Goal: Task Accomplishment & Management: Complete application form

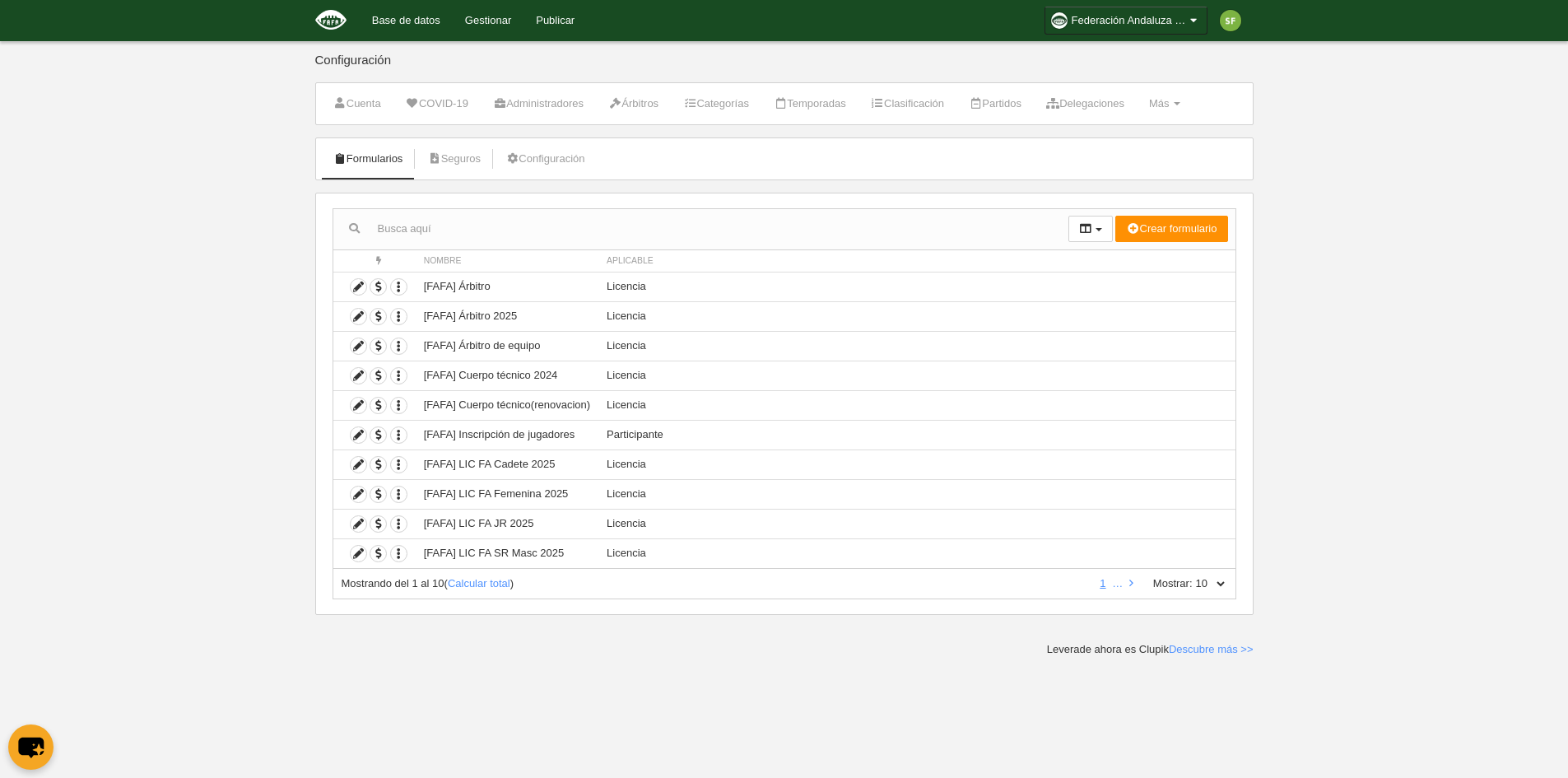
click at [1214, 582] on select "10 25 50 100 500" at bounding box center [1209, 583] width 35 height 14
select select "100"
click at [1192, 576] on select "10 25 50 100 500" at bounding box center [1209, 583] width 35 height 14
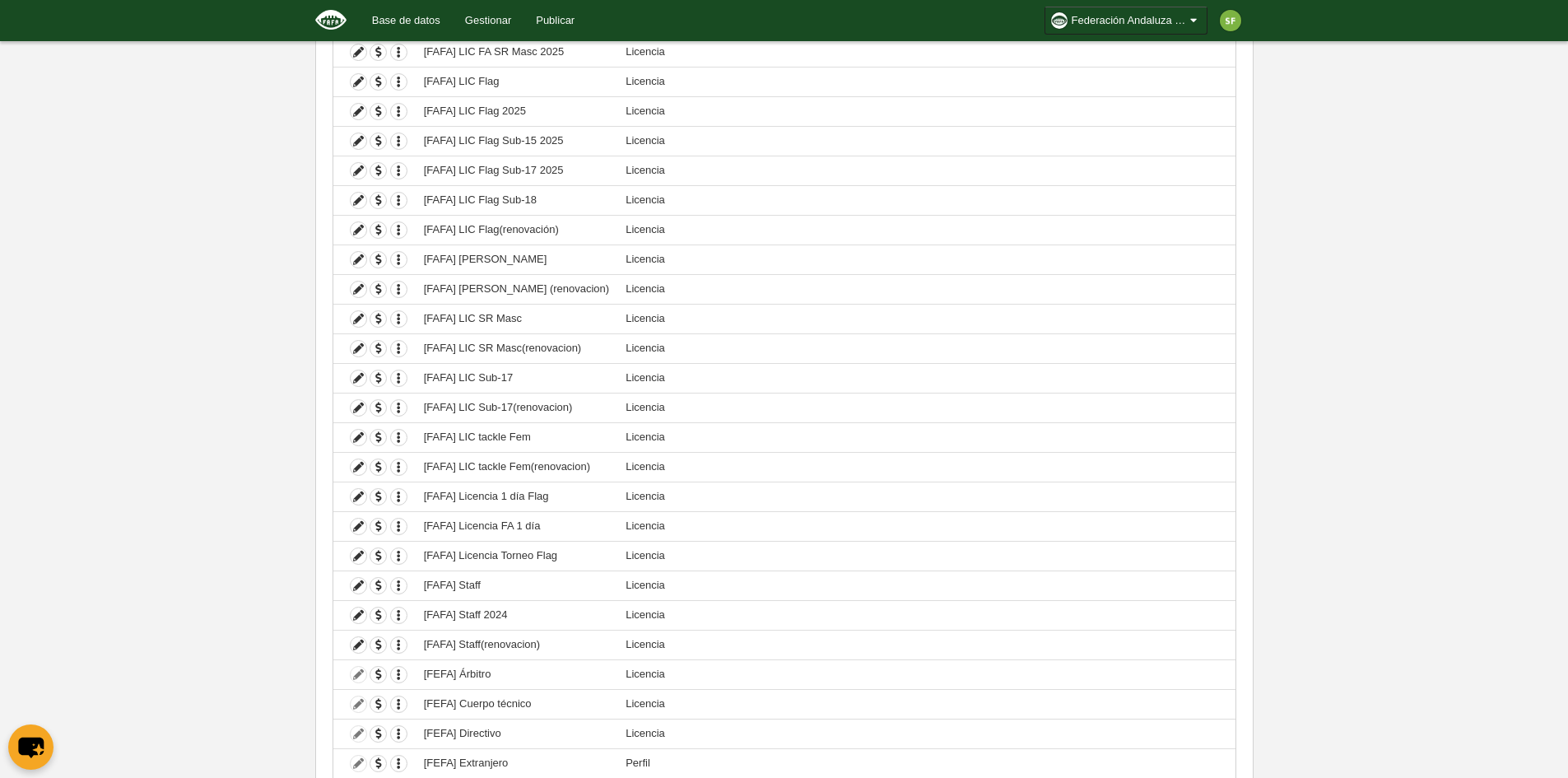
scroll to position [495, 0]
click at [360, 621] on icon at bounding box center [358, 621] width 15 height 15
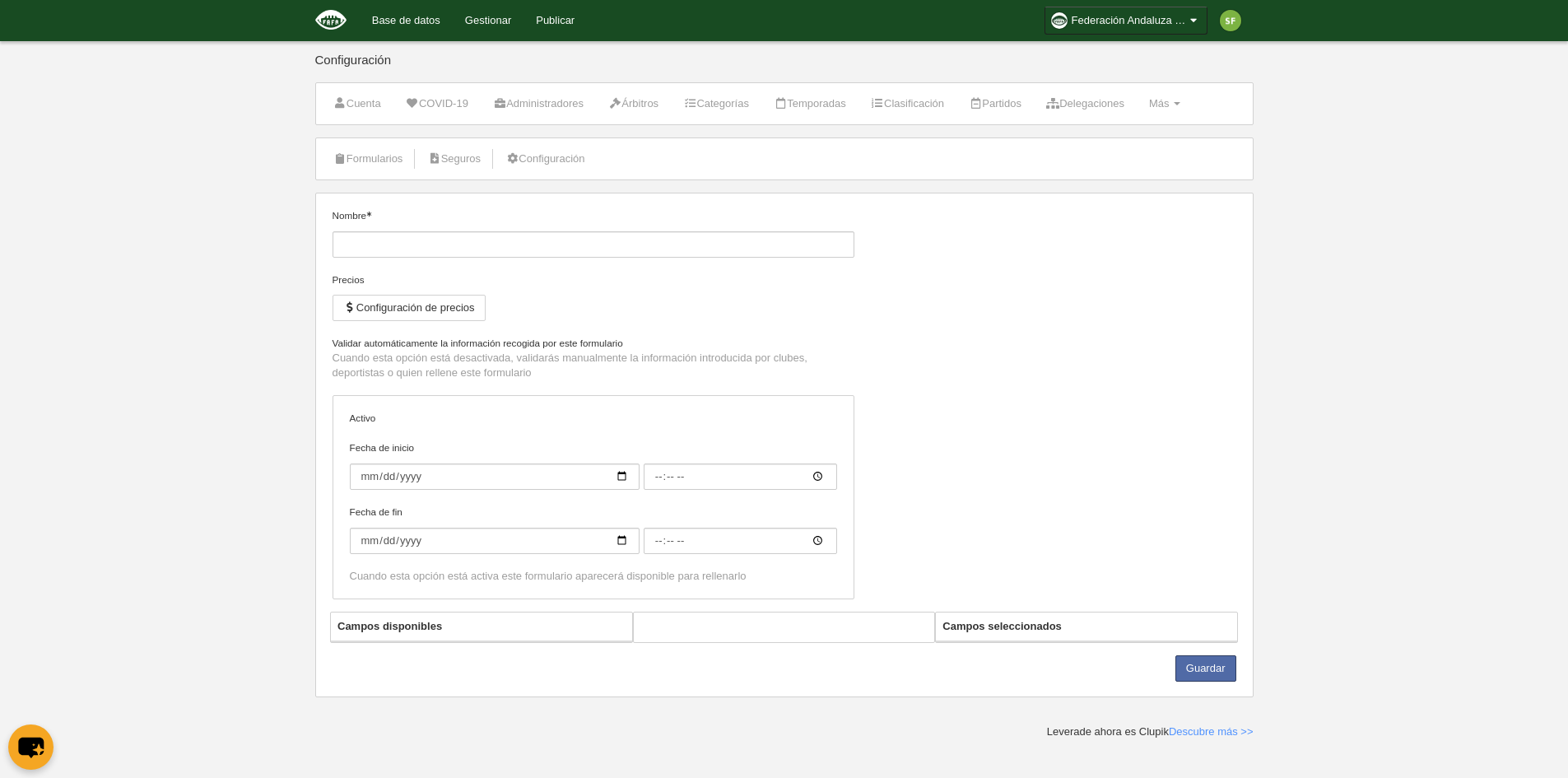
type input "[FAFA] Staff 2024"
checkbox input "true"
select select "selected"
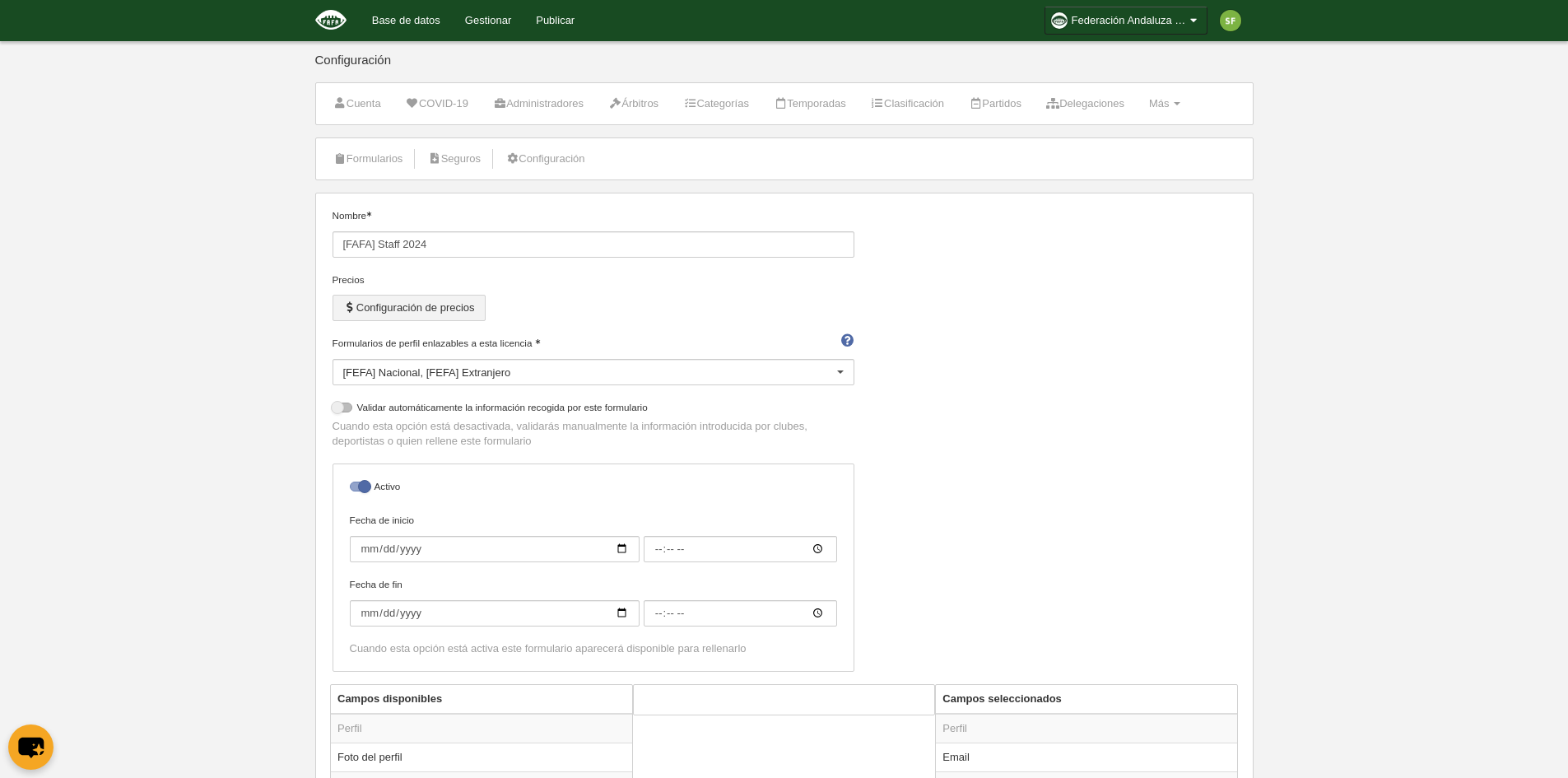
click at [460, 305] on button "Configuración de precios" at bounding box center [409, 307] width 153 height 26
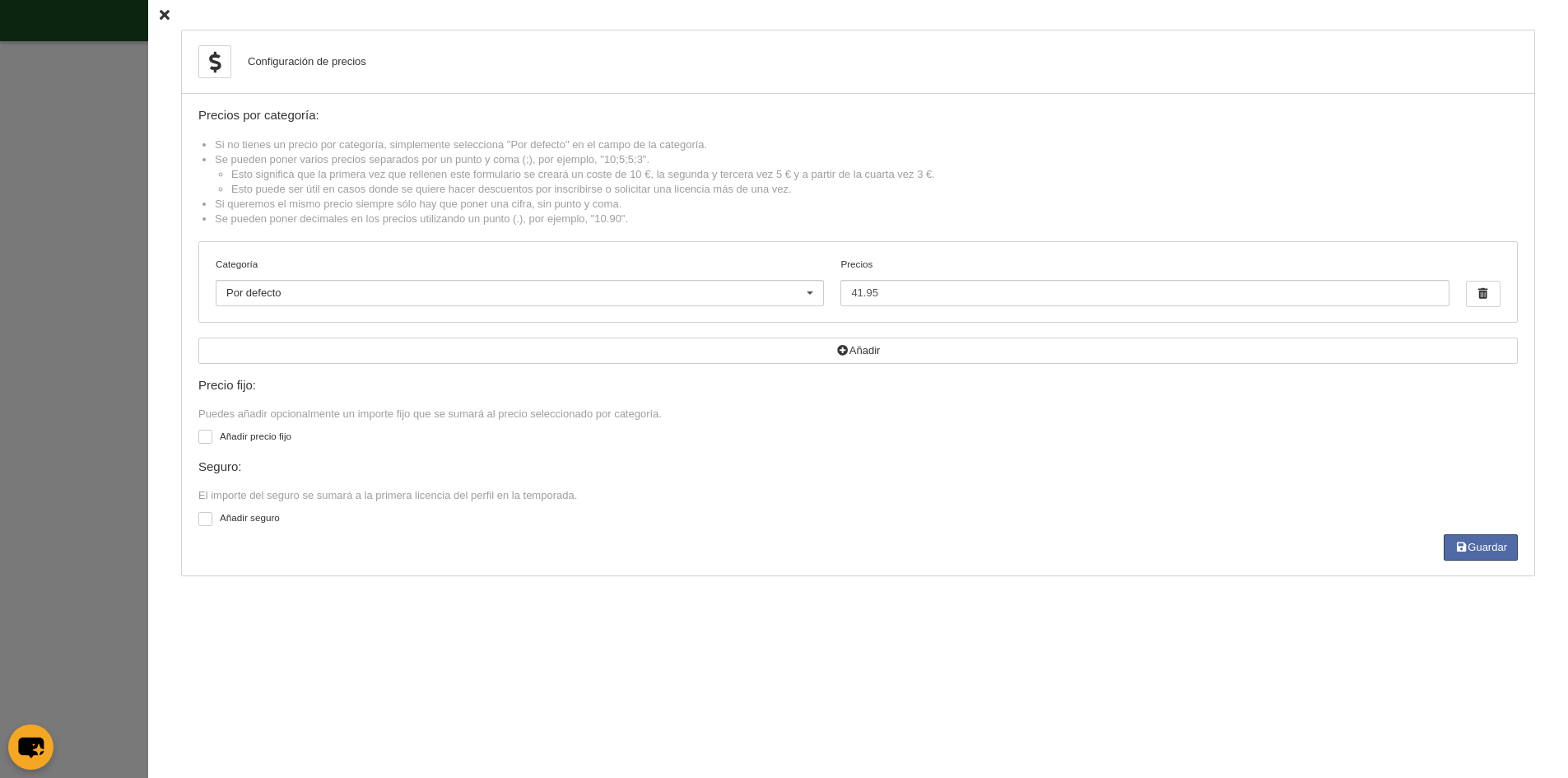
click at [159, 13] on icon at bounding box center [165, 15] width 10 height 11
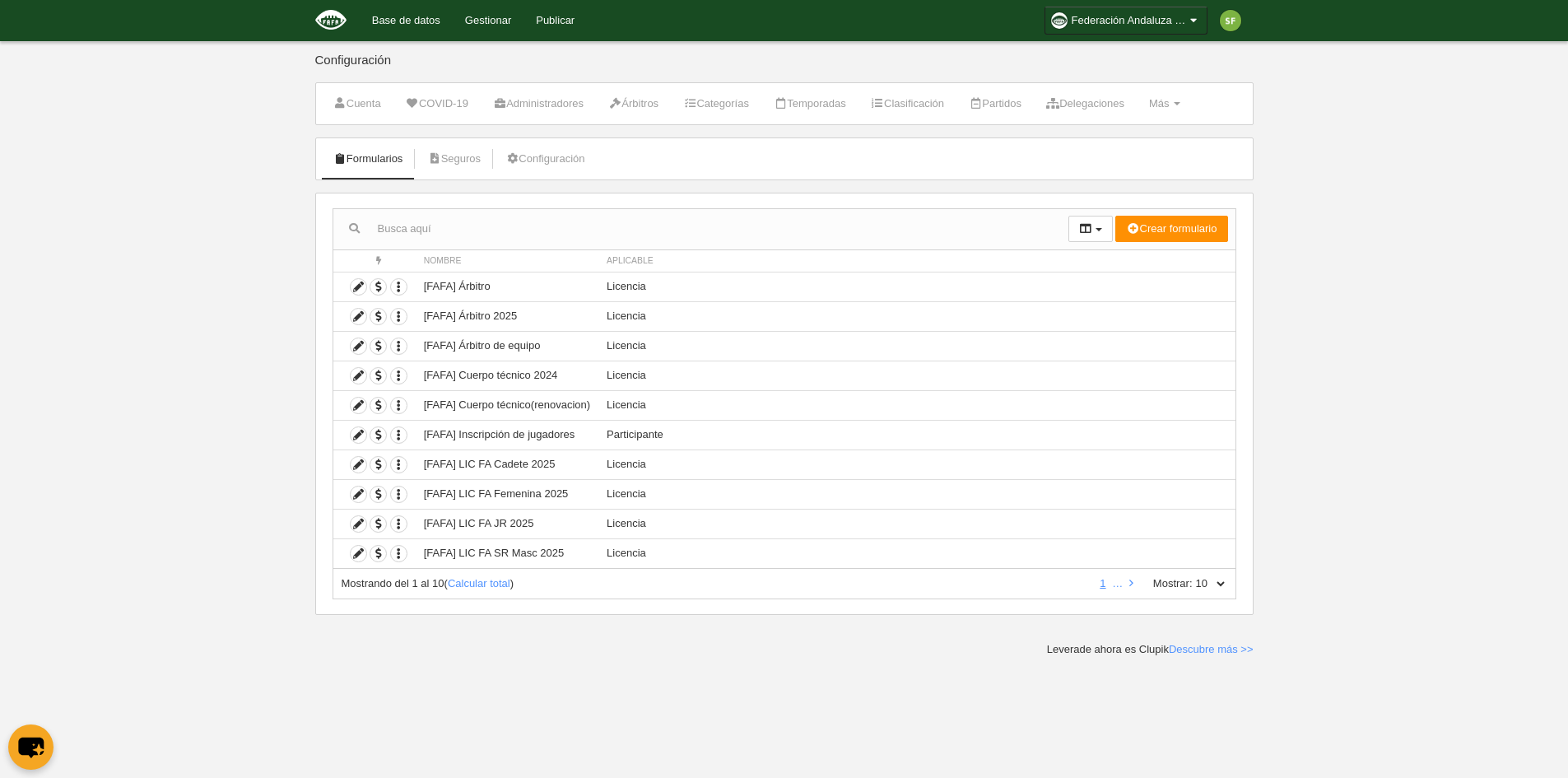
click at [1214, 585] on select "10 25 50 100 500" at bounding box center [1209, 583] width 35 height 14
select select "100"
click at [1192, 576] on select "10 25 50 100 500" at bounding box center [1209, 583] width 35 height 14
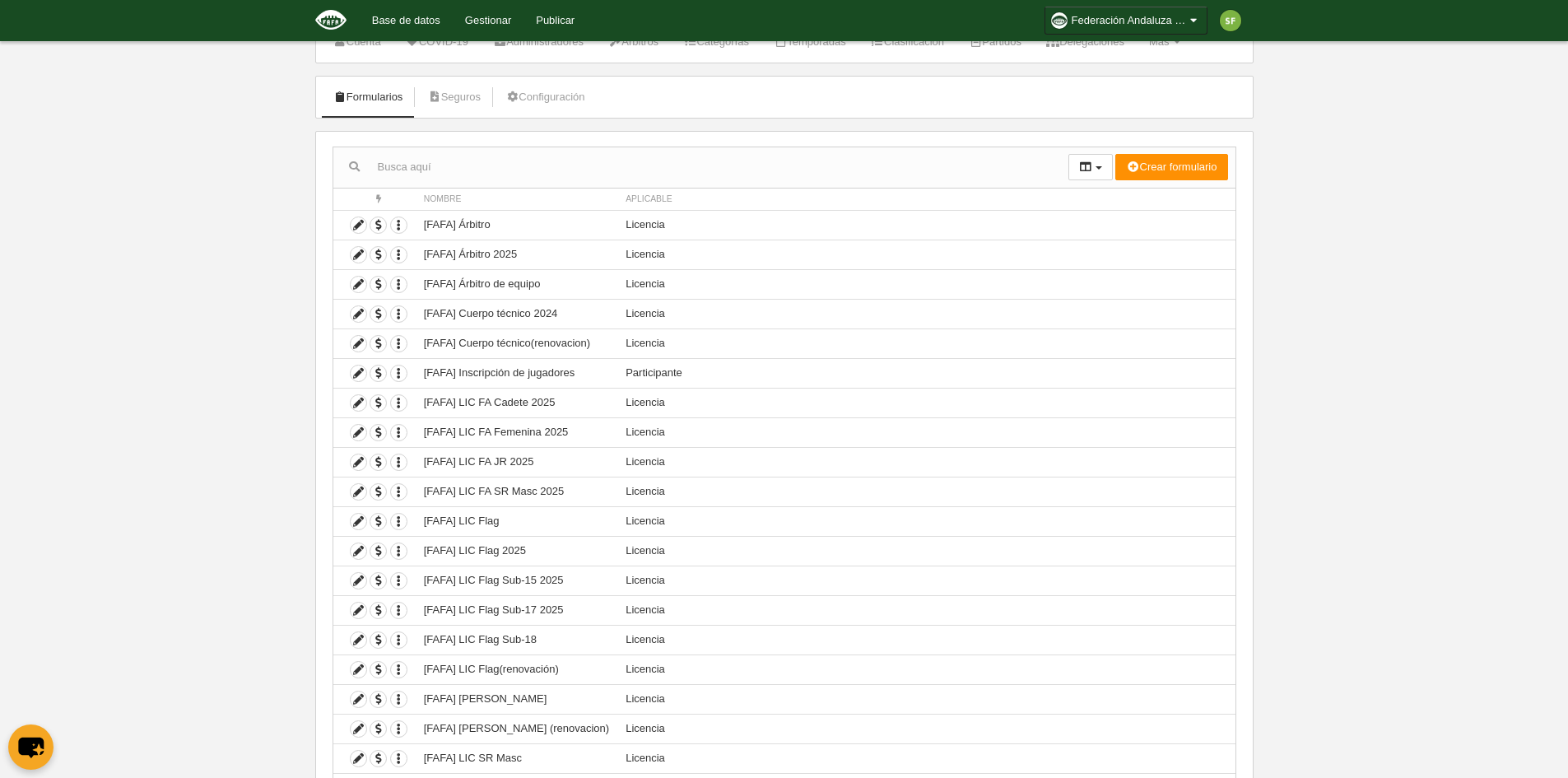
scroll to position [50, 0]
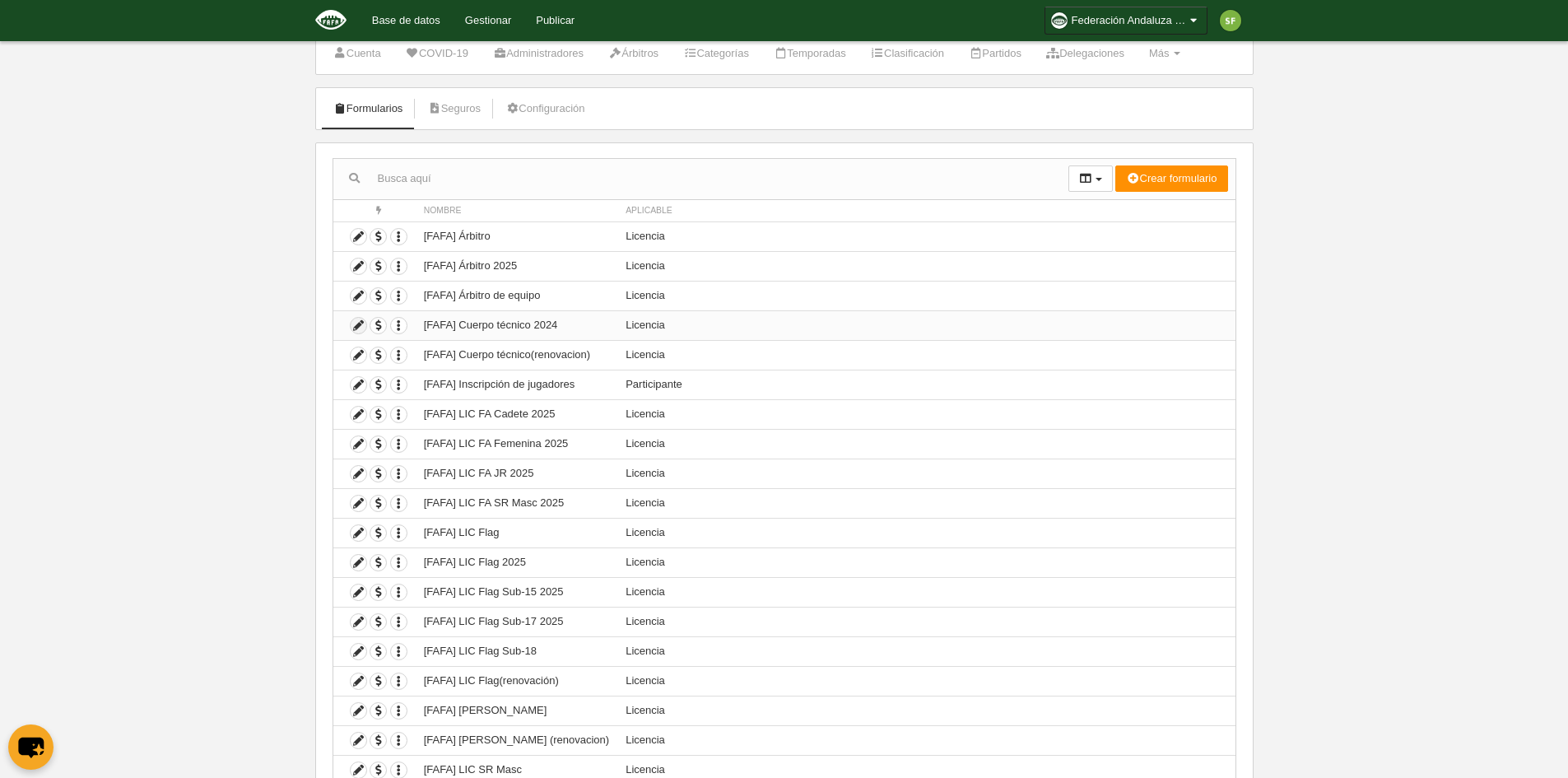
click at [356, 327] on icon at bounding box center [358, 326] width 15 height 15
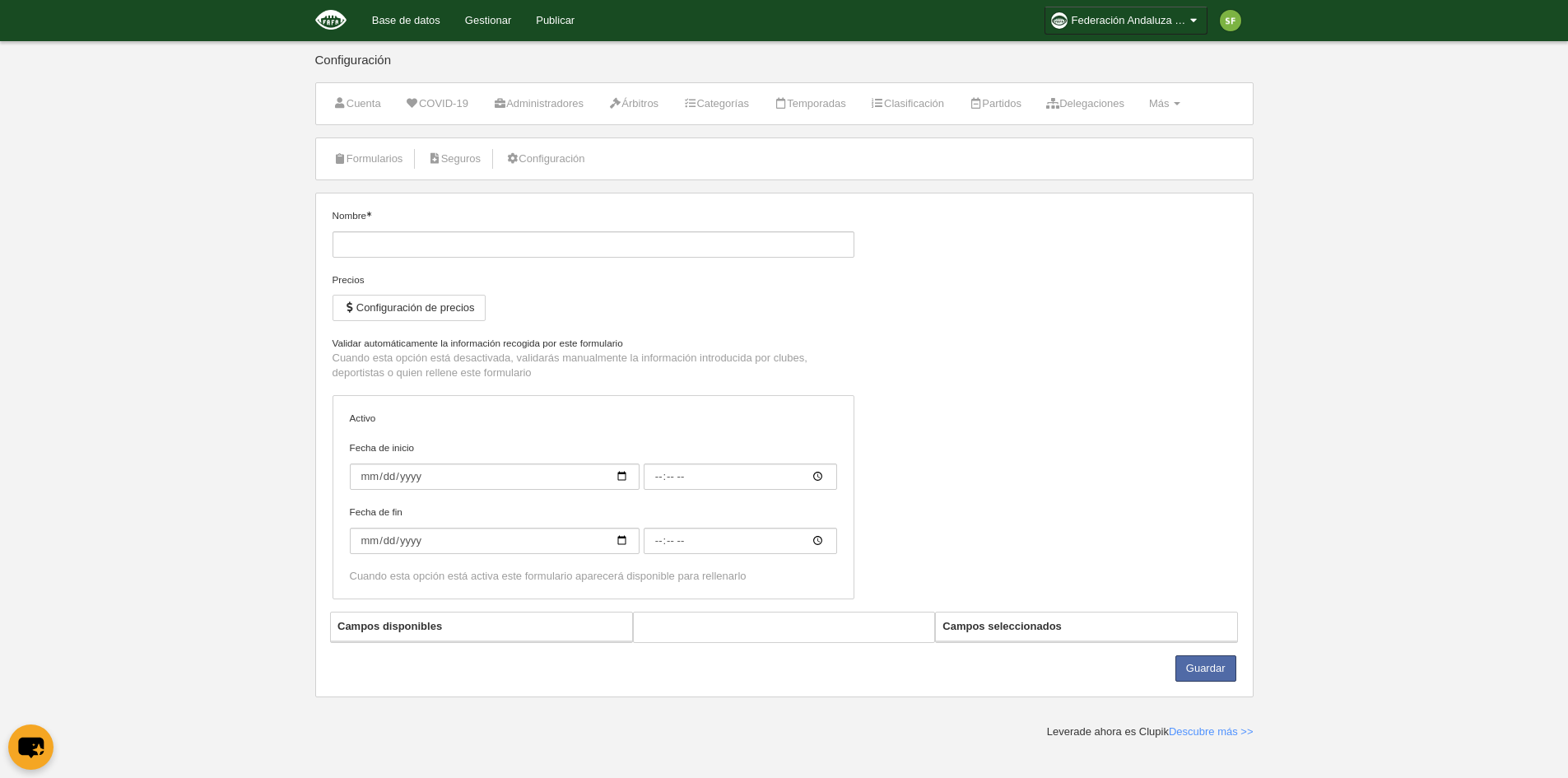
type input "[FAFA] Cuerpo técnico 2024"
checkbox input "true"
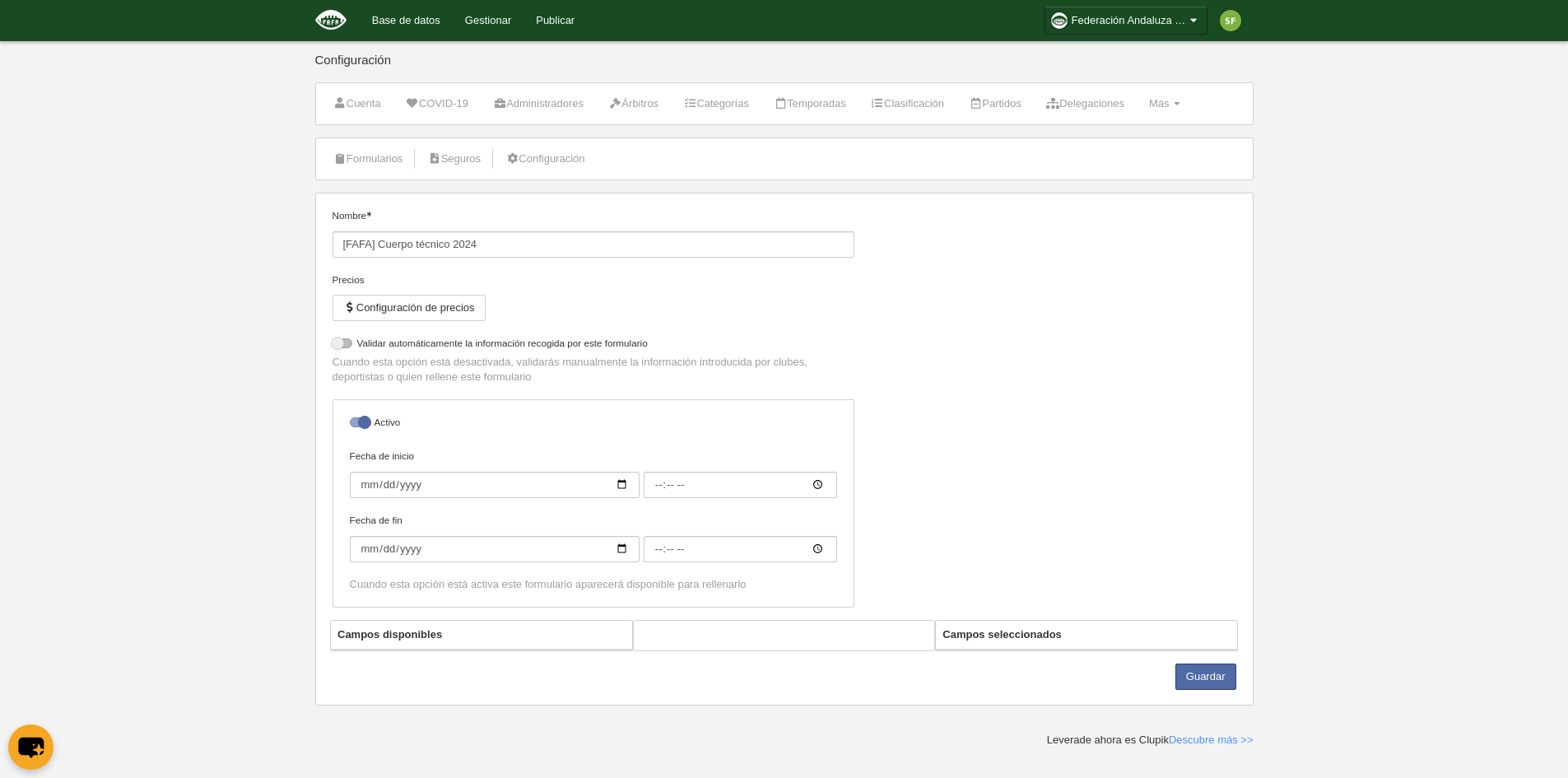
select select "selected"
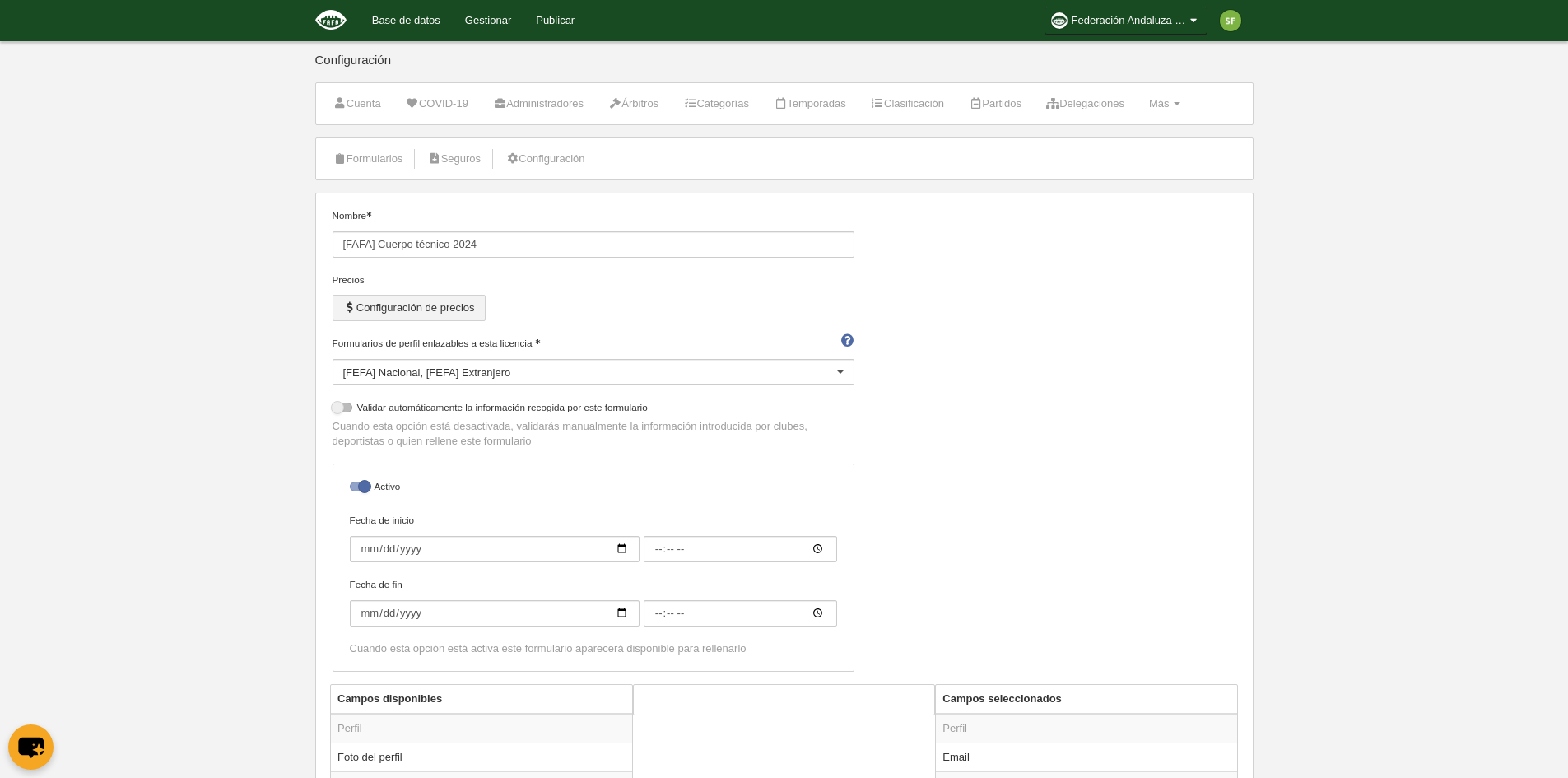
click at [442, 306] on button "Configuración de precios" at bounding box center [409, 307] width 153 height 26
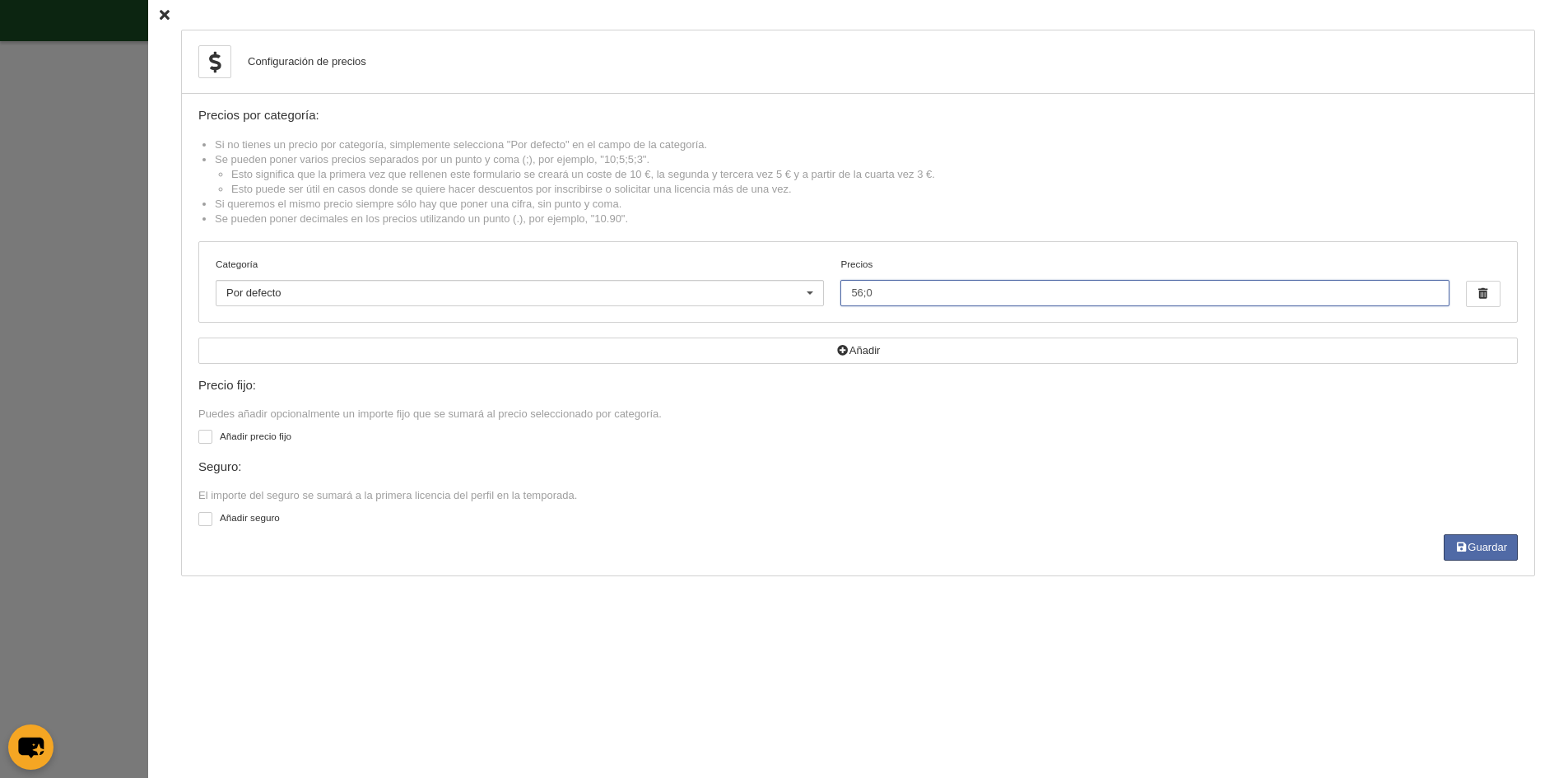
drag, startPoint x: 931, startPoint y: 302, endPoint x: 810, endPoint y: 300, distance: 121.0
click at [810, 300] on div "Categoría Por defecto Por defecto FA Flag +35 Flag Femenino Flag Open Flag Open…" at bounding box center [858, 282] width 1318 height 80
type input "61.32"
click at [1500, 550] on button "Guardar" at bounding box center [1480, 547] width 74 height 26
click at [159, 20] on icon at bounding box center [165, 15] width 10 height 11
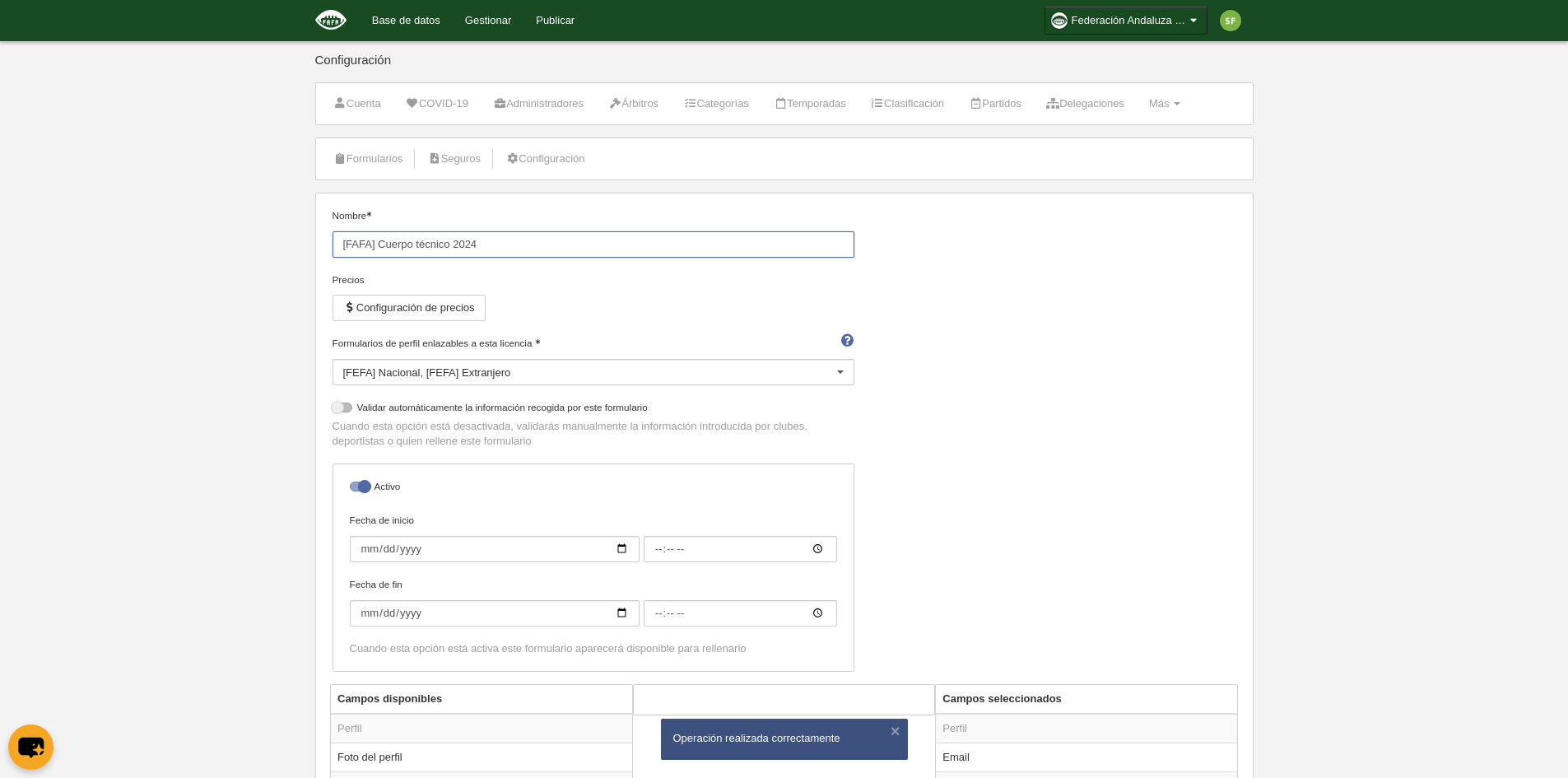
click at [497, 249] on input "[FAFA] Cuerpo técnico 2024" at bounding box center [593, 244] width 522 height 26
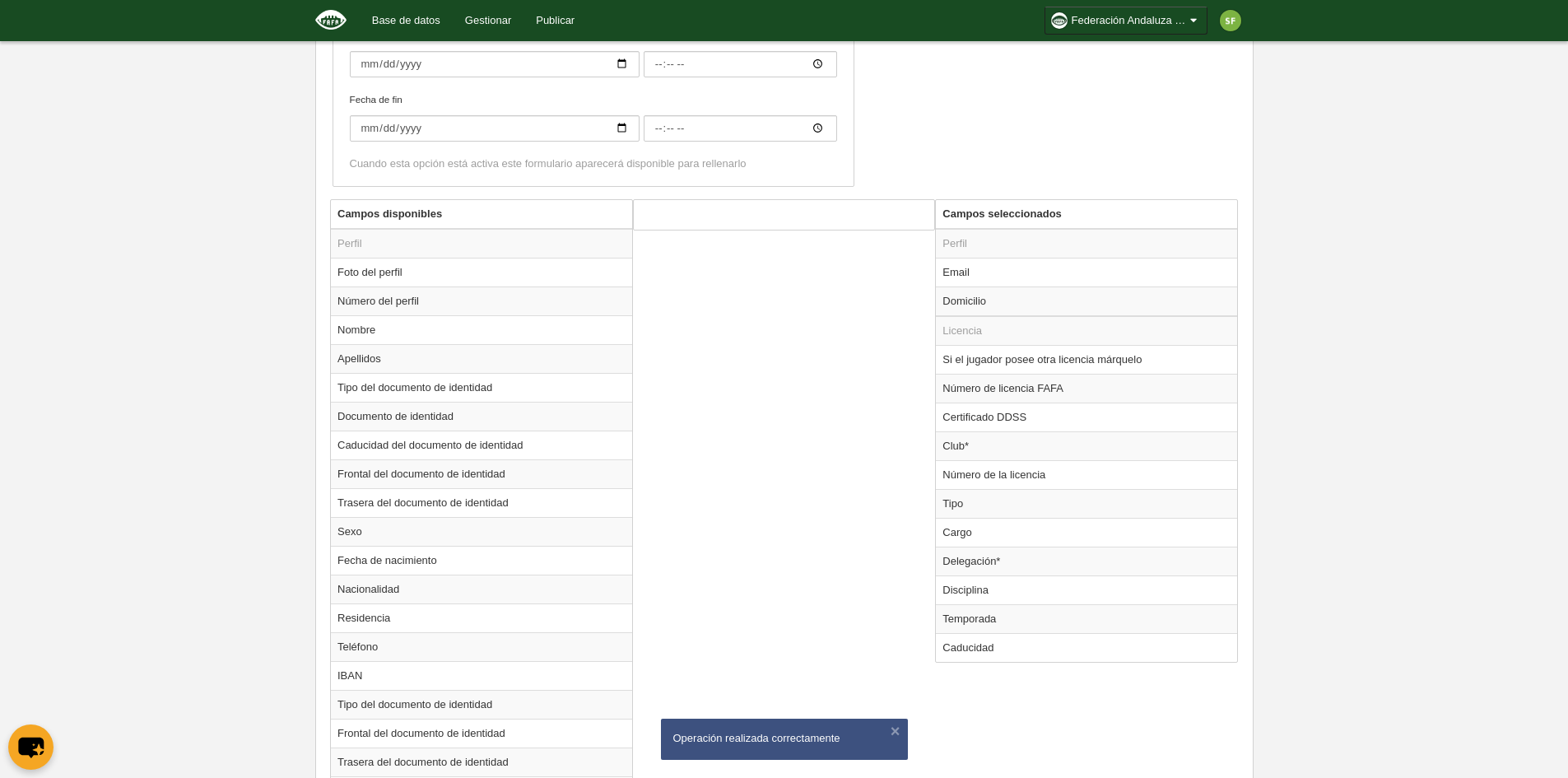
scroll to position [490, 0]
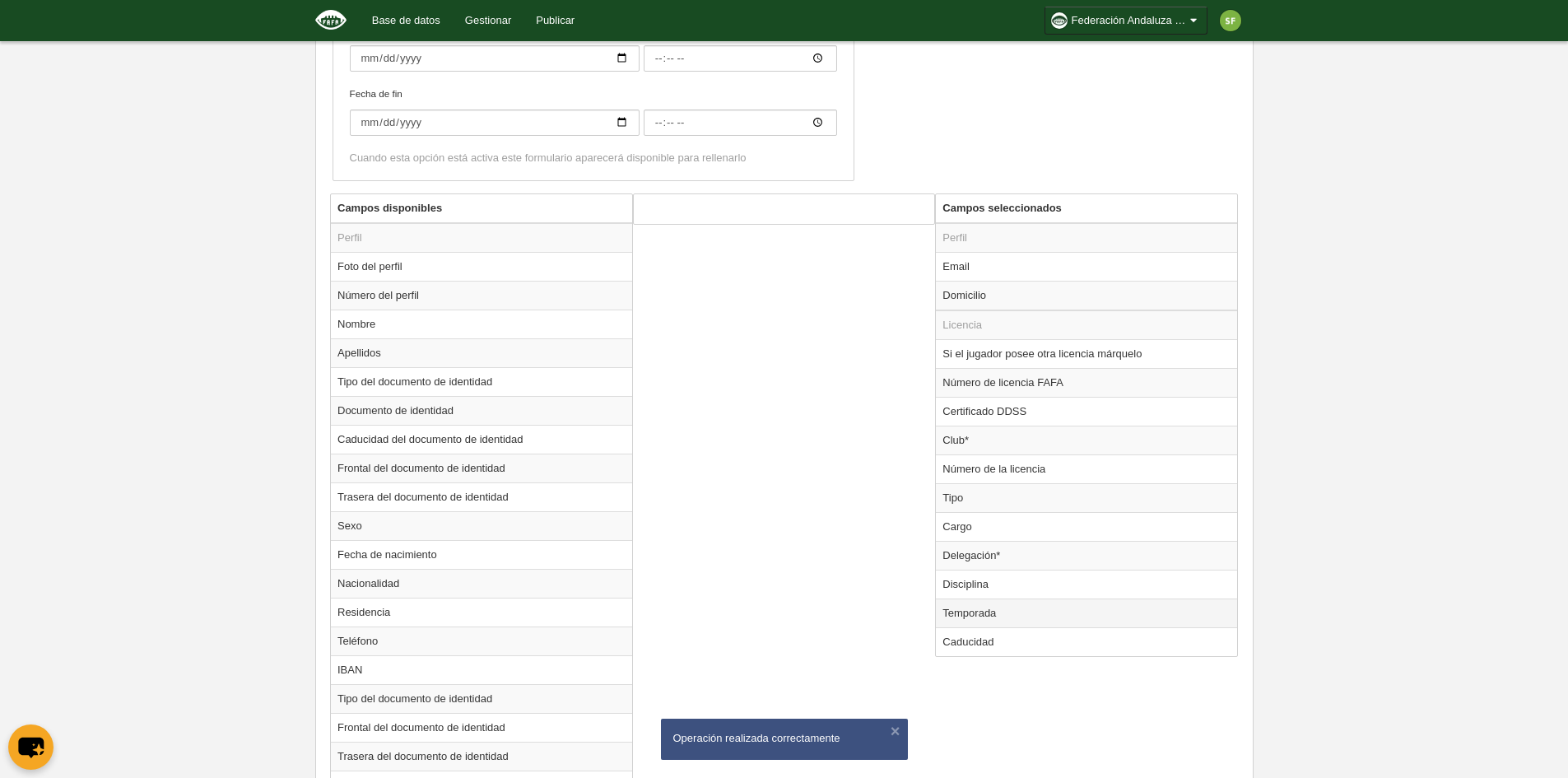
type input "[FAFA] Cuerpo técnico 2025"
click at [1010, 607] on td "Temporada" at bounding box center [1085, 613] width 301 height 29
radio input "true"
select select "8371"
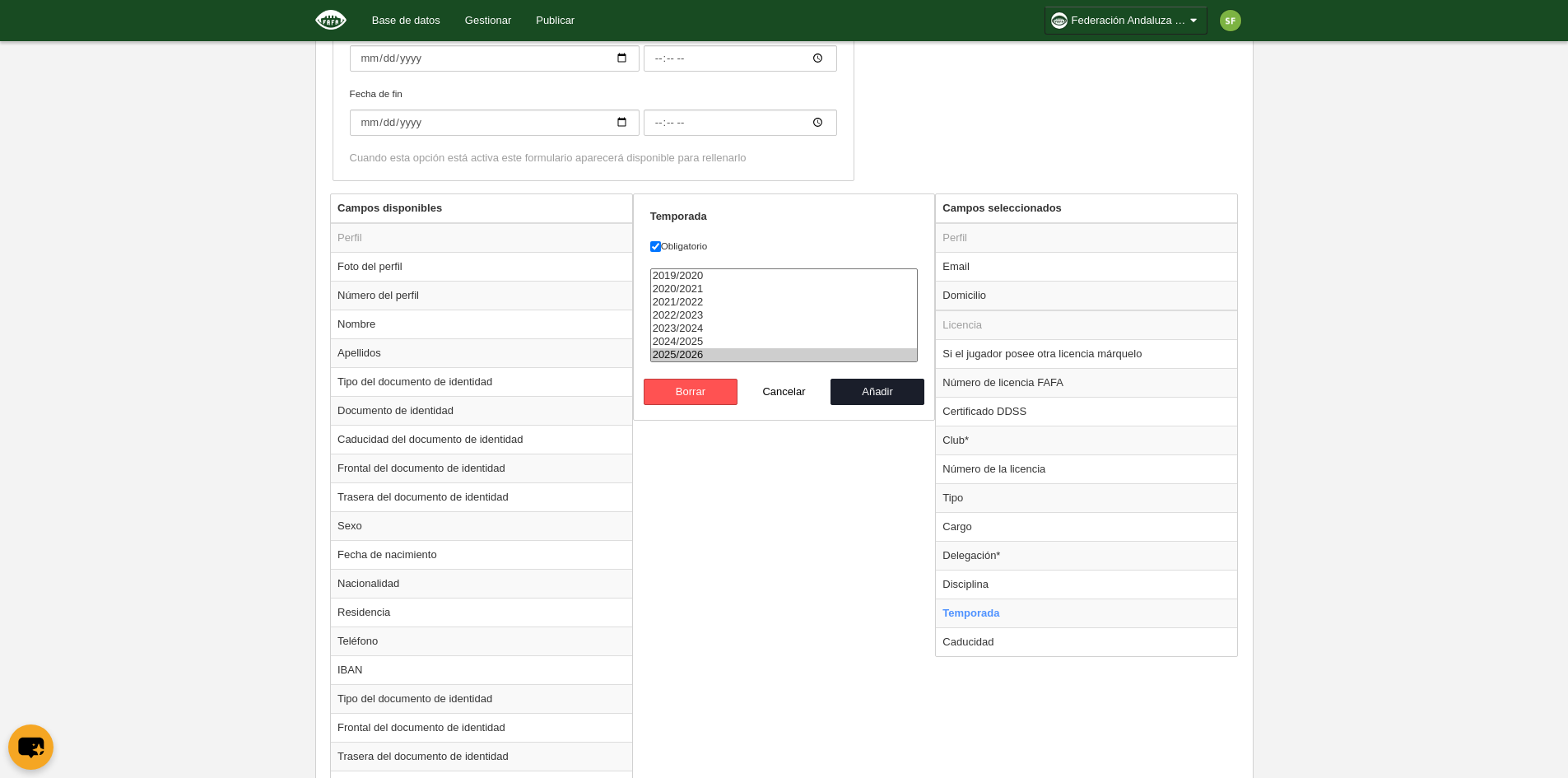
click at [723, 352] on option "2025/2026" at bounding box center [784, 355] width 266 height 14
click at [881, 394] on button "Añadir" at bounding box center [877, 391] width 94 height 26
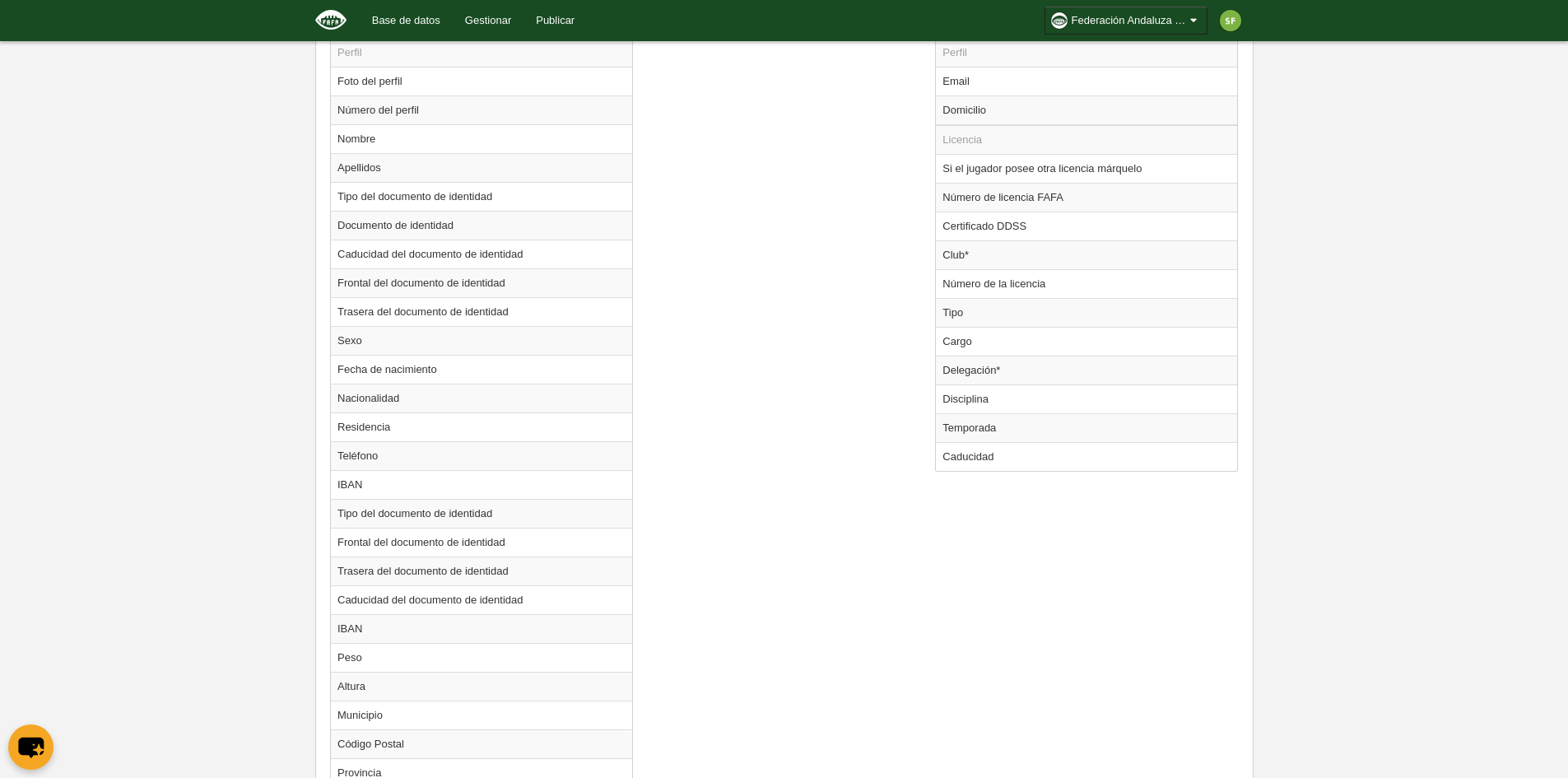
scroll to position [678, 0]
click at [1060, 424] on td "Temporada" at bounding box center [1085, 426] width 301 height 29
radio input "true"
select select "8371"
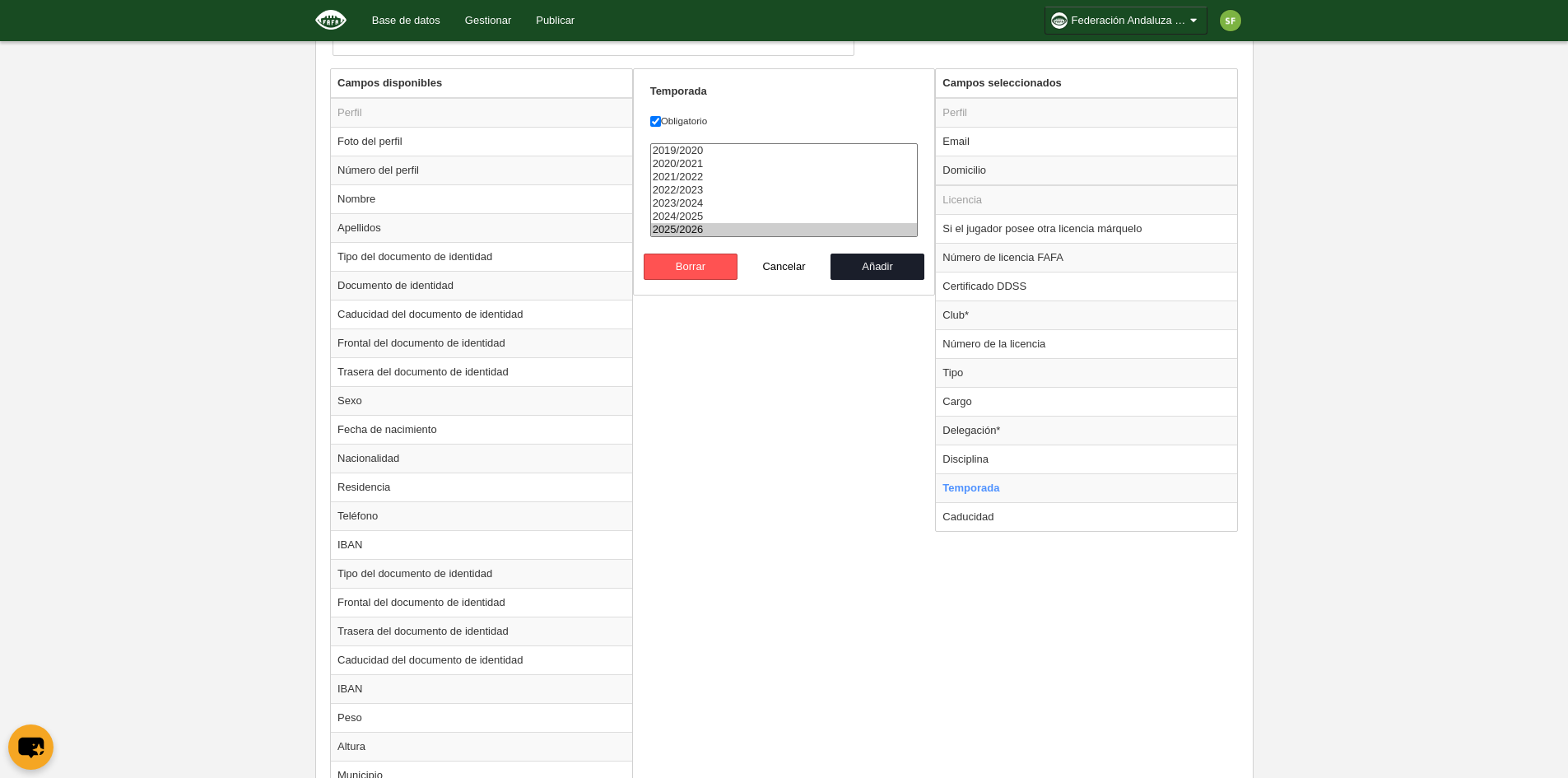
scroll to position [513, 0]
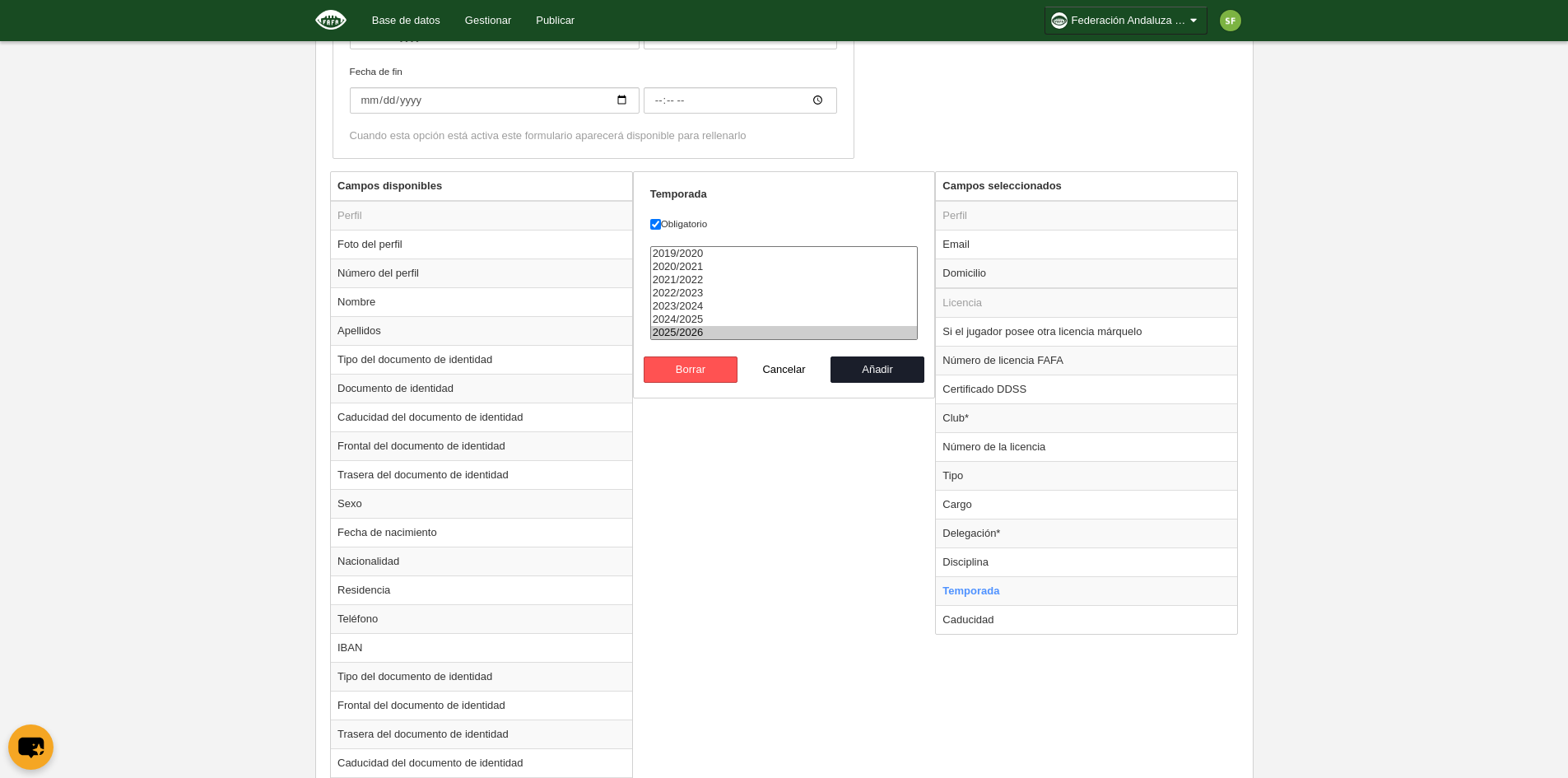
click at [717, 335] on option "2025/2026" at bounding box center [784, 333] width 266 height 14
click at [850, 376] on button "Añadir" at bounding box center [877, 369] width 94 height 26
radio input "false"
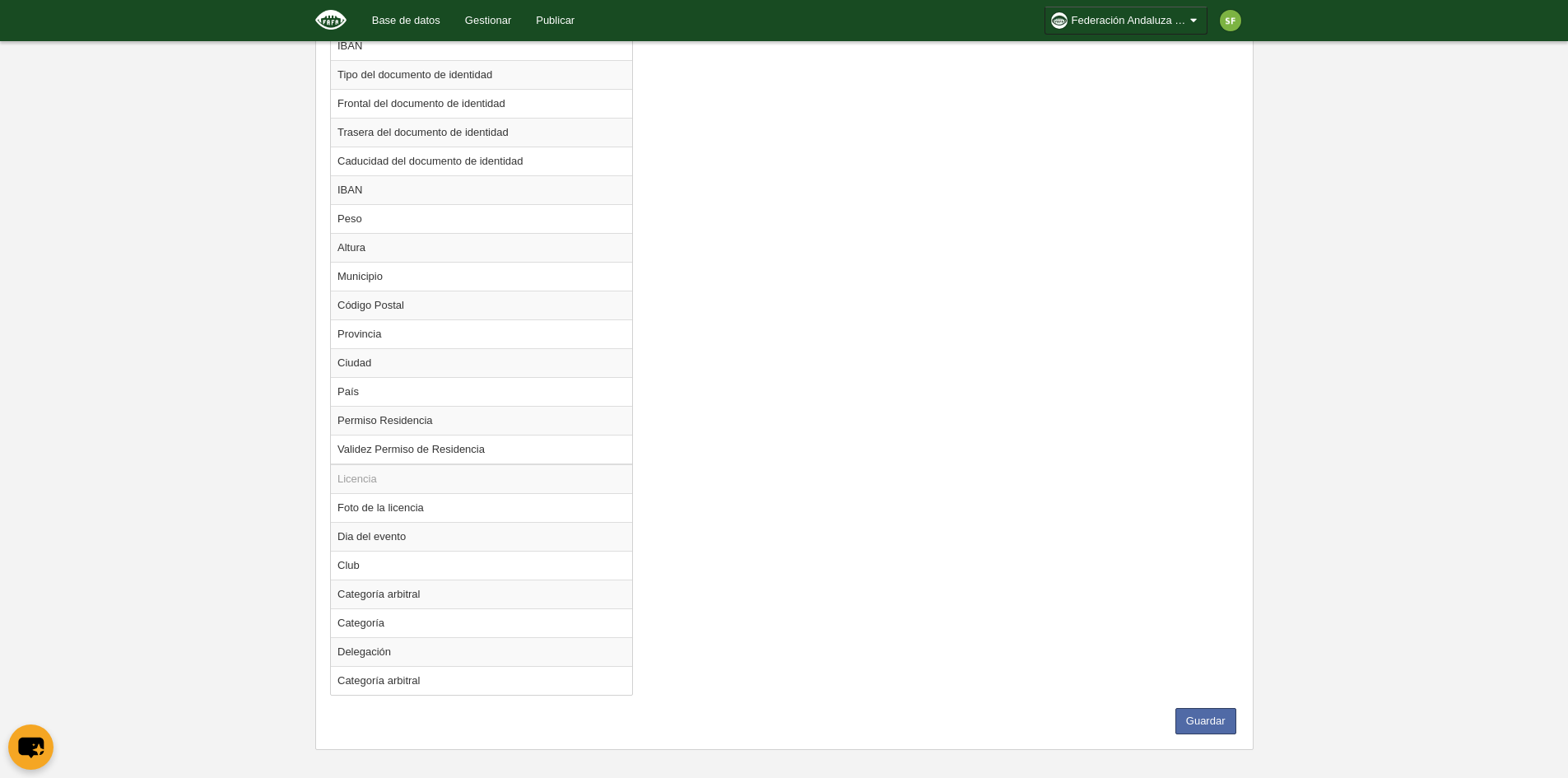
scroll to position [1129, 0]
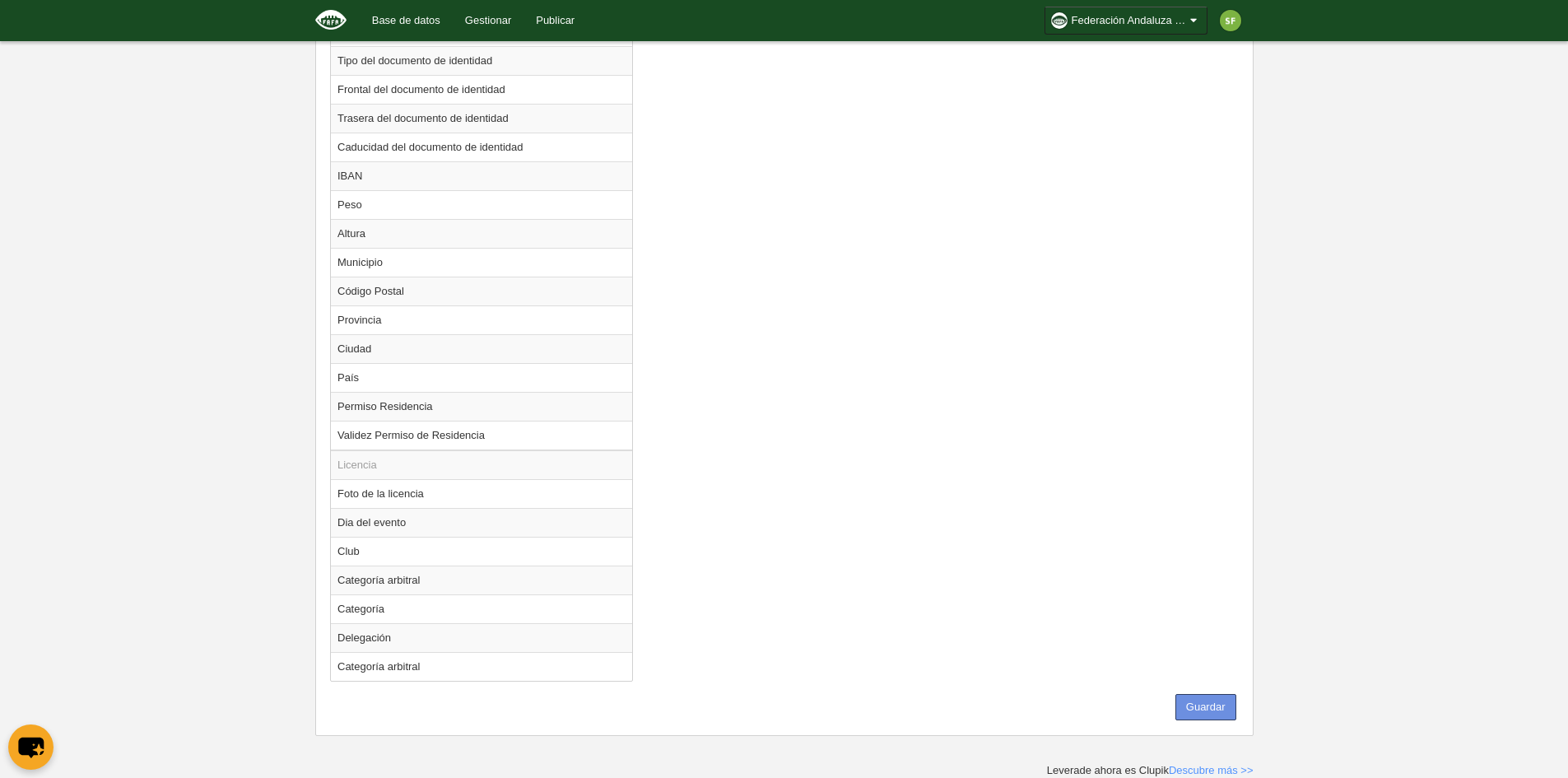
click at [1201, 708] on button "Guardar" at bounding box center [1206, 707] width 61 height 26
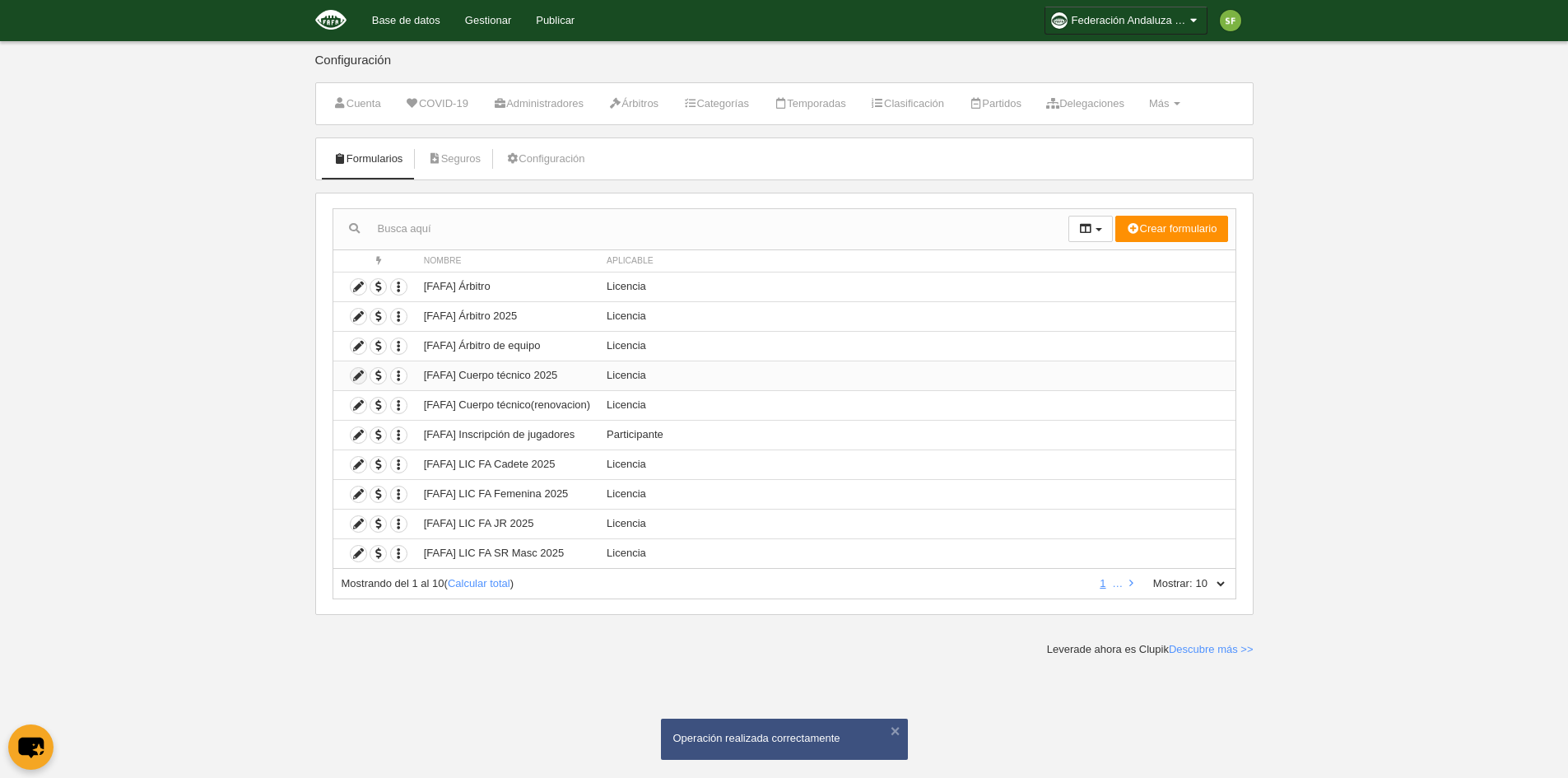
click at [352, 376] on icon at bounding box center [358, 376] width 15 height 15
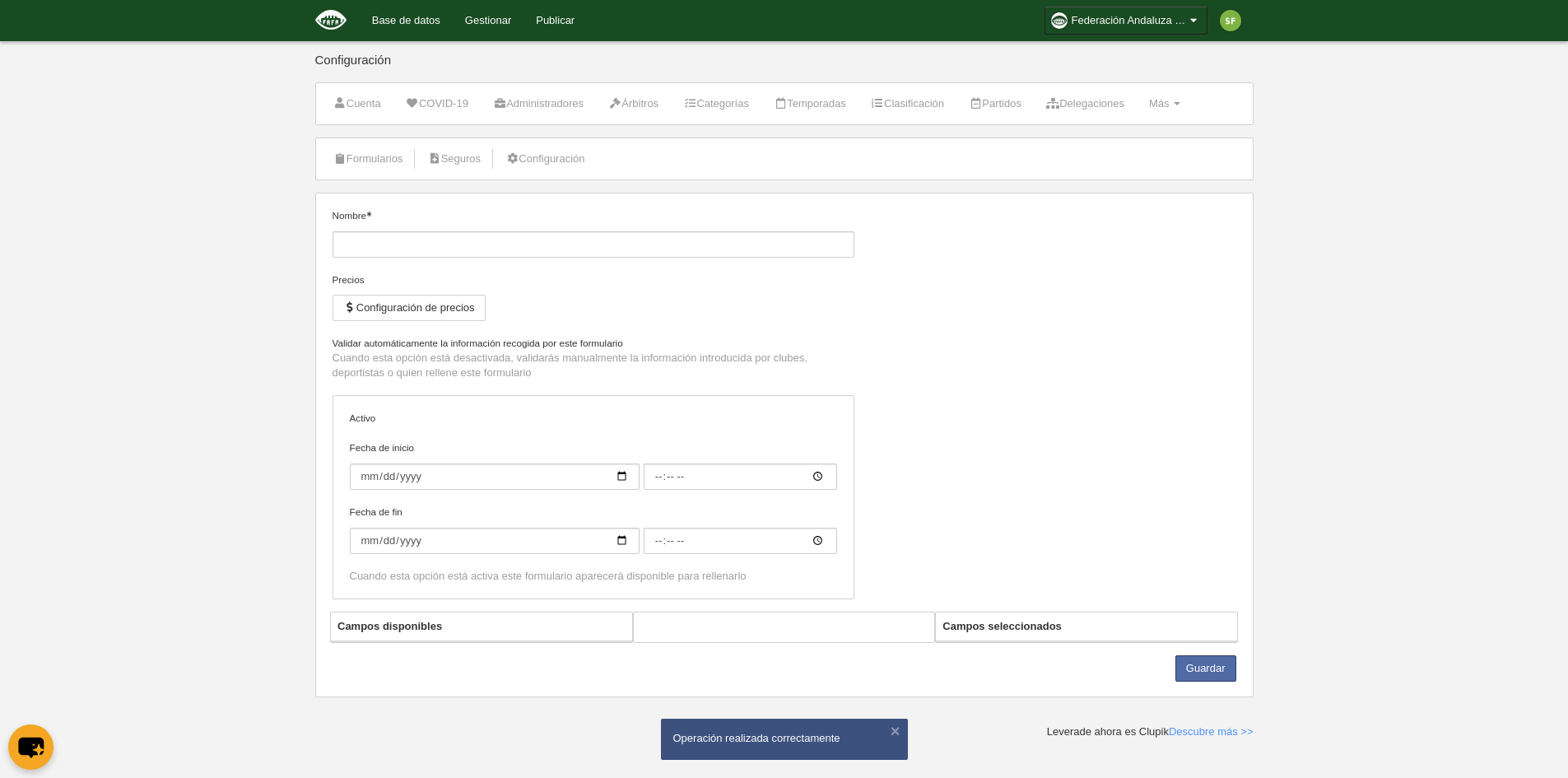
type input "[FAFA] Cuerpo técnico 2025"
checkbox input "true"
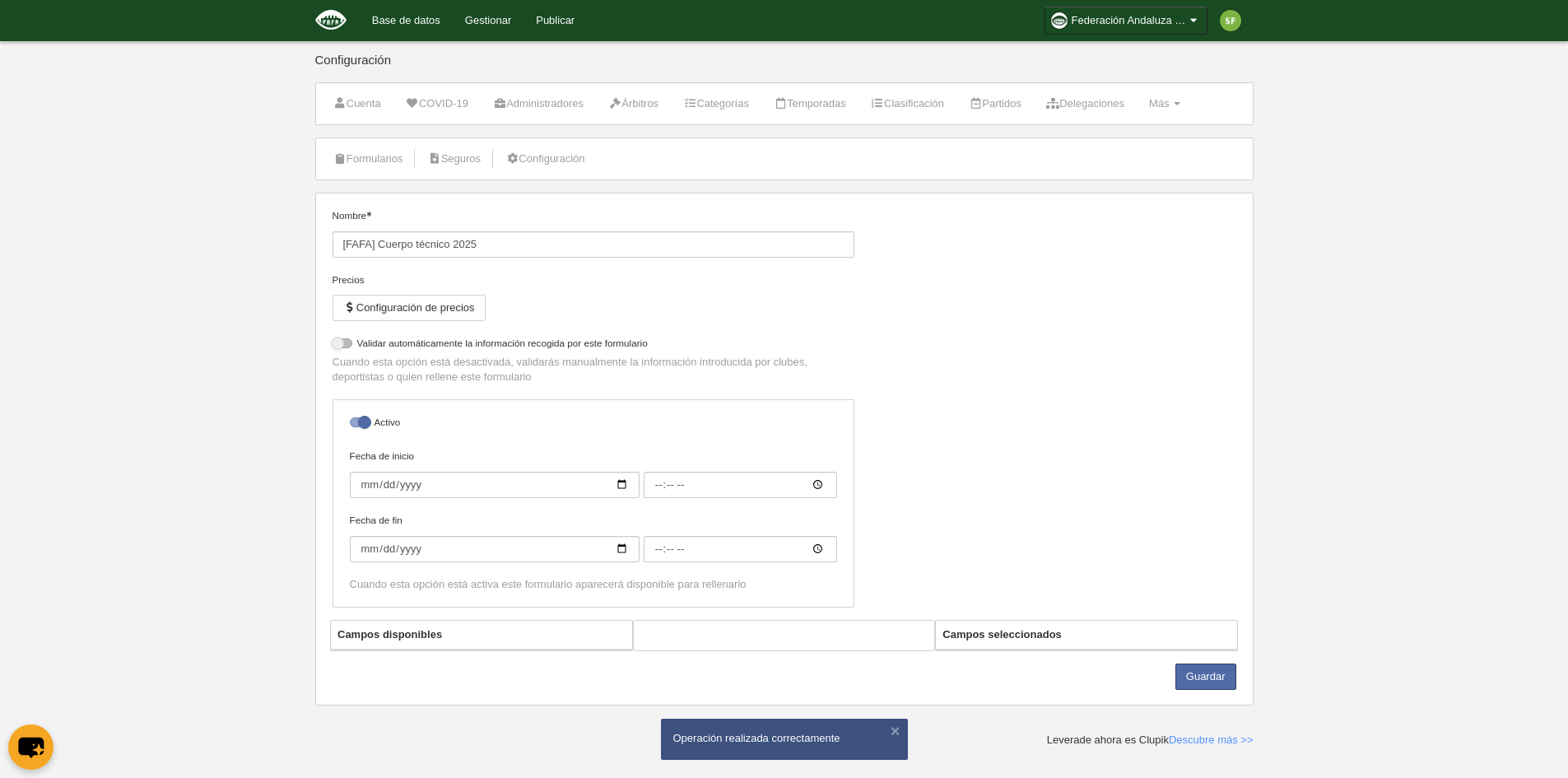
select select "selected"
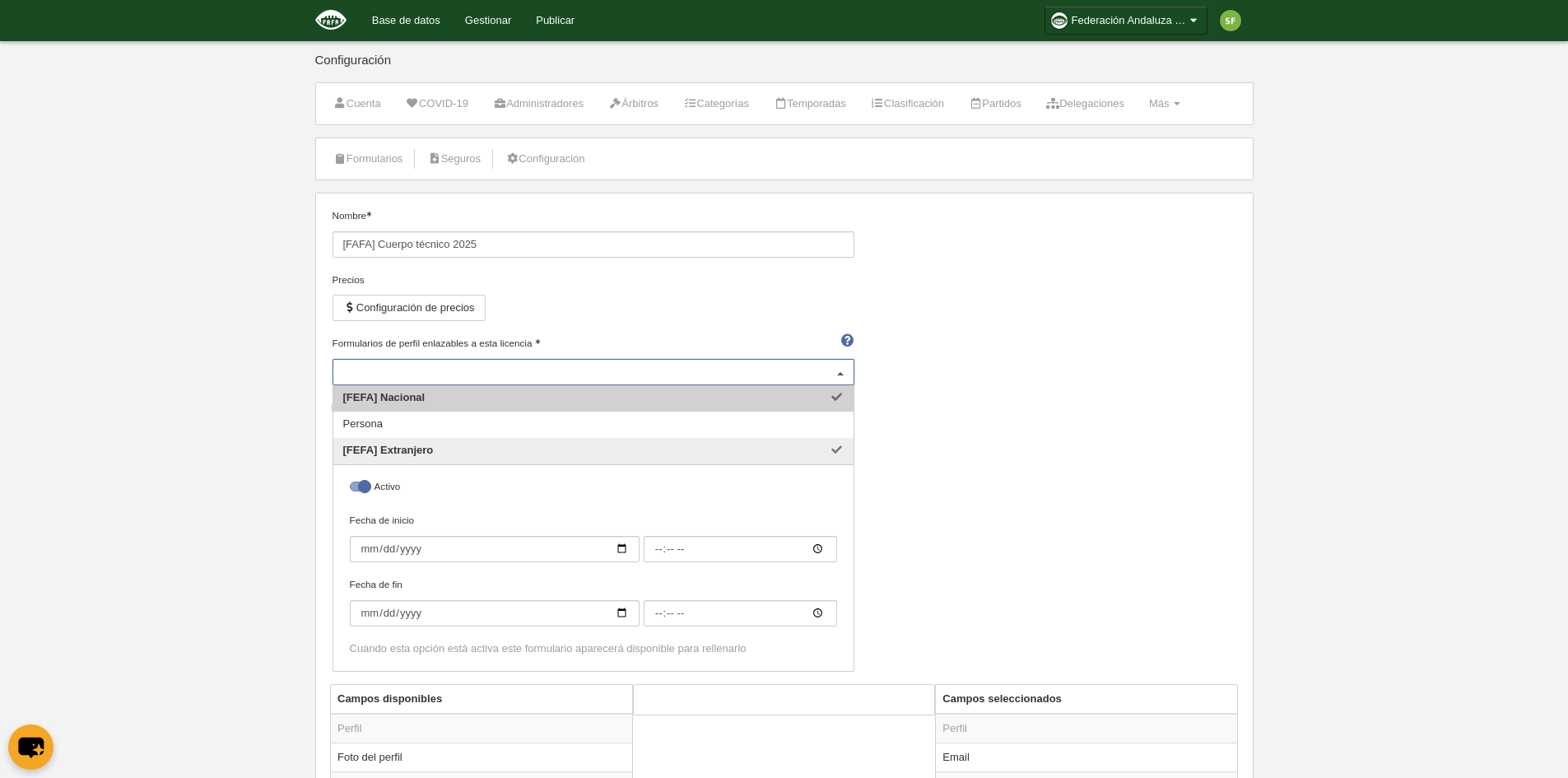
click at [844, 374] on div at bounding box center [840, 372] width 26 height 26
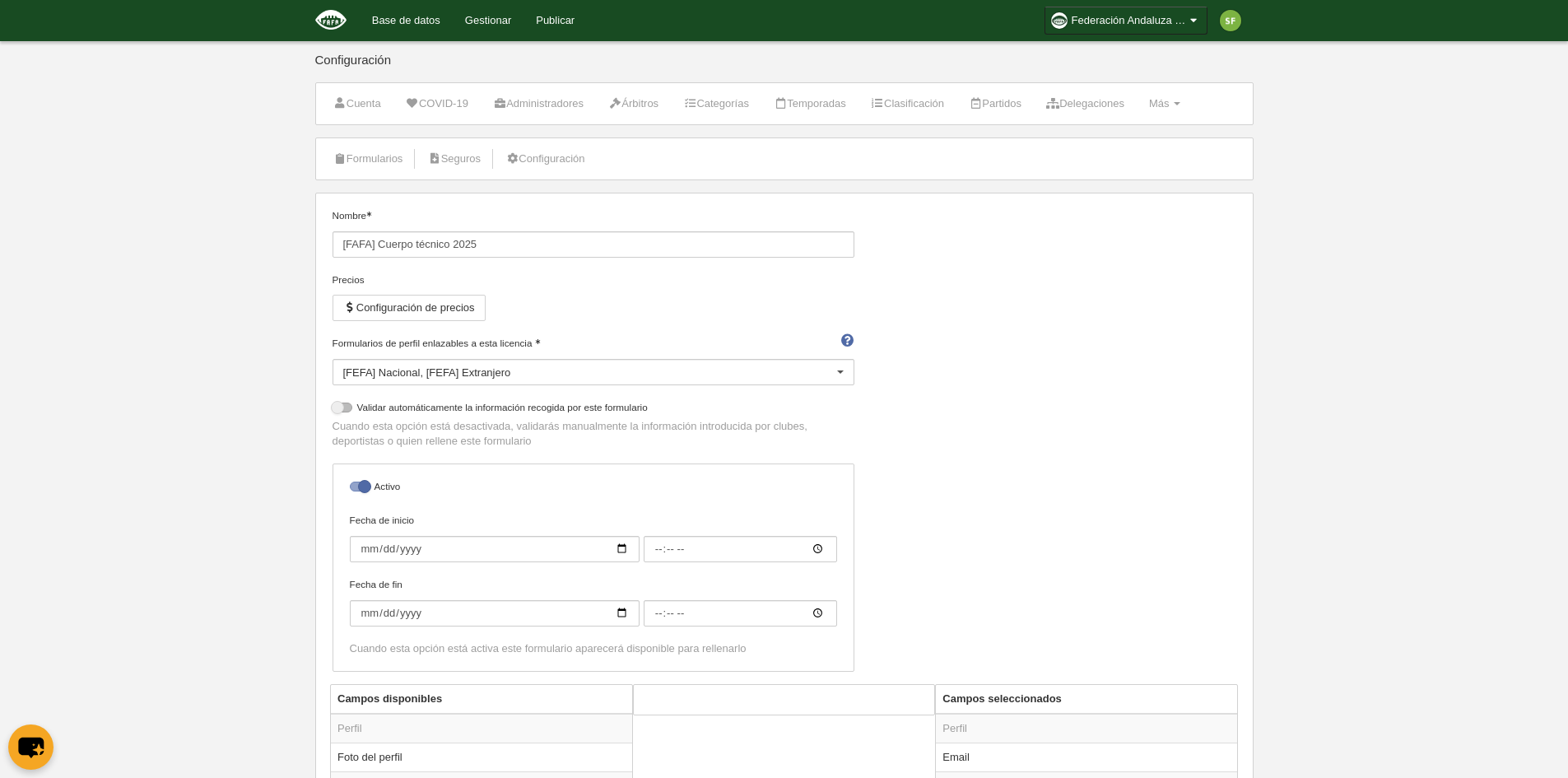
click at [999, 409] on div "Nombre [FAFA] Cuerpo técnico 2025 Precios Configuración de precios Formularios …" at bounding box center [784, 446] width 916 height 476
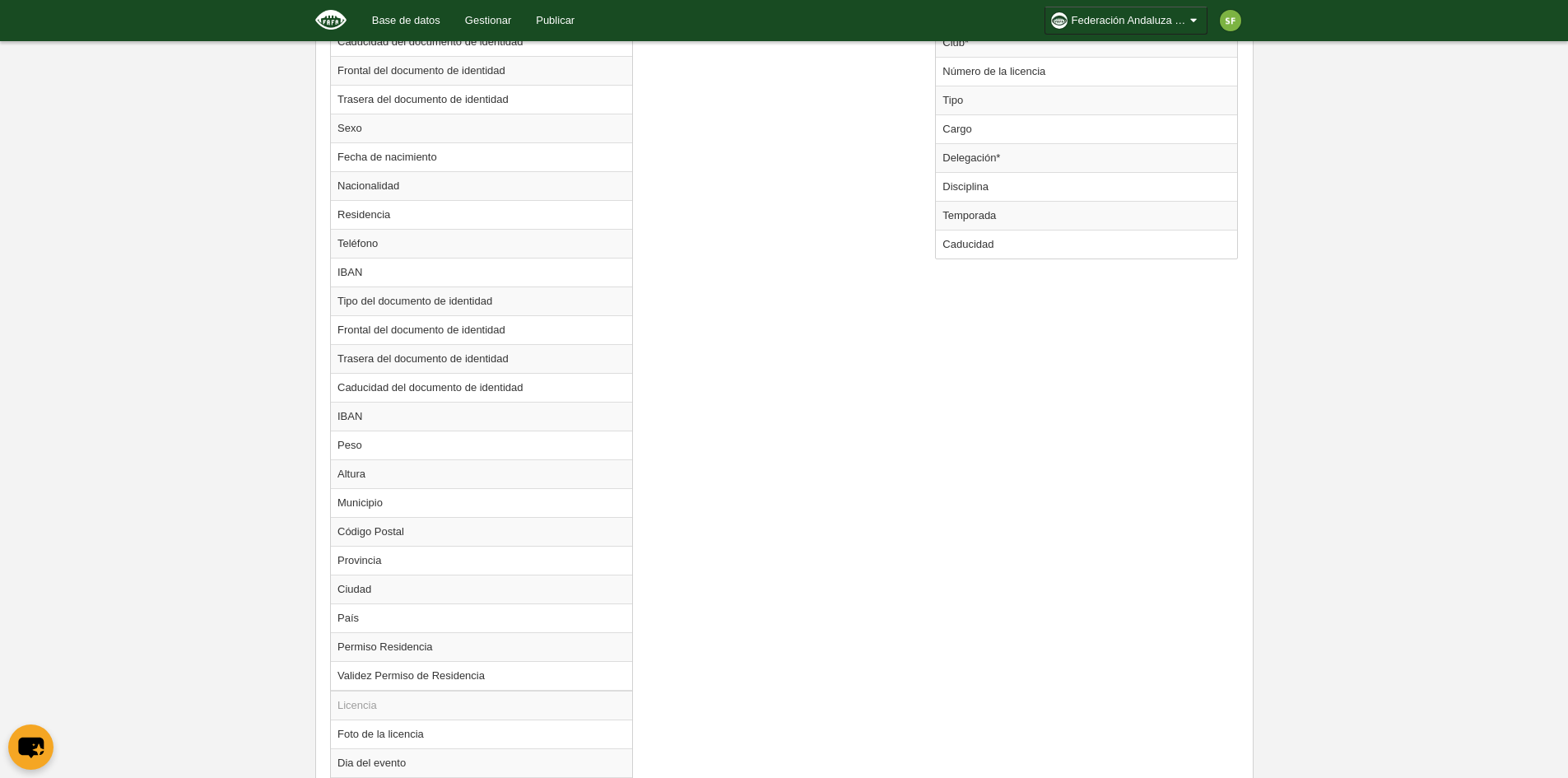
scroll to position [635, 0]
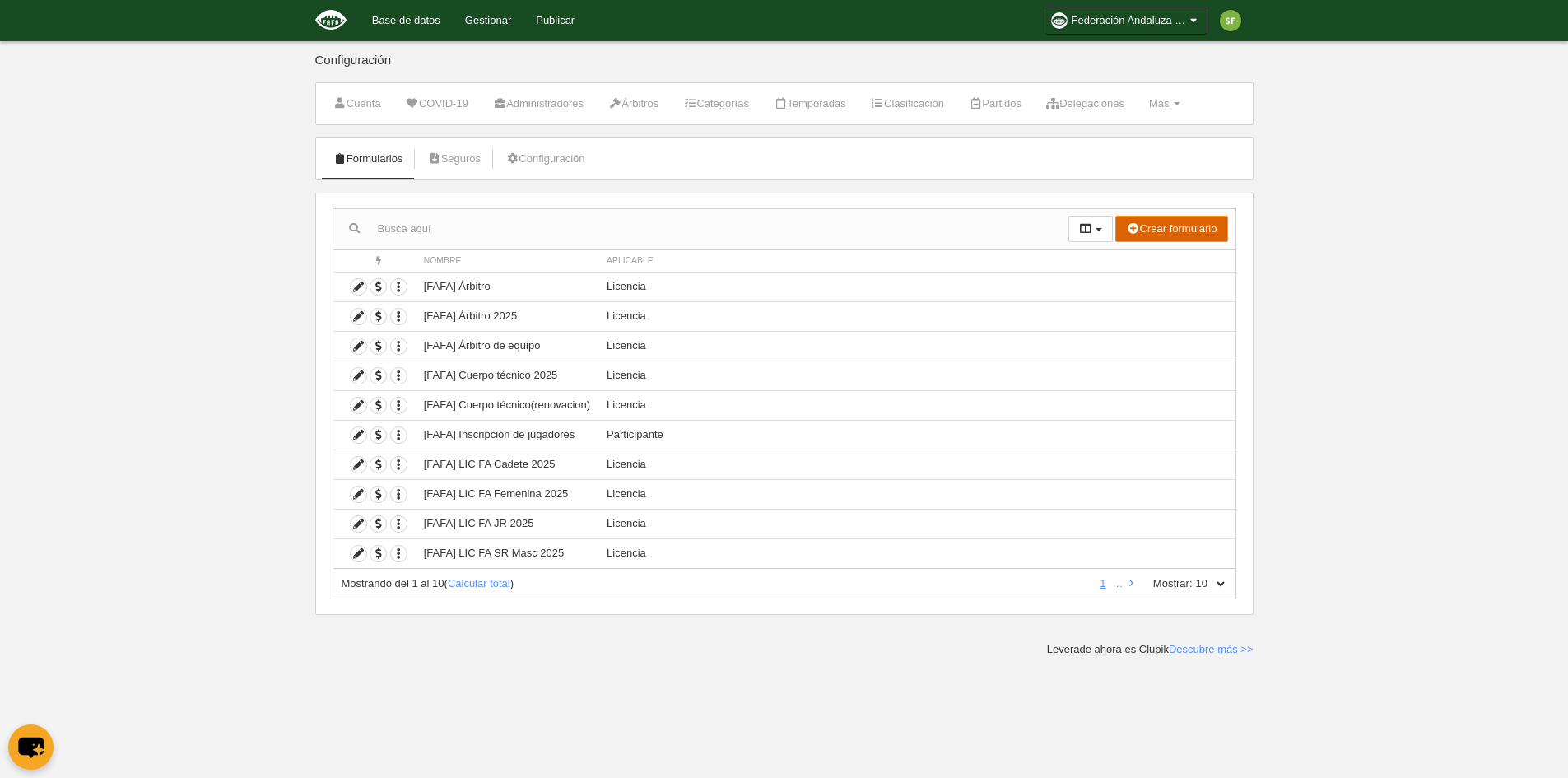
click at [1195, 228] on button "Crear formulario" at bounding box center [1171, 228] width 112 height 26
click at [1147, 294] on span "Licencia" at bounding box center [1140, 288] width 53 height 13
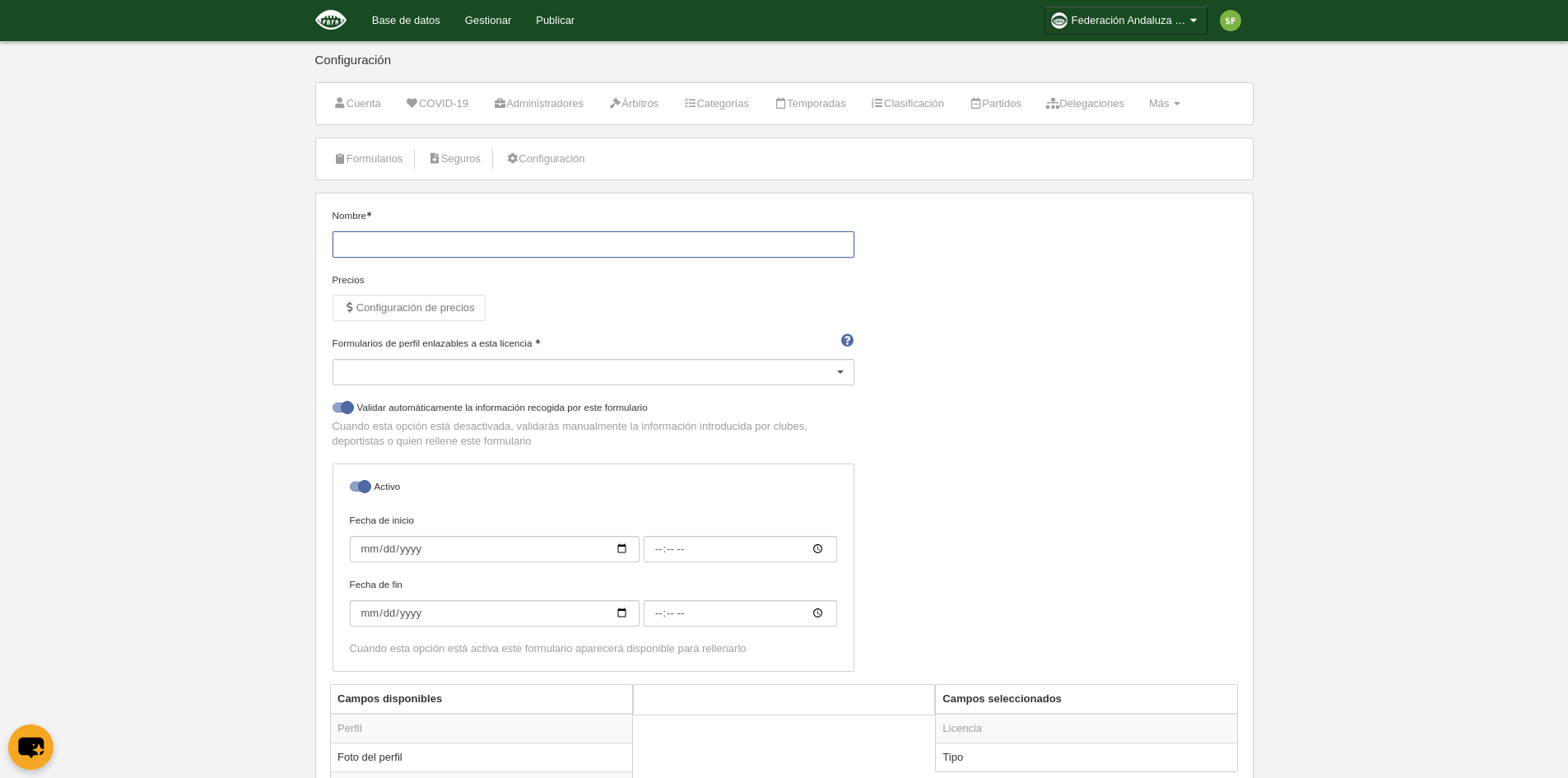
click at [617, 245] on input "Nombre" at bounding box center [593, 244] width 522 height 26
type input "Torneo Promoción 2025"
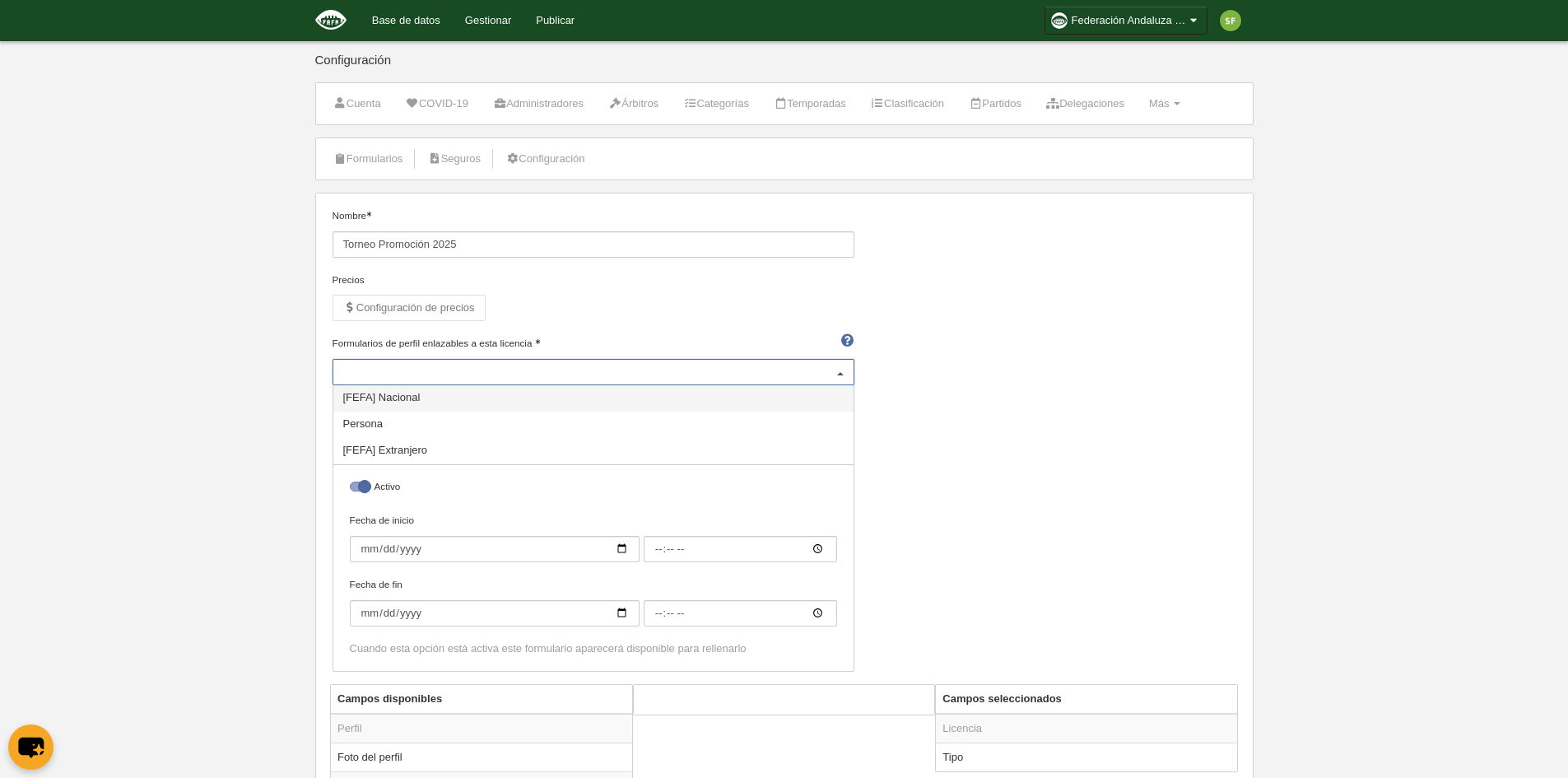
click at [578, 377] on div at bounding box center [593, 372] width 522 height 26
click at [566, 395] on span "[FEFA] Nacional" at bounding box center [593, 398] width 520 height 26
select select "selected"
click at [750, 445] on span "[FEFA] Extranjero" at bounding box center [593, 451] width 520 height 26
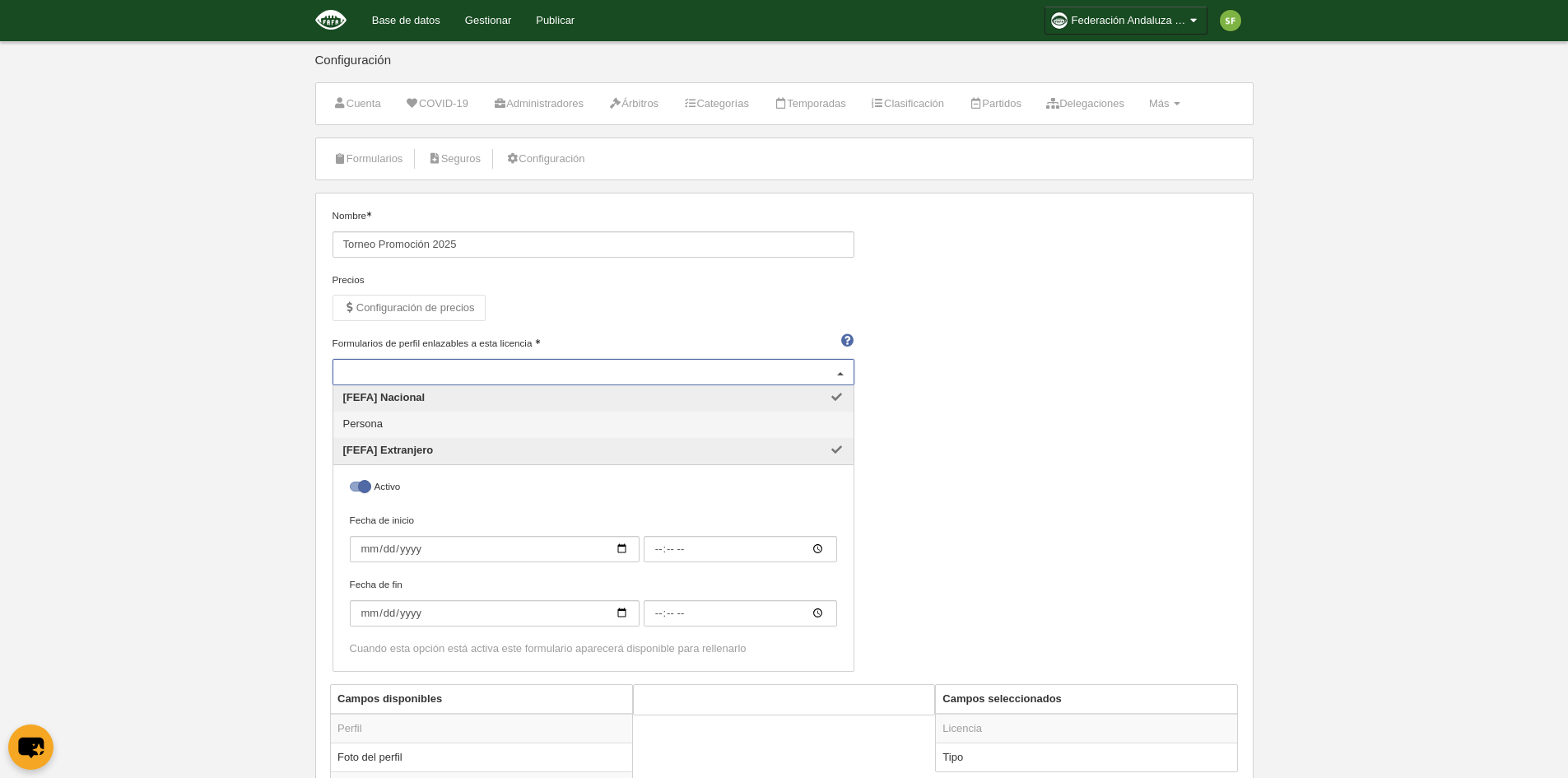
click at [924, 405] on div "Nombre Torneo Promoción 2025 Precios Configuración de precios Formularios de pe…" at bounding box center [784, 446] width 916 height 476
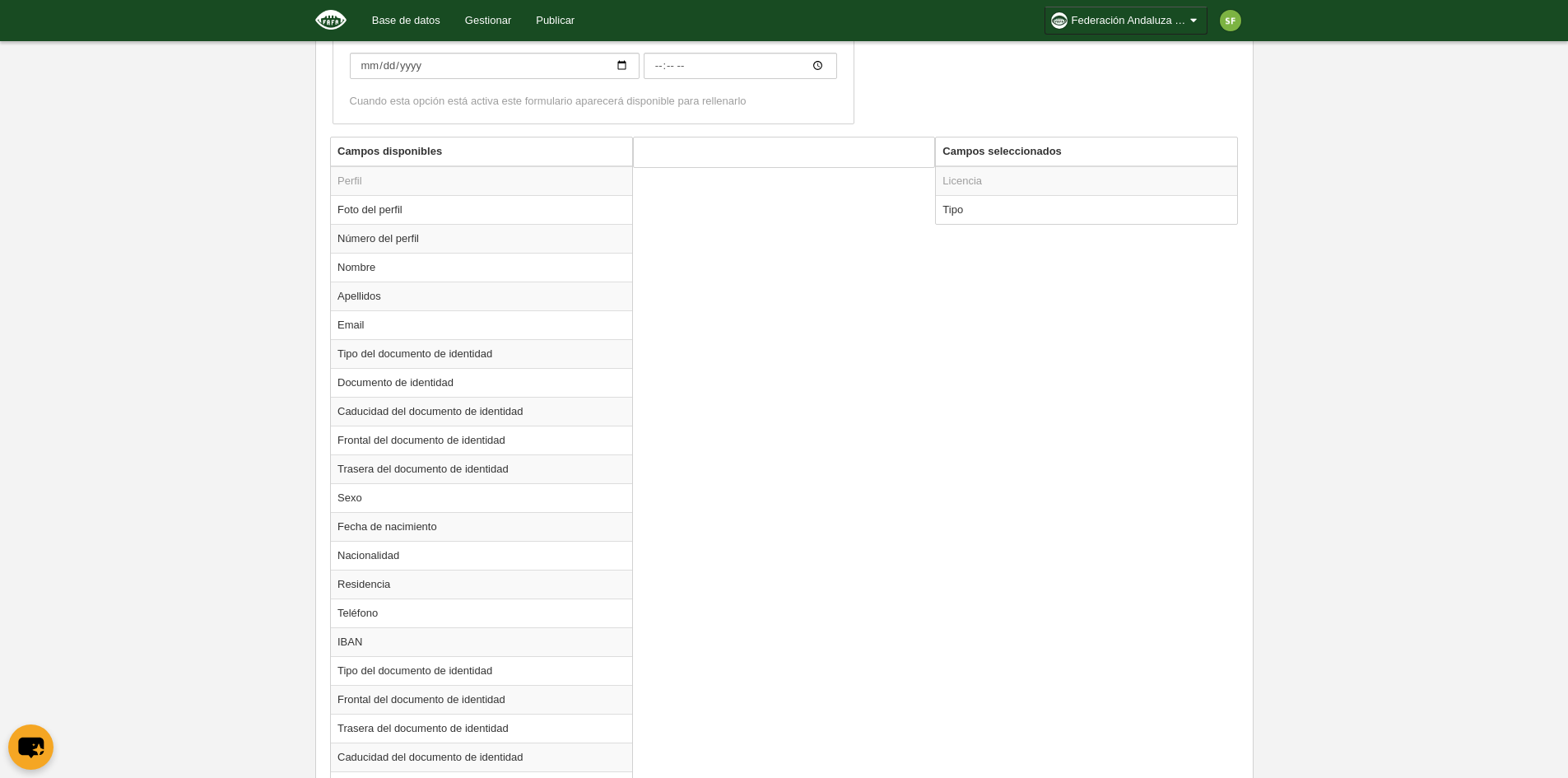
scroll to position [552, 0]
click at [1018, 203] on td "Tipo" at bounding box center [1085, 204] width 301 height 29
radio input "true"
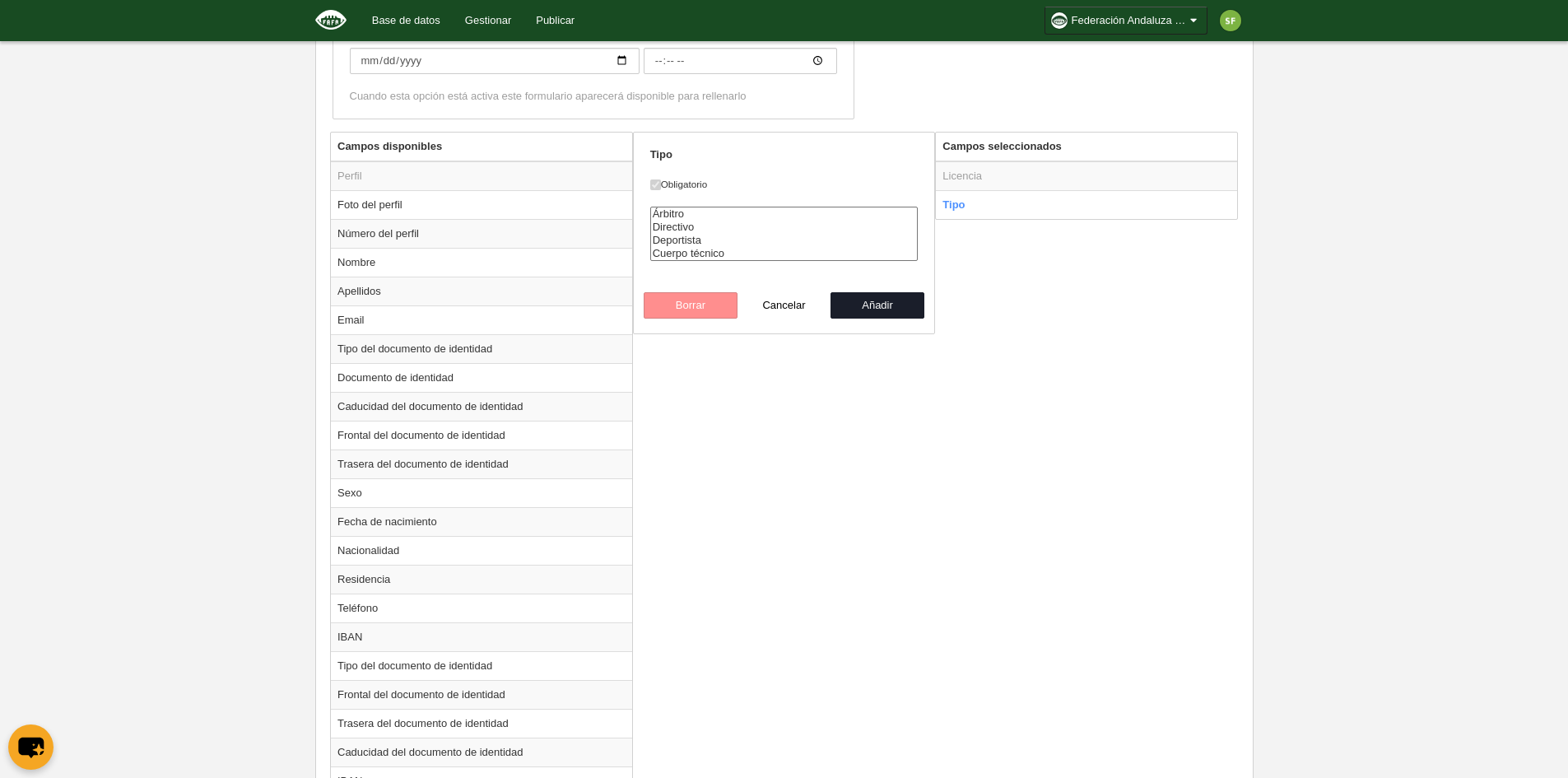
select select "player"
click at [688, 244] on option "Deportista" at bounding box center [784, 241] width 266 height 14
click at [866, 305] on button "Añadir" at bounding box center [877, 305] width 94 height 26
radio input "false"
click at [724, 143] on div at bounding box center [784, 147] width 303 height 31
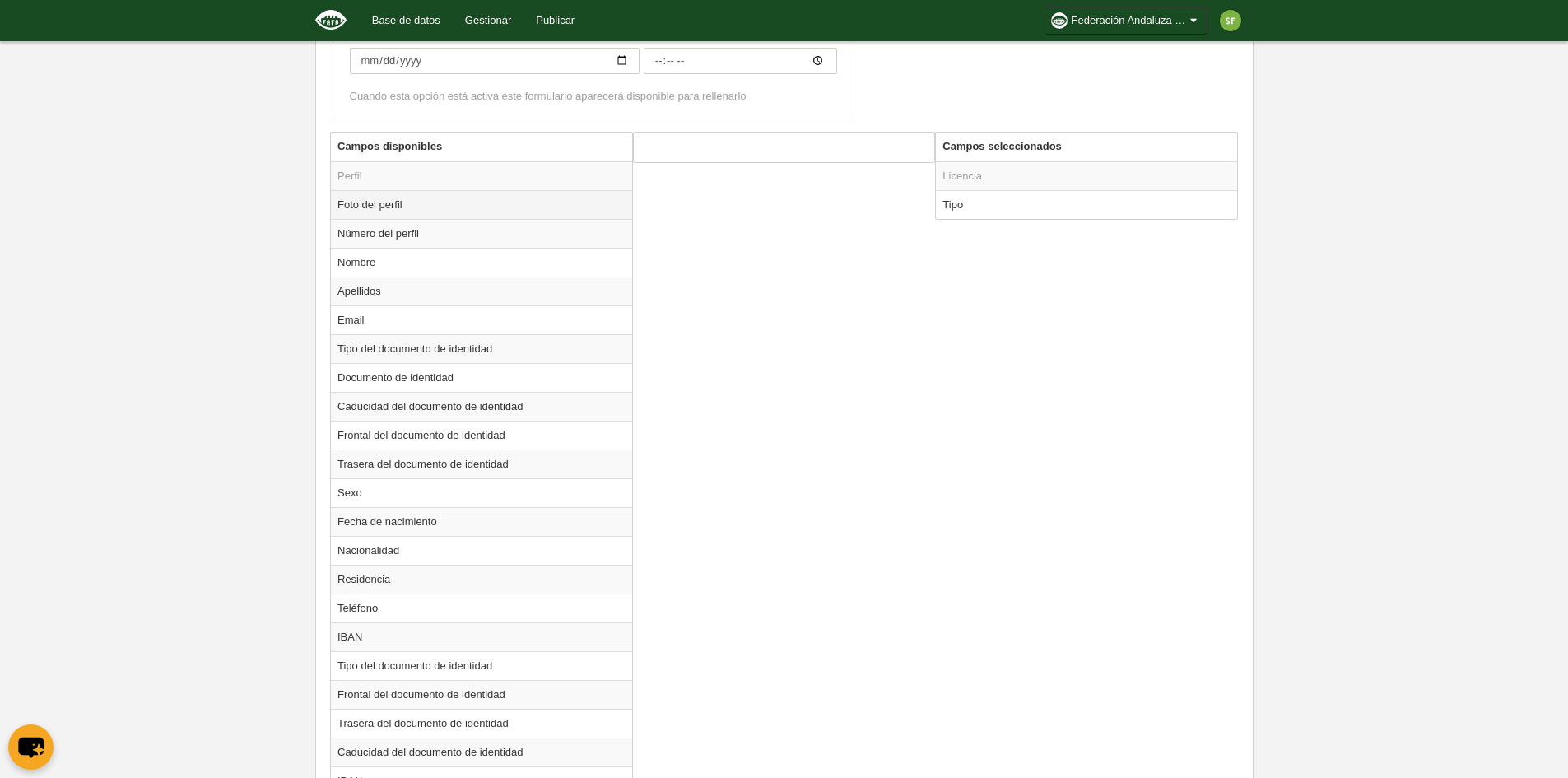
click at [494, 196] on td "Foto del perfil" at bounding box center [481, 204] width 301 height 29
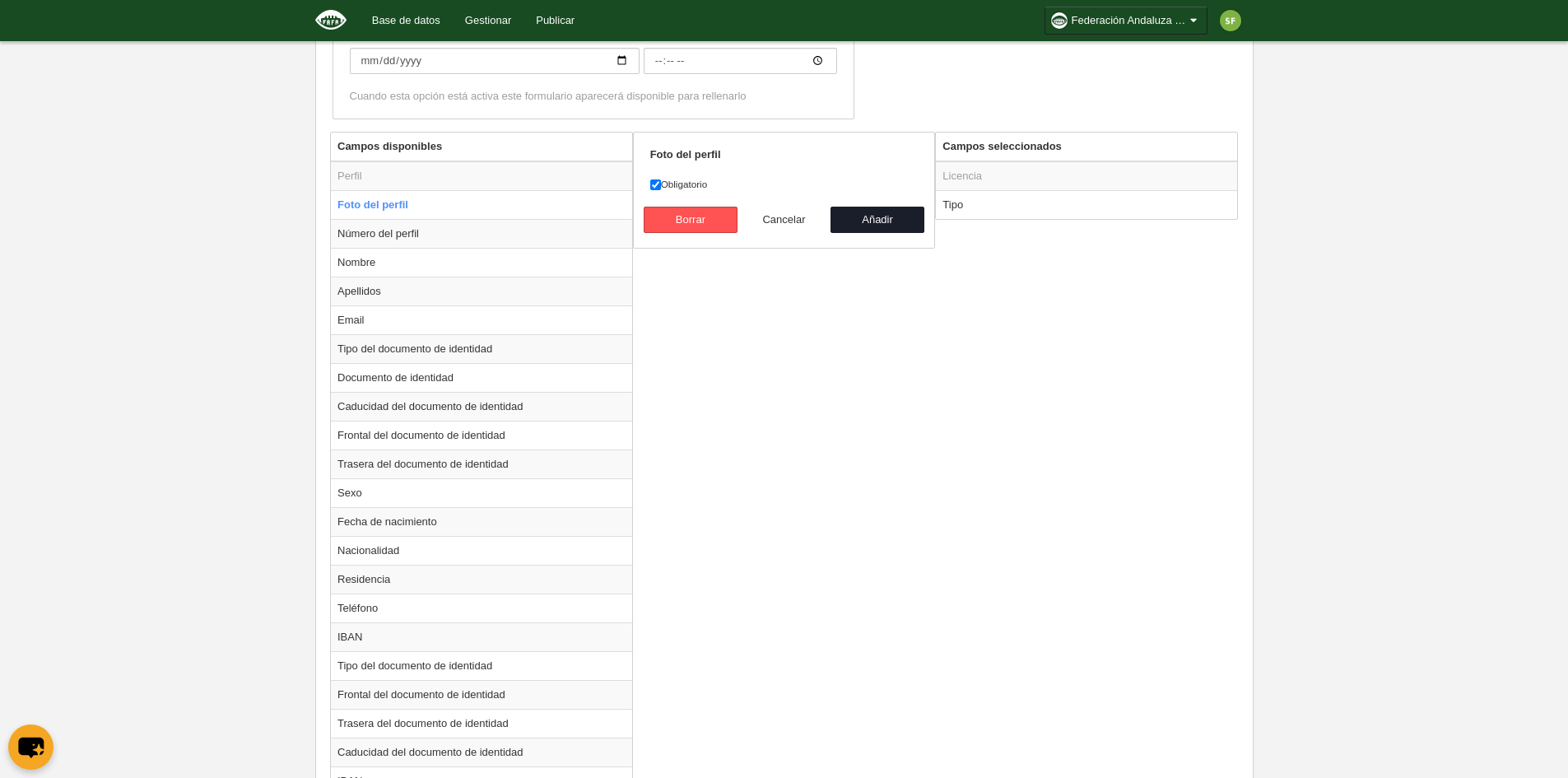
click at [771, 220] on button "Cancelar" at bounding box center [784, 220] width 94 height 26
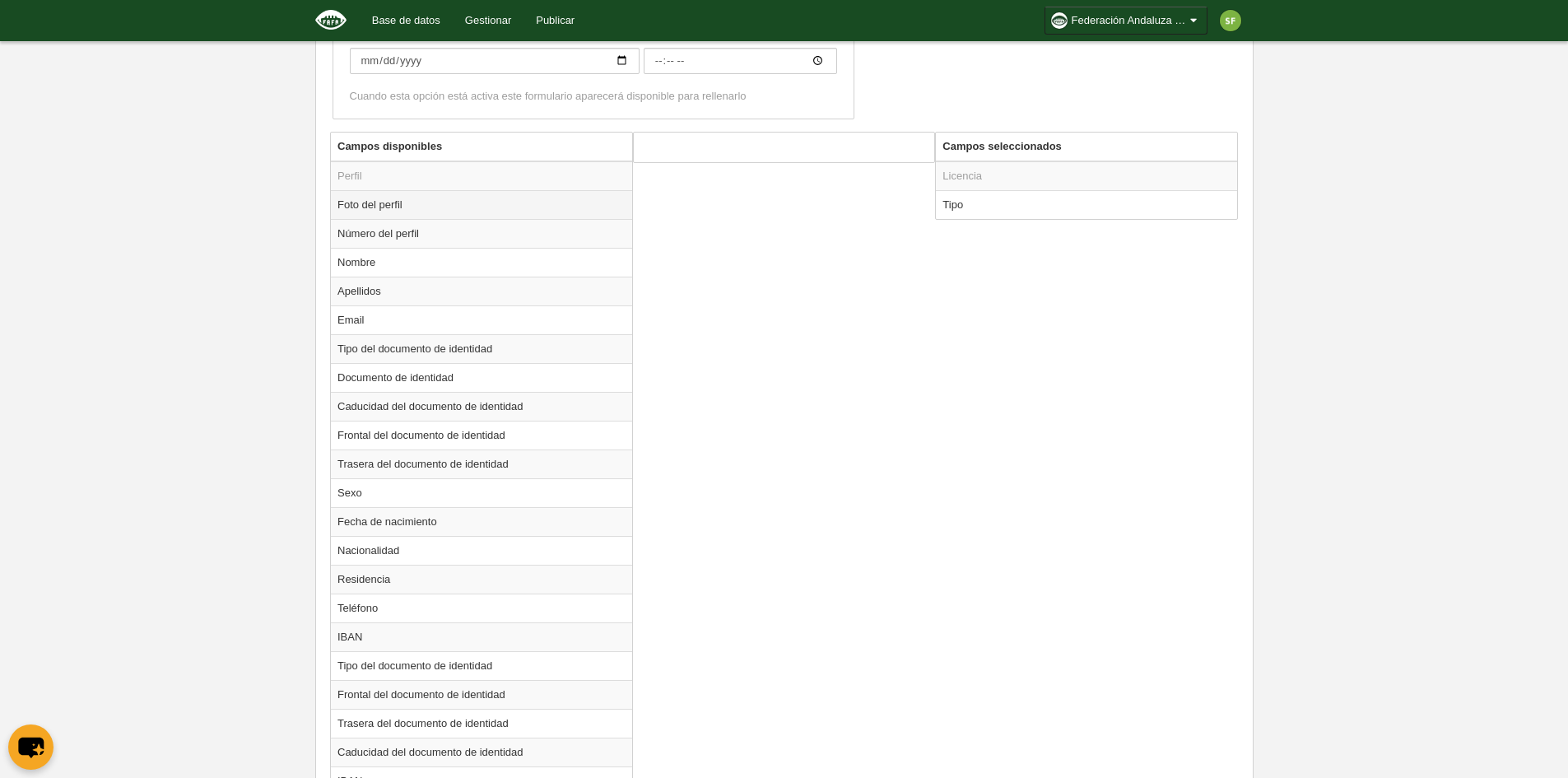
click at [453, 218] on td "Foto del perfil" at bounding box center [481, 204] width 301 height 29
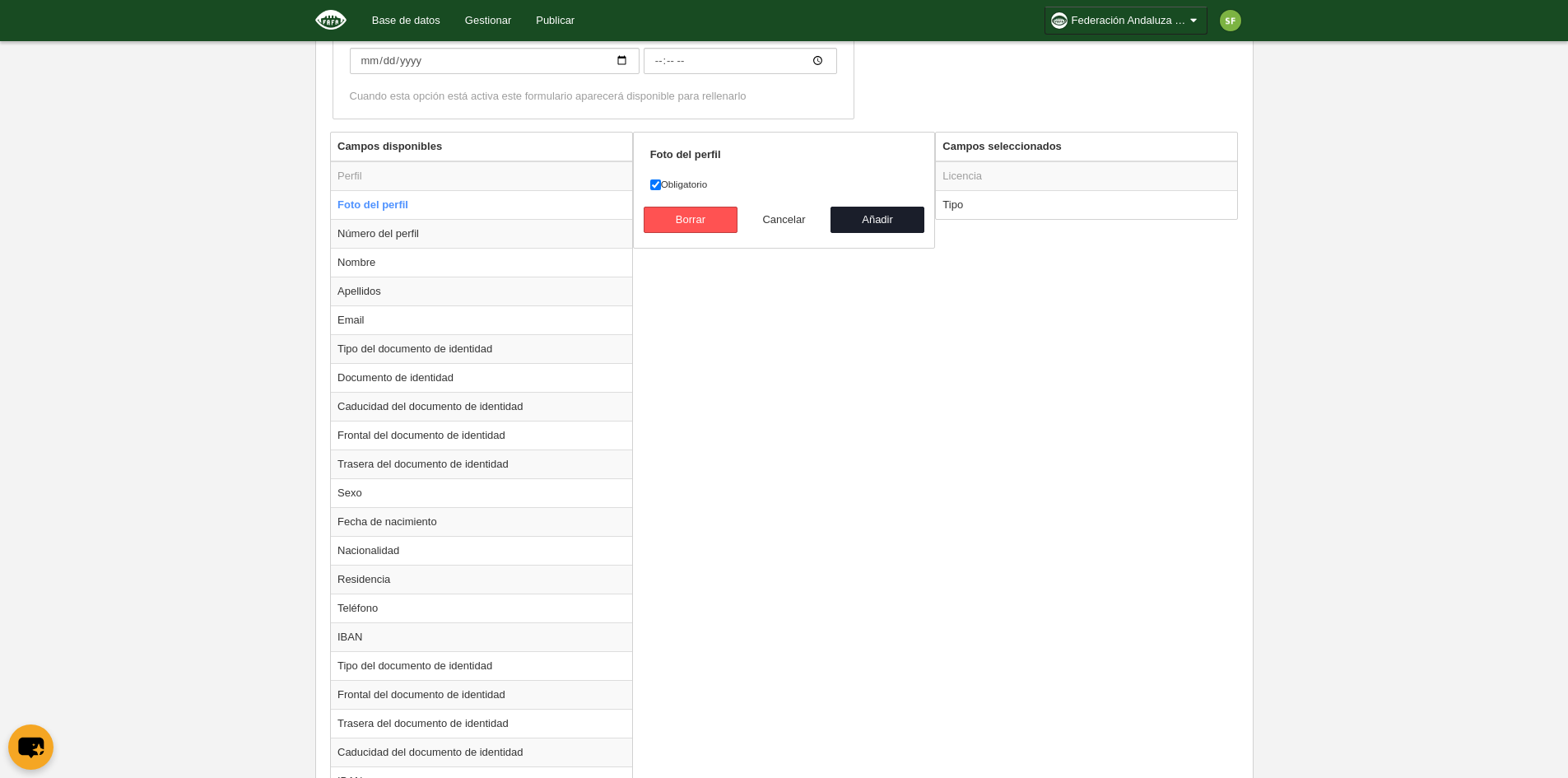
click at [789, 219] on button "Cancelar" at bounding box center [784, 220] width 94 height 26
click at [1058, 150] on th "Campos seleccionados" at bounding box center [1085, 147] width 301 height 29
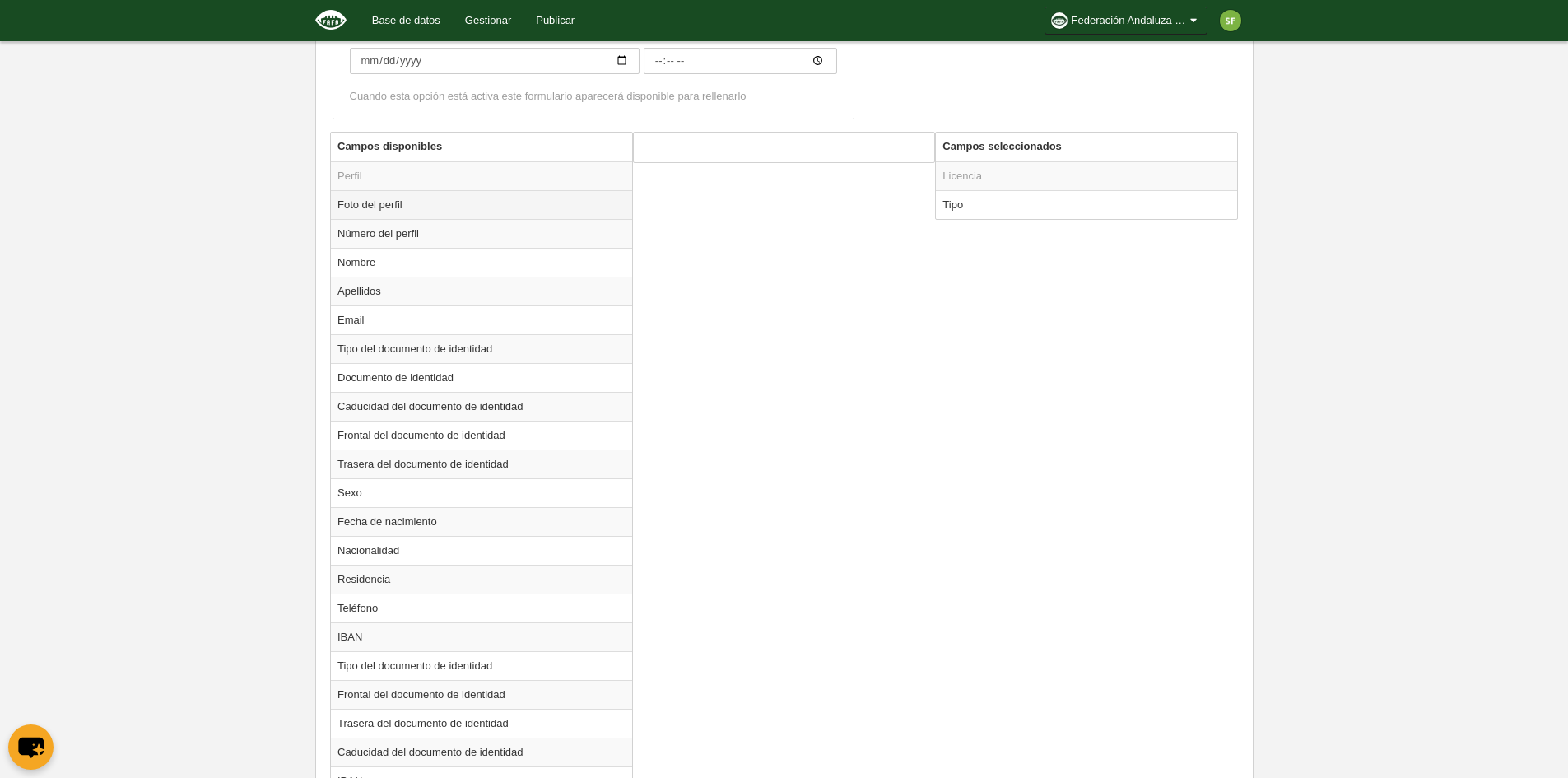
click at [460, 215] on td "Foto del perfil" at bounding box center [481, 204] width 301 height 29
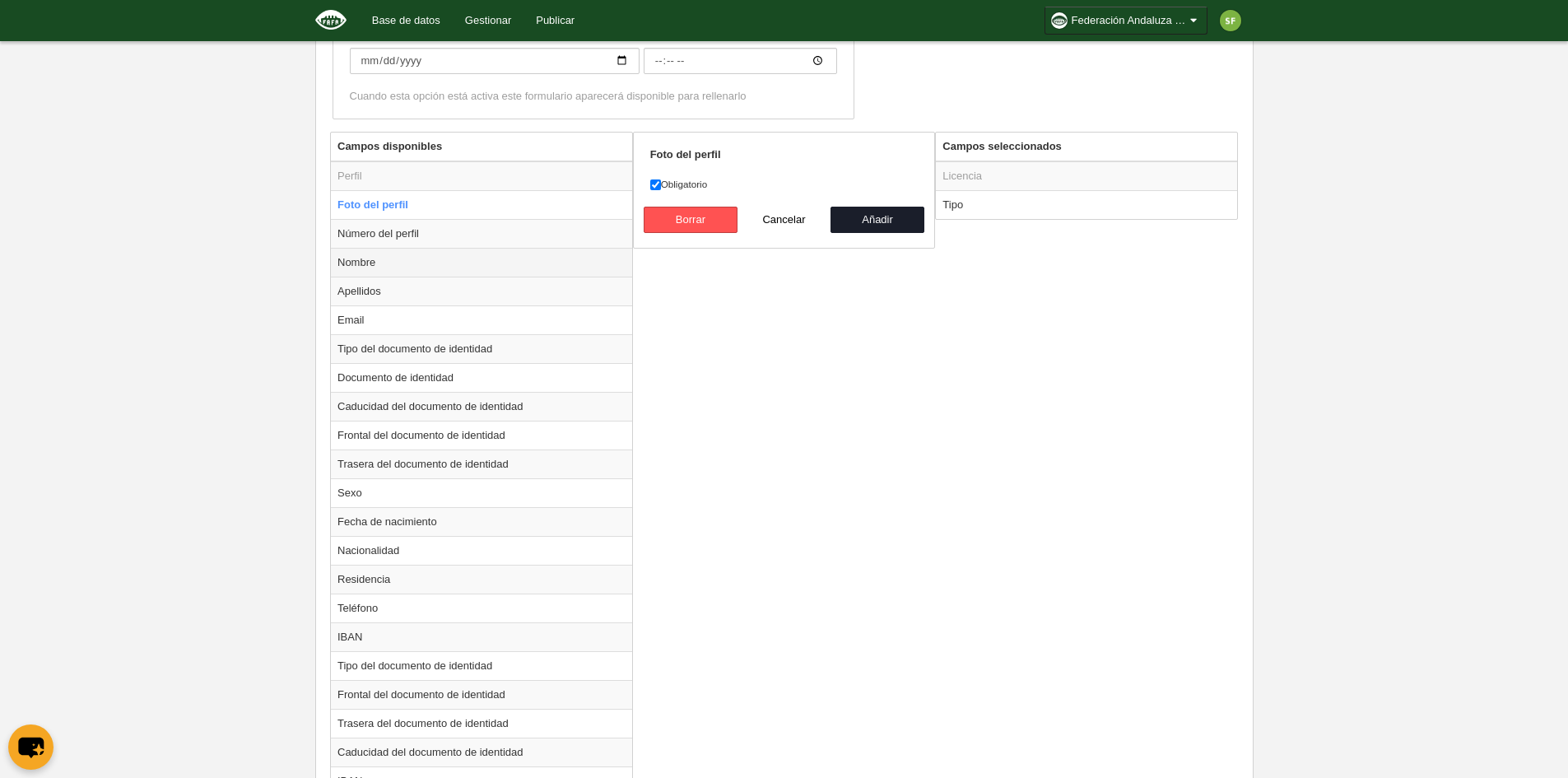
click at [438, 258] on td "Nombre" at bounding box center [481, 262] width 301 height 29
radio input "false"
click at [865, 224] on button "Añadir" at bounding box center [877, 220] width 94 height 26
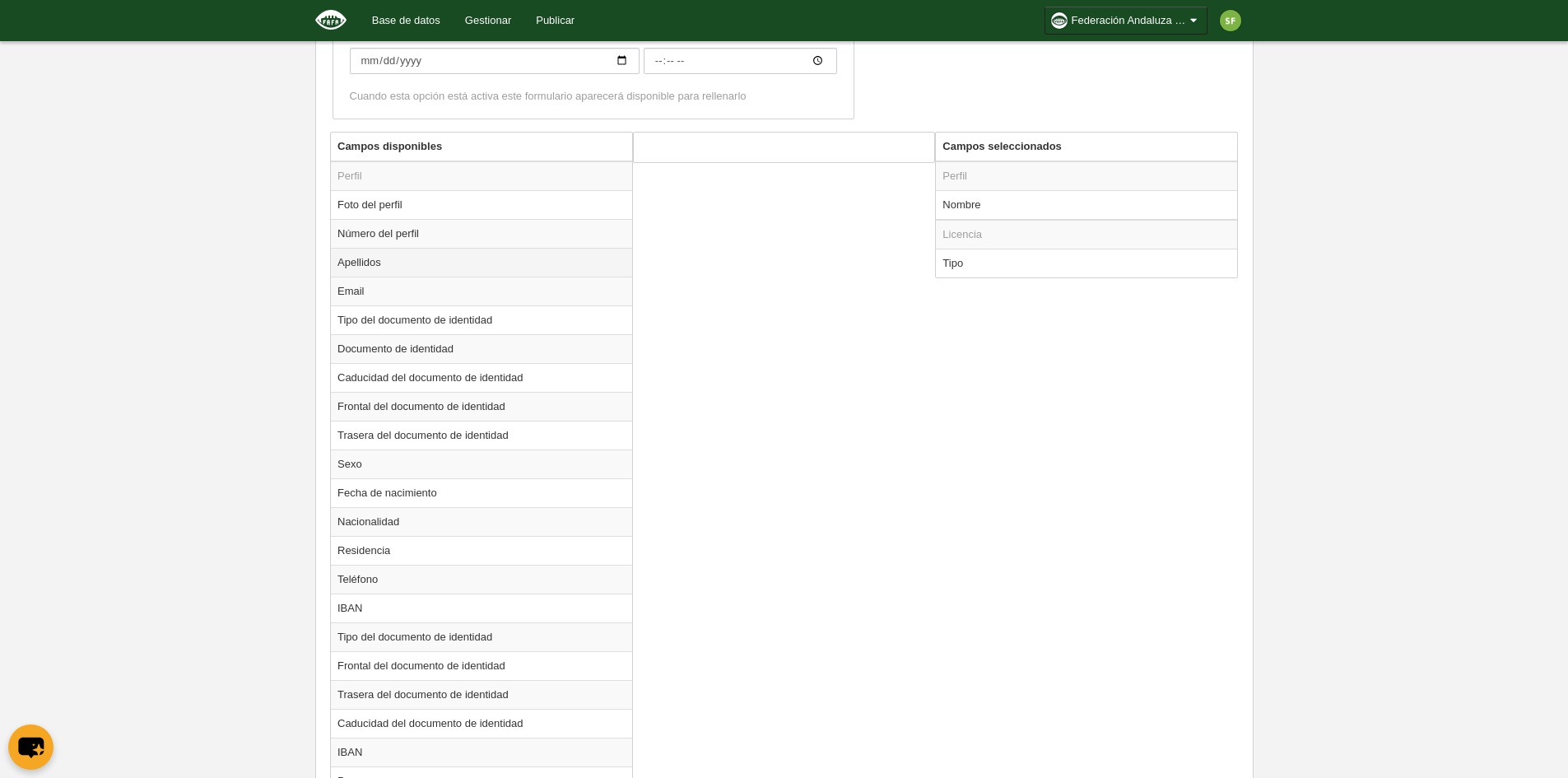
click at [421, 259] on td "Apellidos" at bounding box center [481, 262] width 301 height 29
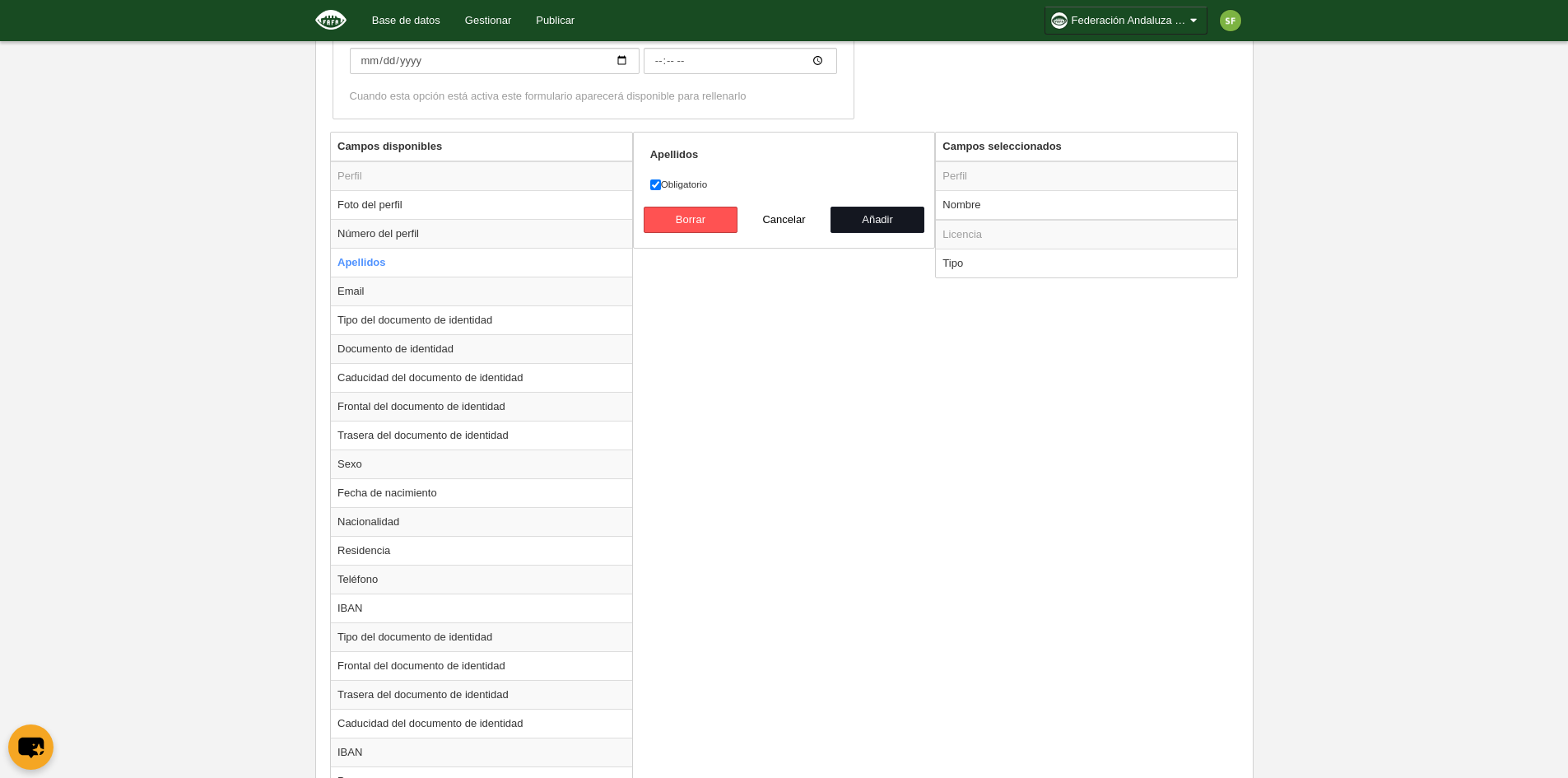
click at [894, 221] on button "Añadir" at bounding box center [877, 220] width 94 height 26
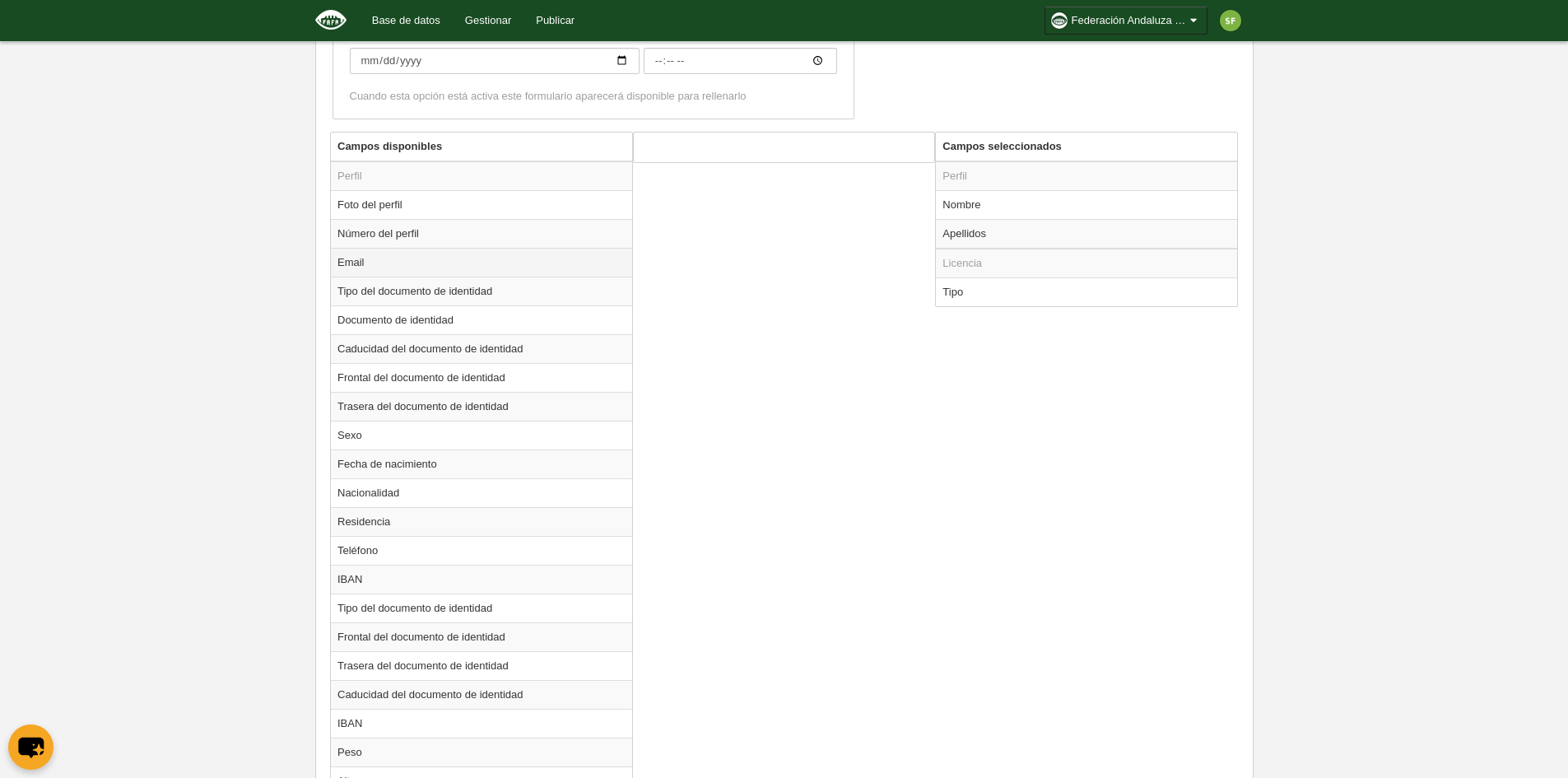
click at [502, 254] on td "Email" at bounding box center [481, 262] width 301 height 29
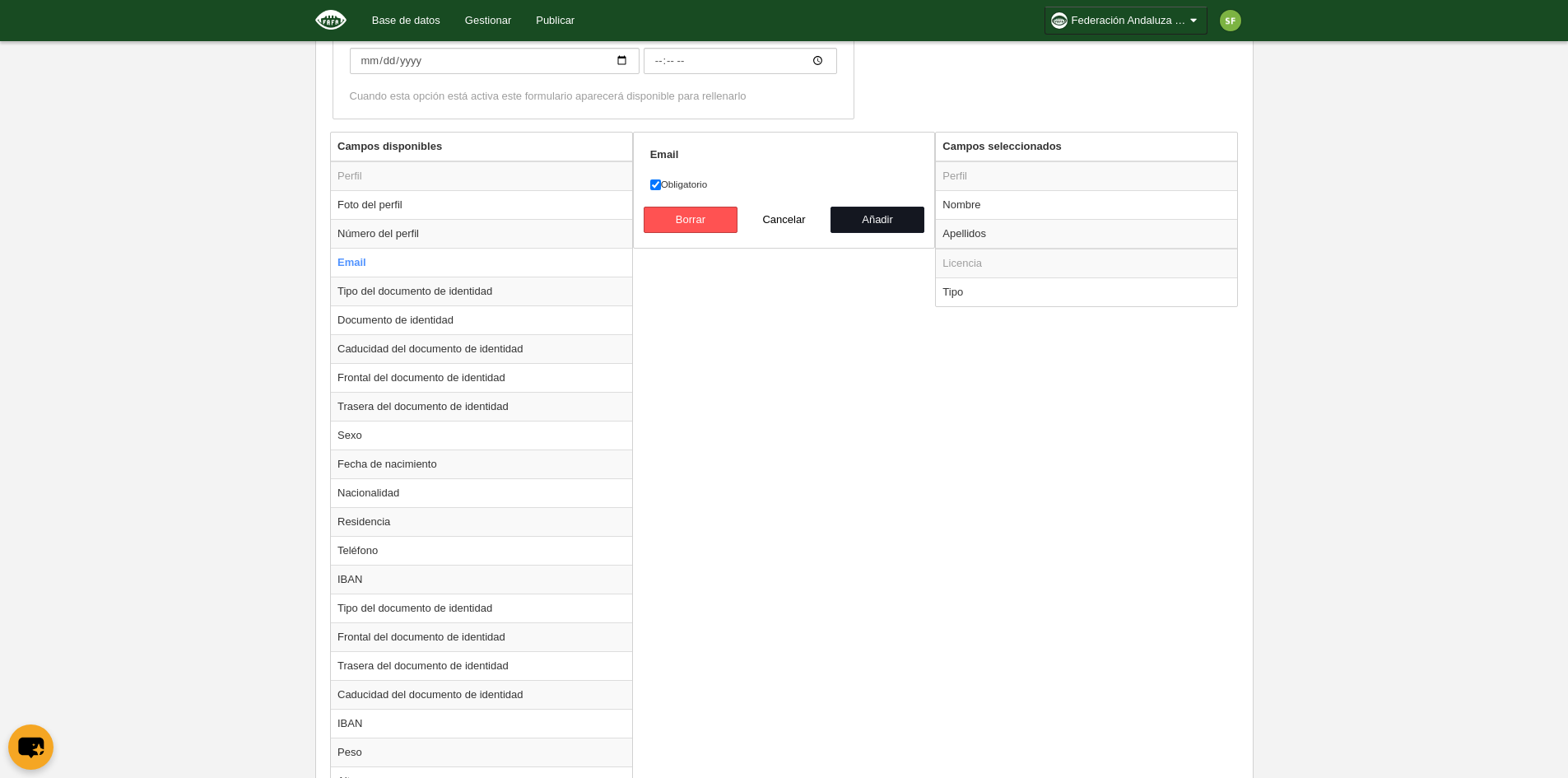
click at [869, 211] on button "Añadir" at bounding box center [877, 220] width 94 height 26
radio input "false"
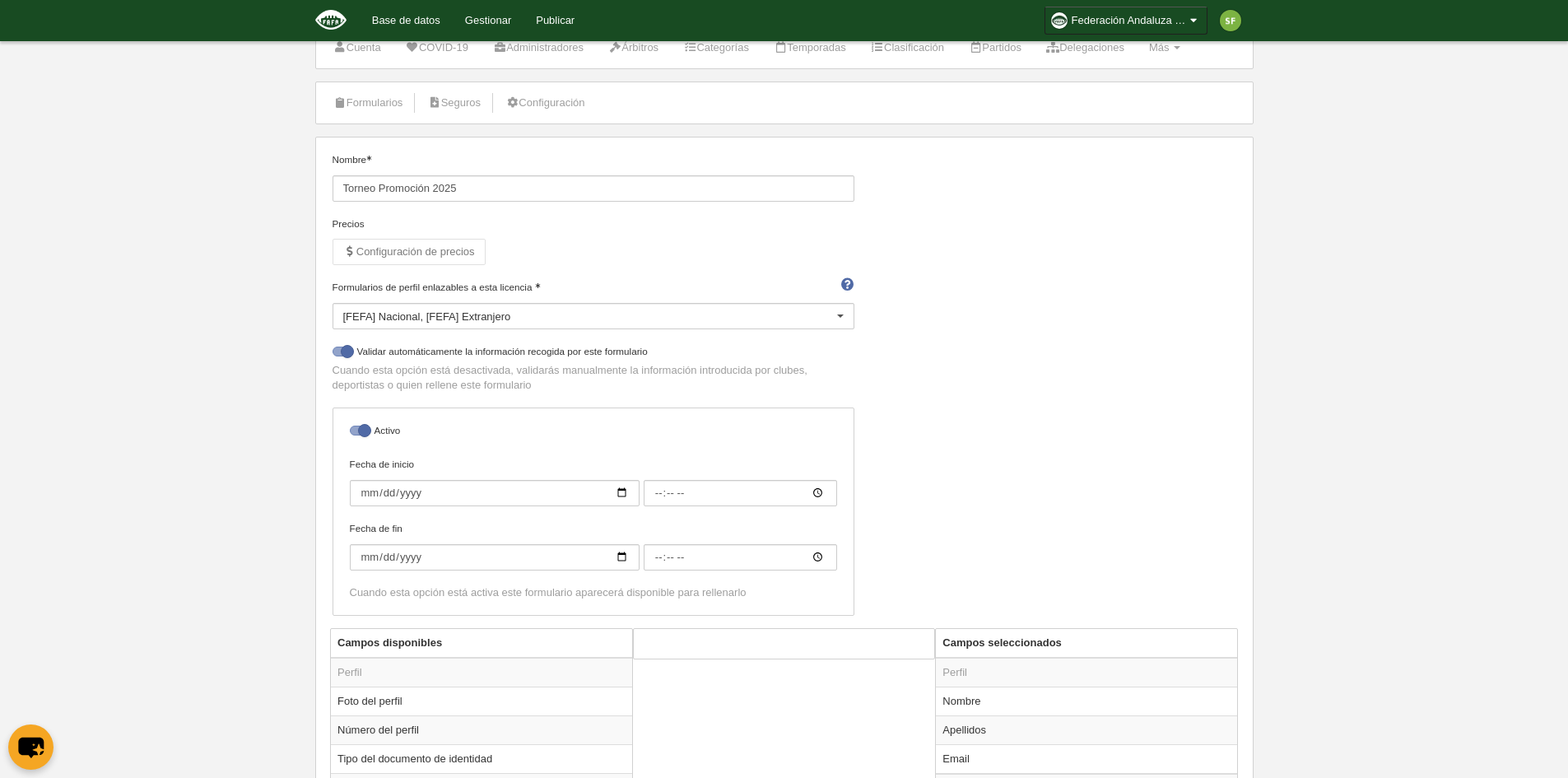
scroll to position [0, 0]
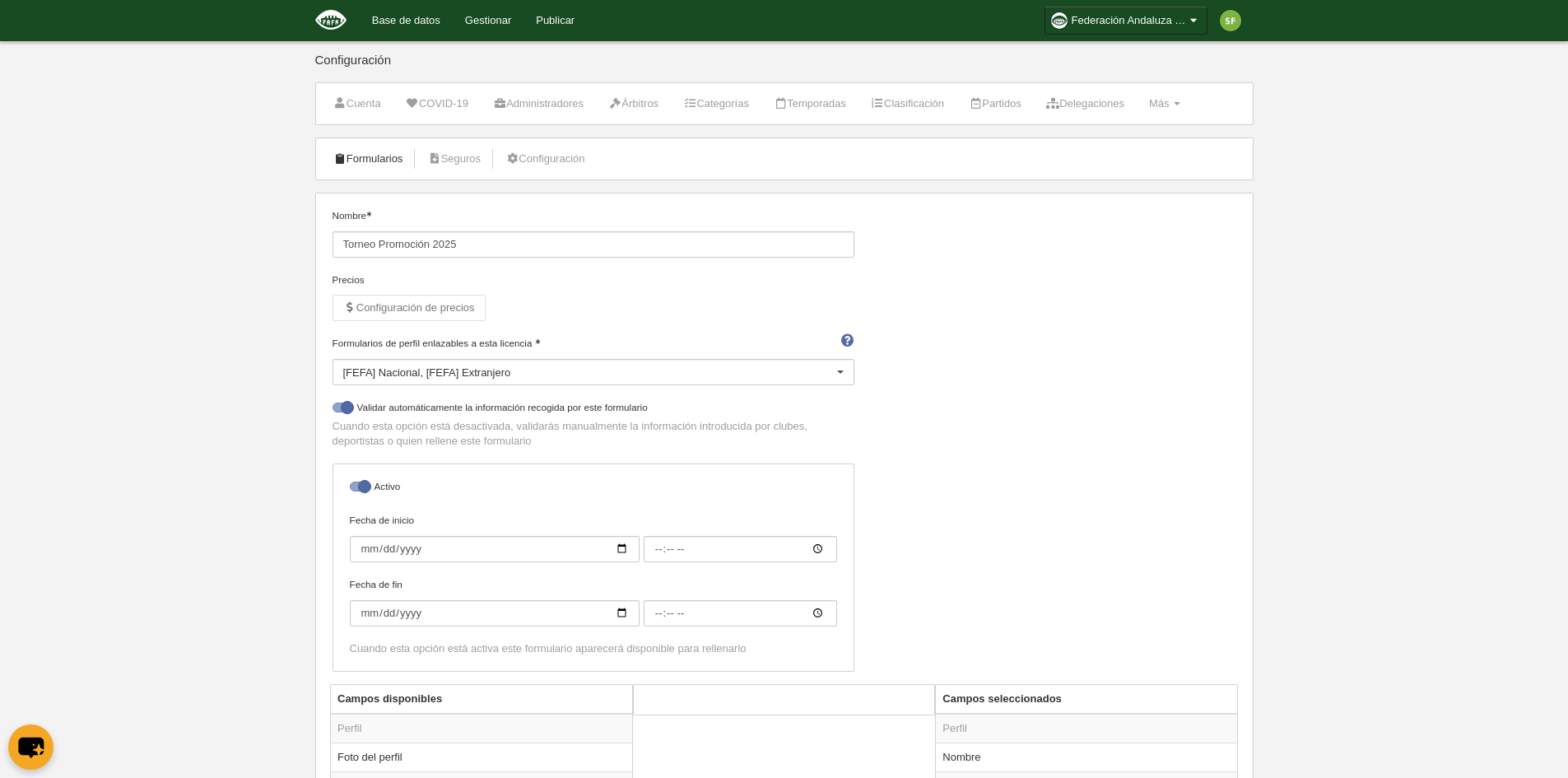
drag, startPoint x: 382, startPoint y: 157, endPoint x: 356, endPoint y: 163, distance: 26.7
click at [356, 163] on link "Formularios" at bounding box center [368, 159] width 88 height 25
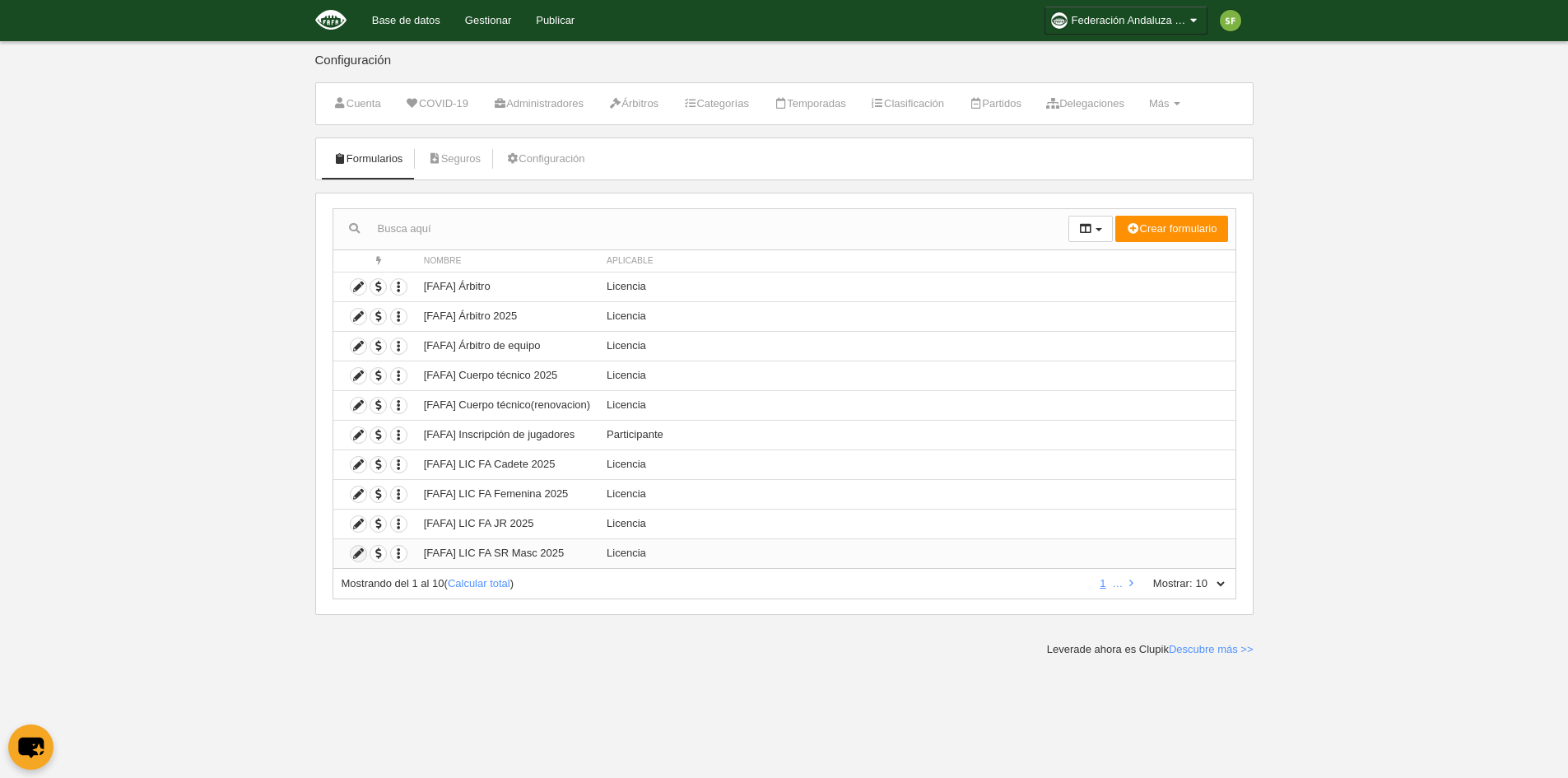
click at [358, 552] on icon at bounding box center [358, 553] width 15 height 15
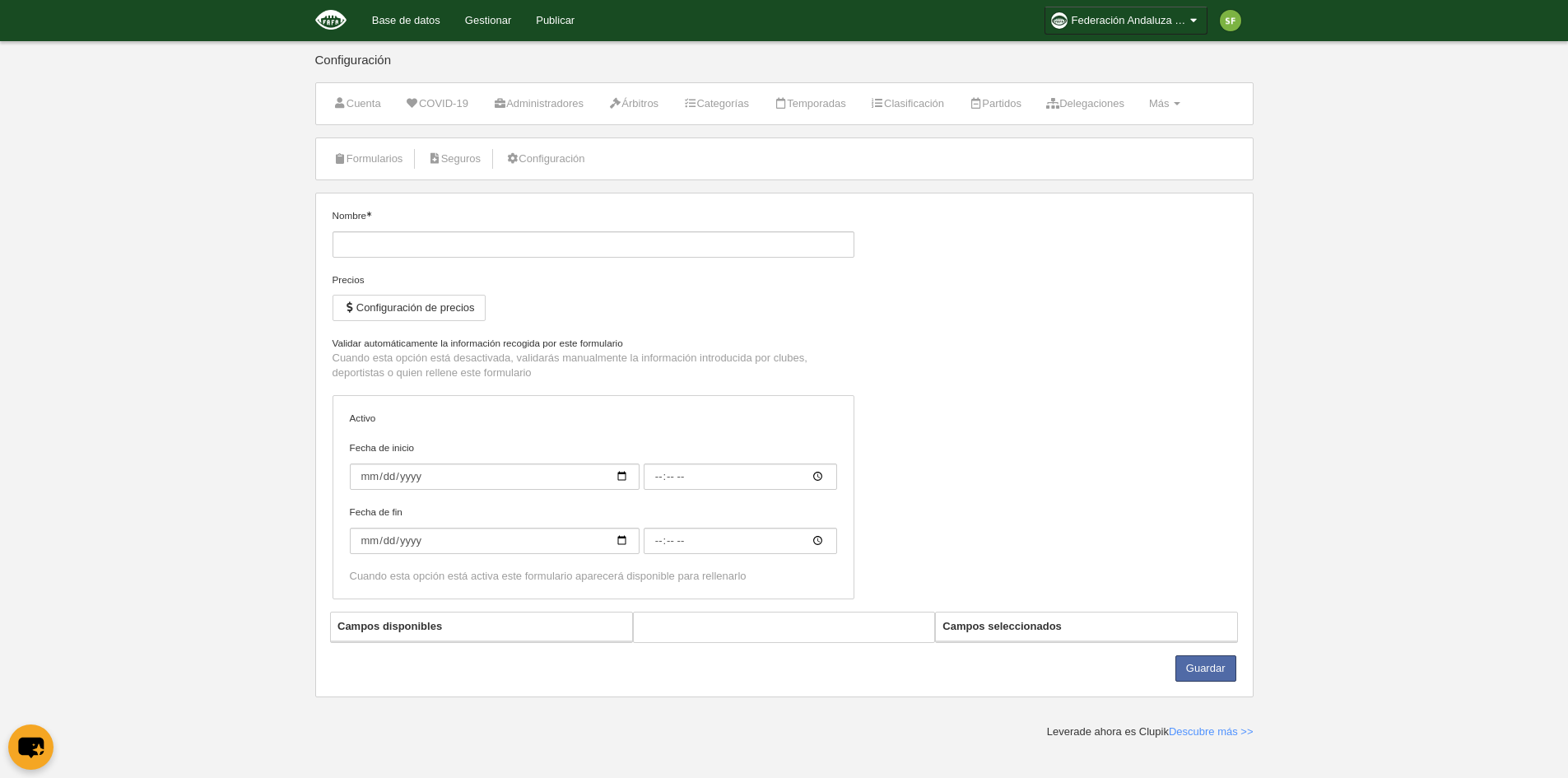
type input "[FAFA] LIC FA SR Masc 2025"
checkbox input "true"
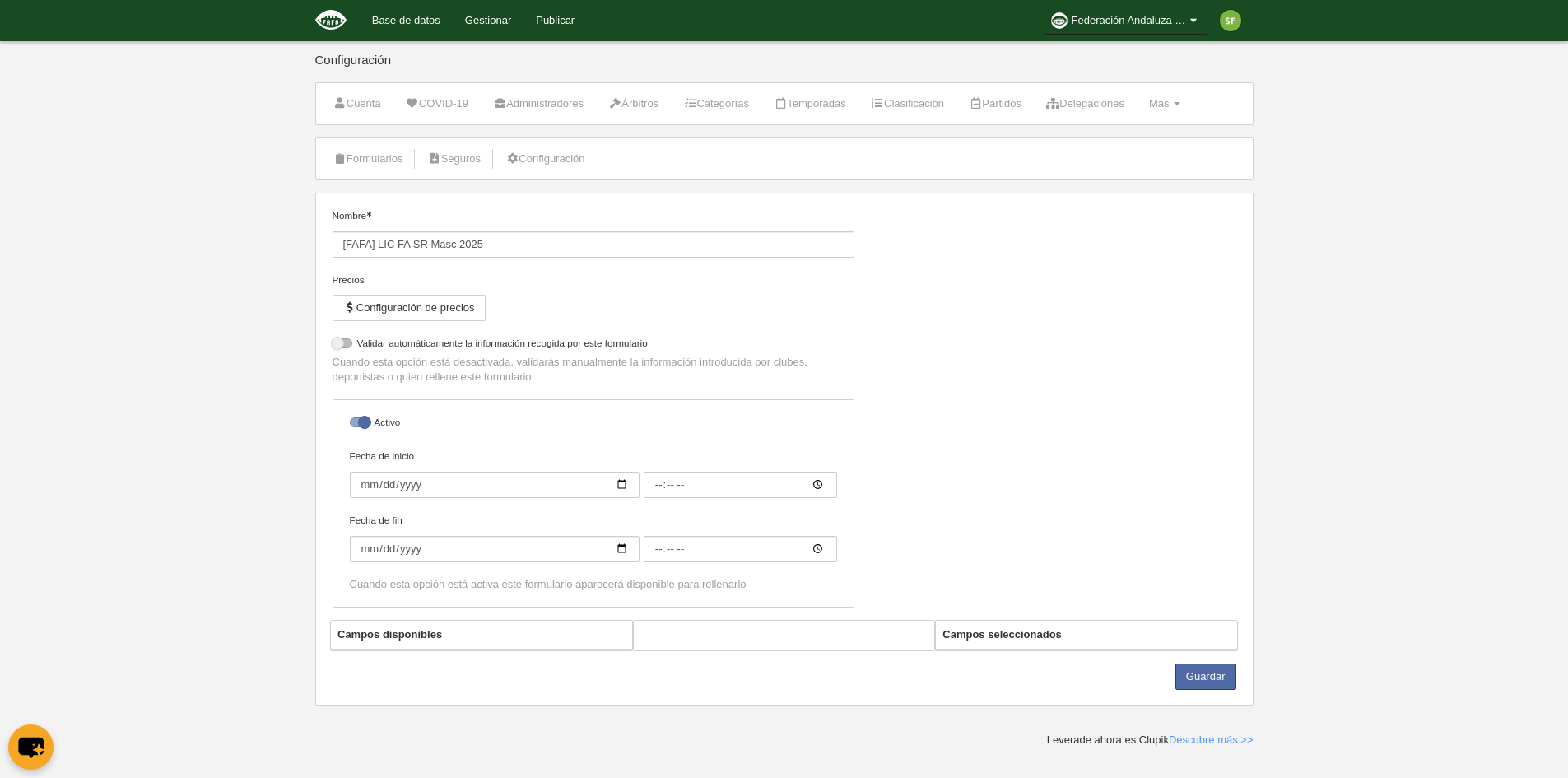
select select "selected"
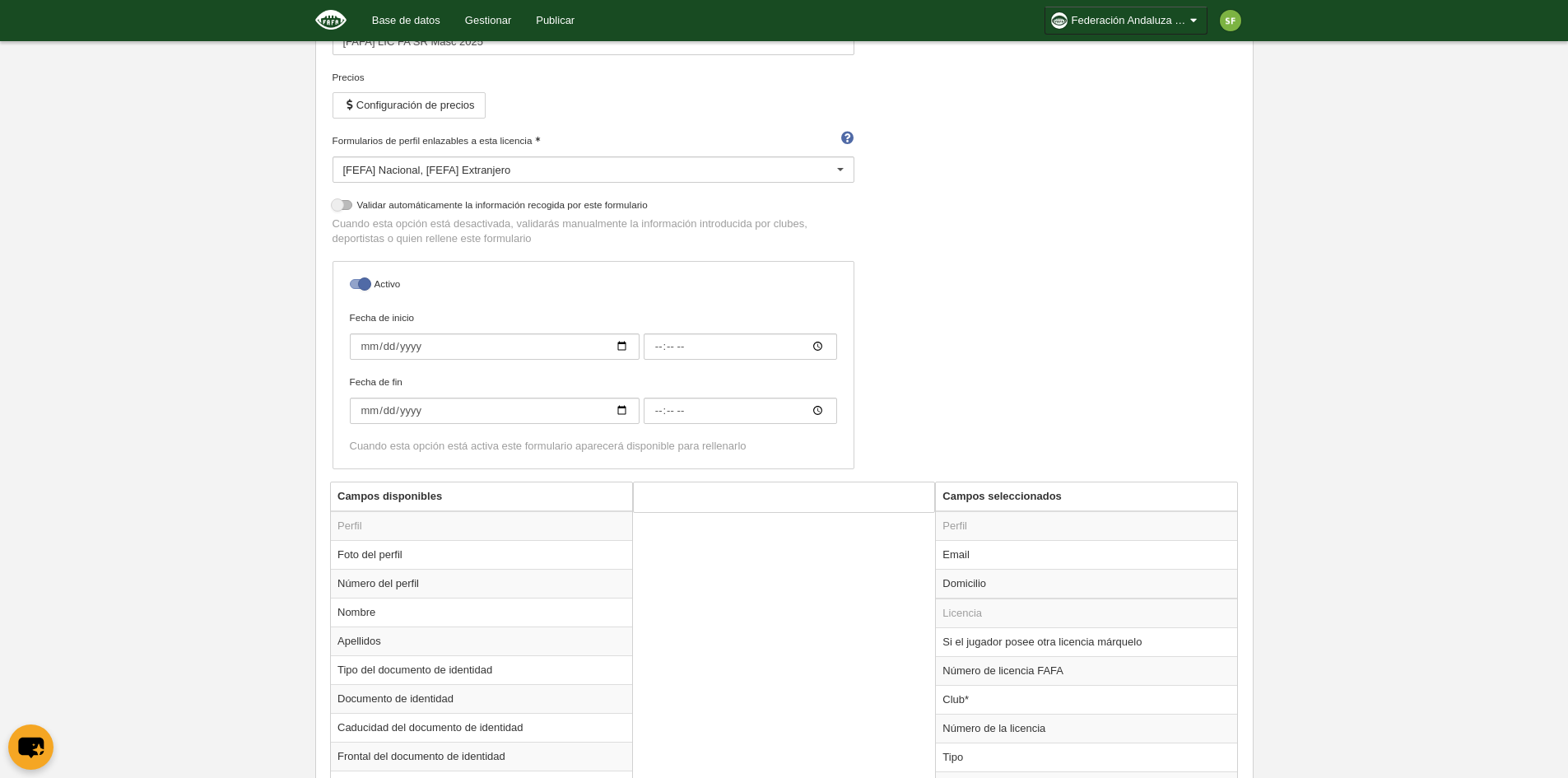
scroll to position [200, 0]
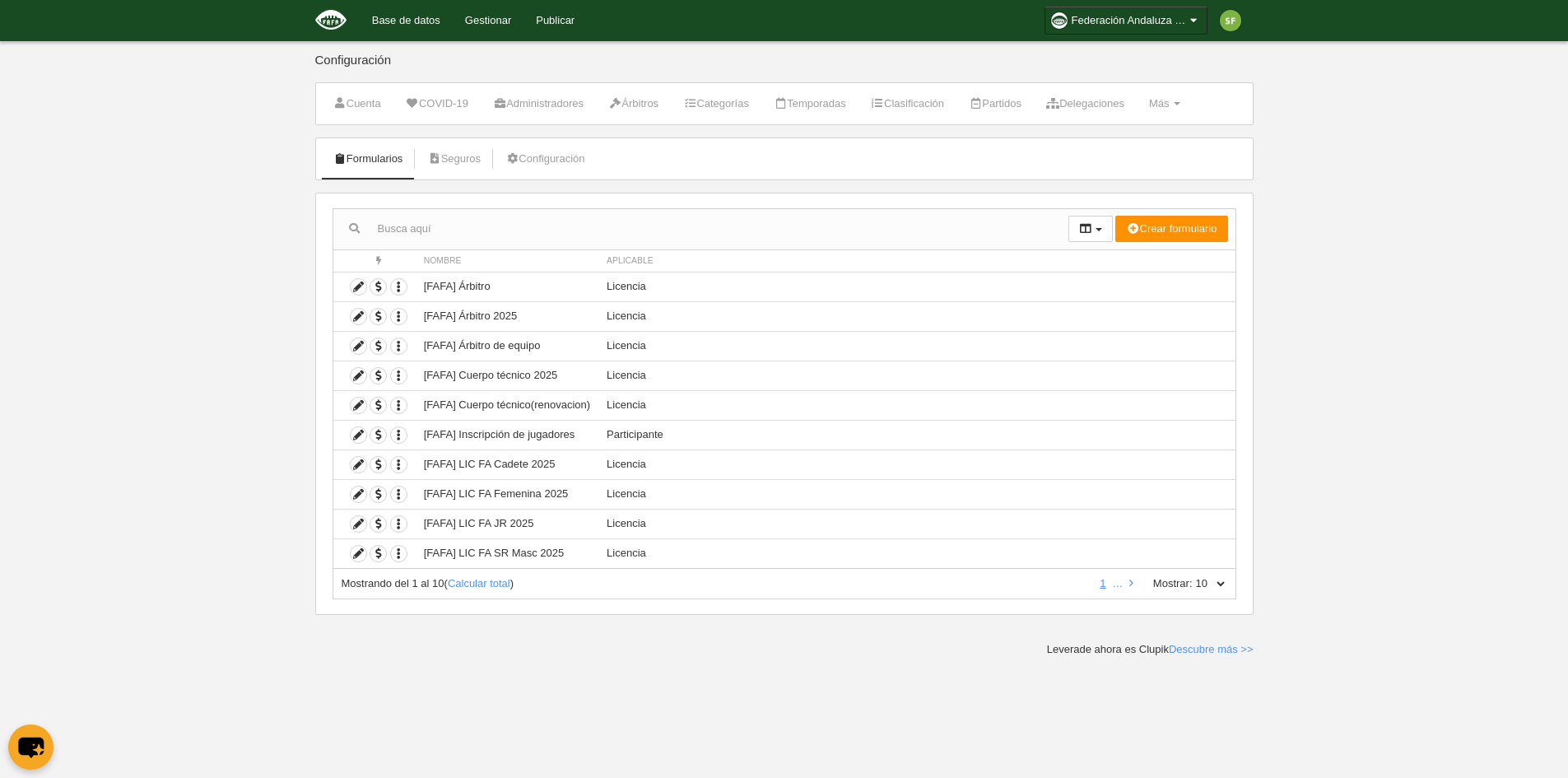
click at [1207, 589] on select "10 25 50 100 500" at bounding box center [1209, 583] width 35 height 14
select select "25"
click at [1192, 576] on select "10 25 50 100 500" at bounding box center [1209, 583] width 35 height 14
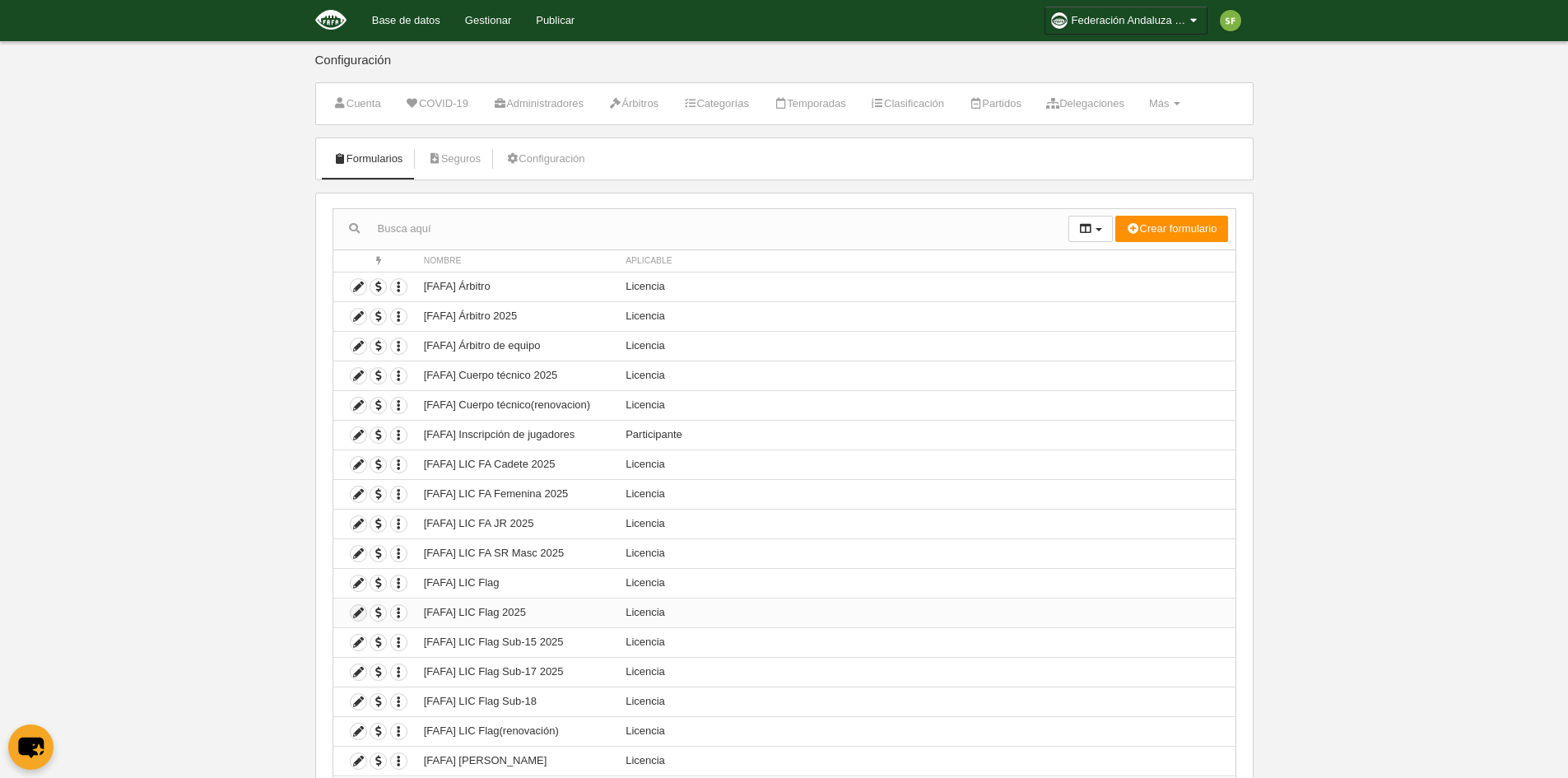
click at [354, 612] on icon at bounding box center [358, 613] width 15 height 15
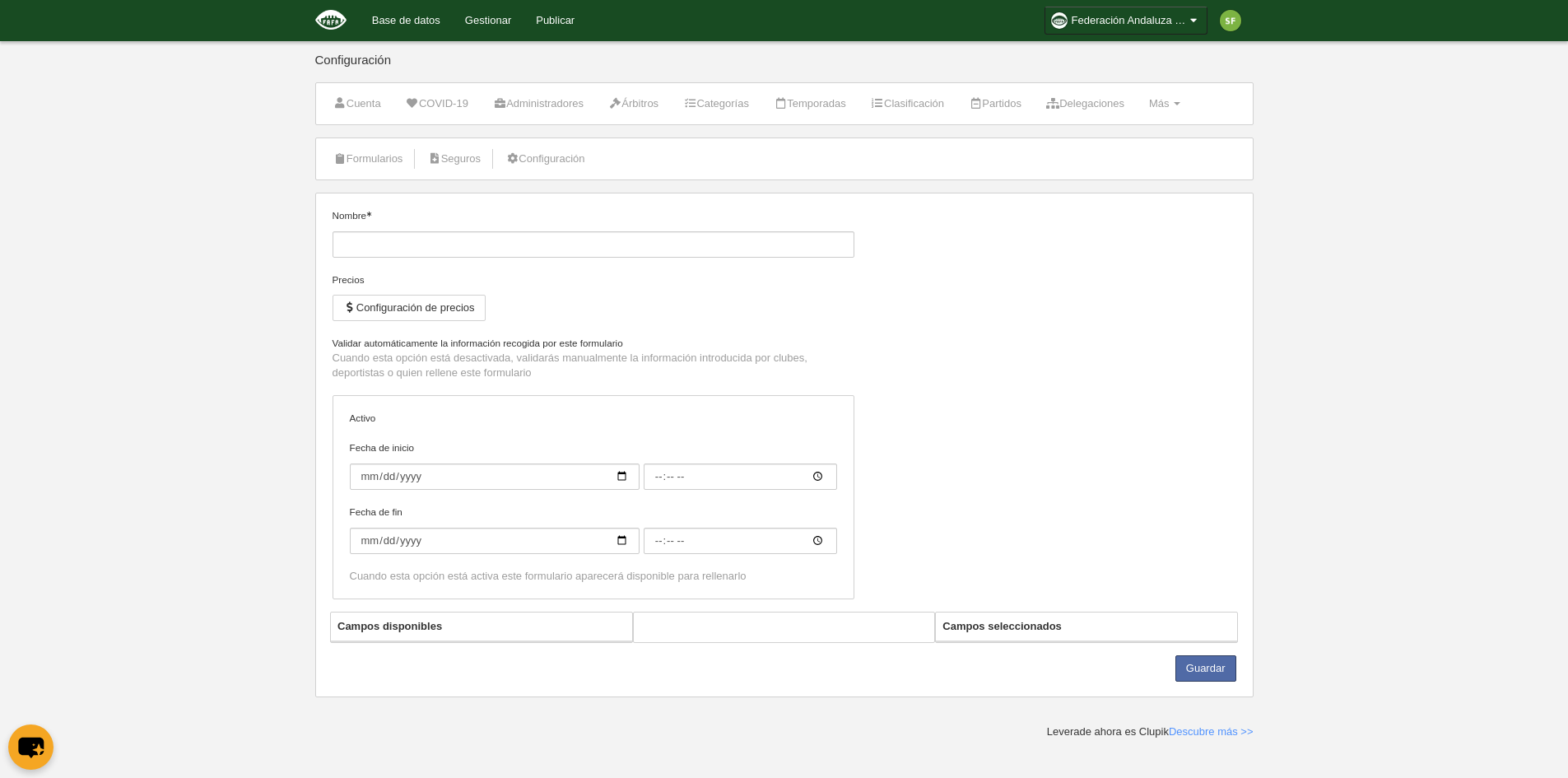
type input "[FAFA] LIC Flag 2025"
checkbox input "true"
select select "selected"
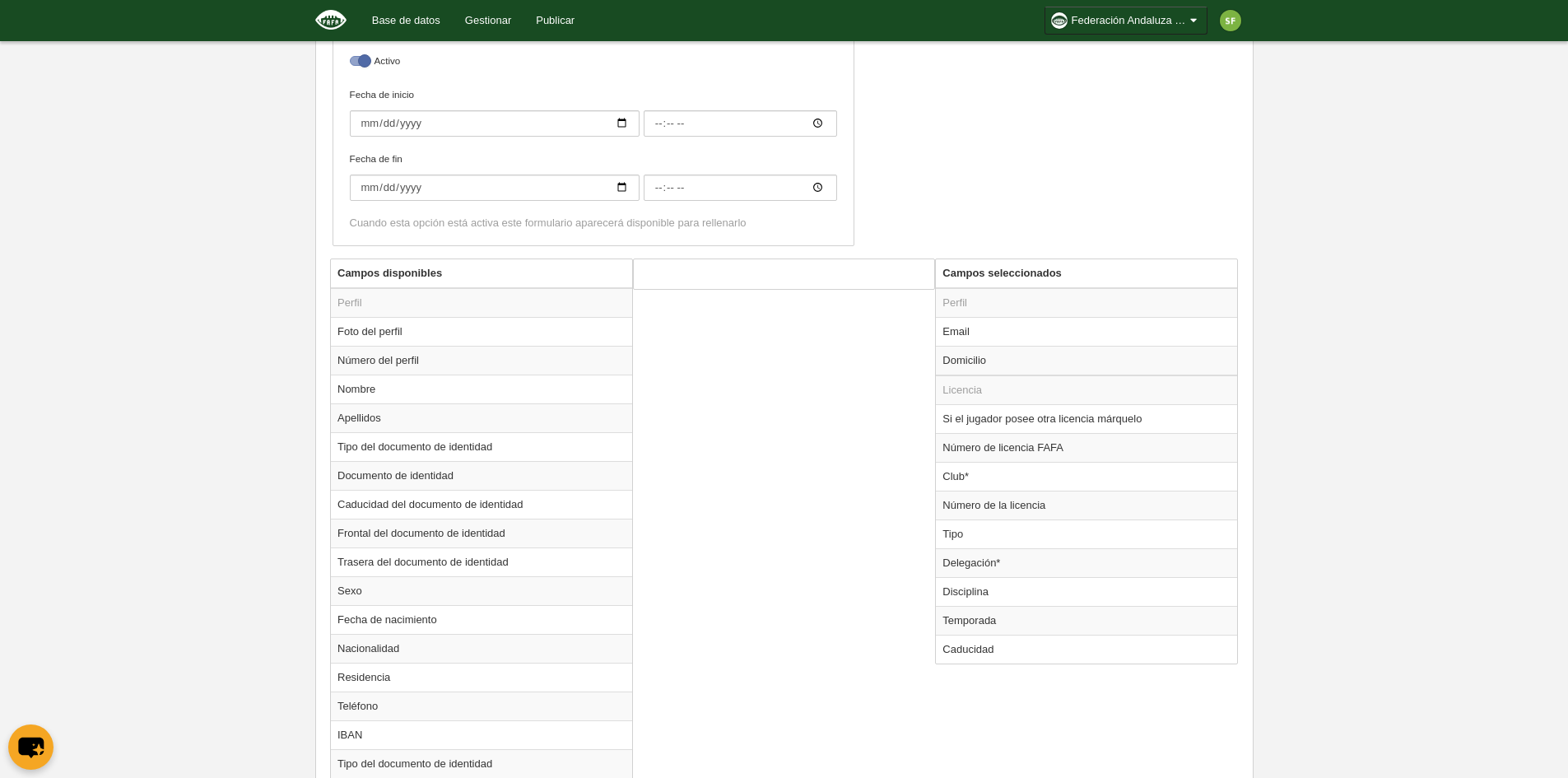
scroll to position [443, 0]
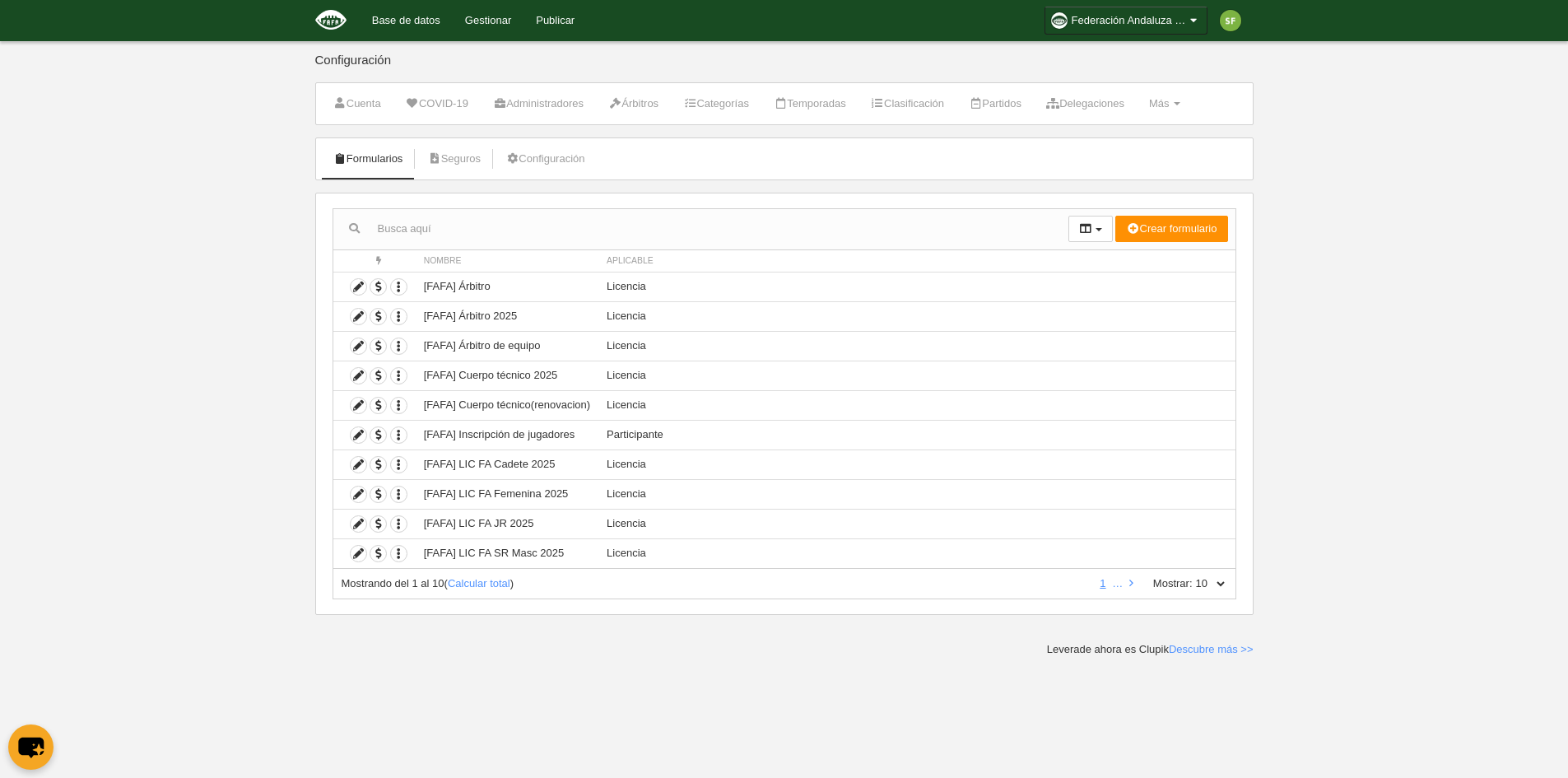
click at [1126, 587] on li at bounding box center [1131, 583] width 11 height 14
click at [1137, 579] on label "Mostrar:" at bounding box center [1164, 583] width 56 height 14
click at [1192, 579] on select "10 25 50 100 500" at bounding box center [1209, 583] width 35 height 14
click at [1133, 585] on link at bounding box center [1131, 583] width 11 height 13
click at [1133, 585] on link at bounding box center [1131, 583] width 11 height 13
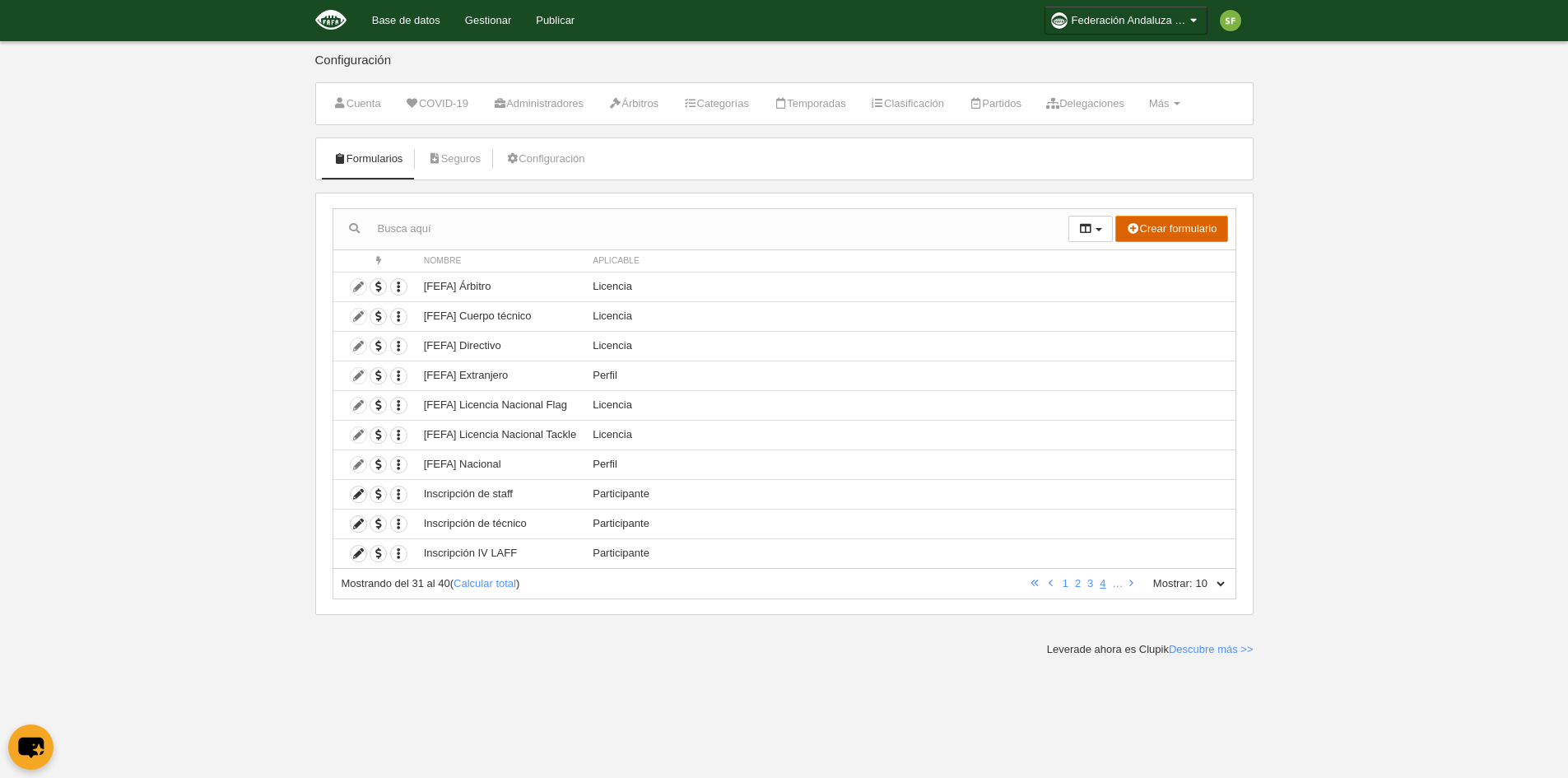
click at [1174, 235] on button "Crear formulario" at bounding box center [1171, 228] width 112 height 26
click at [1150, 283] on span "Licencia" at bounding box center [1140, 288] width 53 height 13
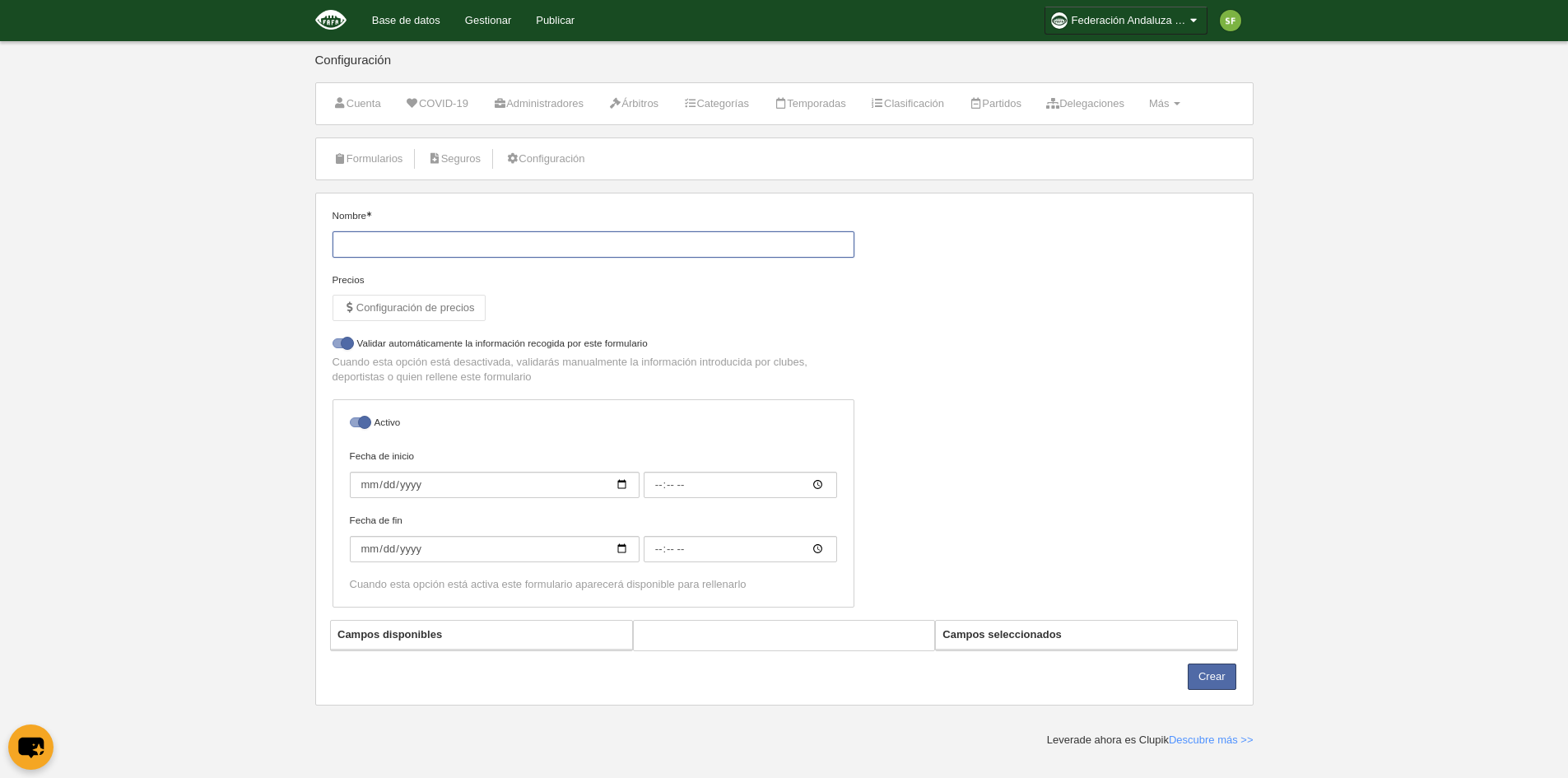
click at [489, 244] on input "Nombre" at bounding box center [593, 244] width 522 height 26
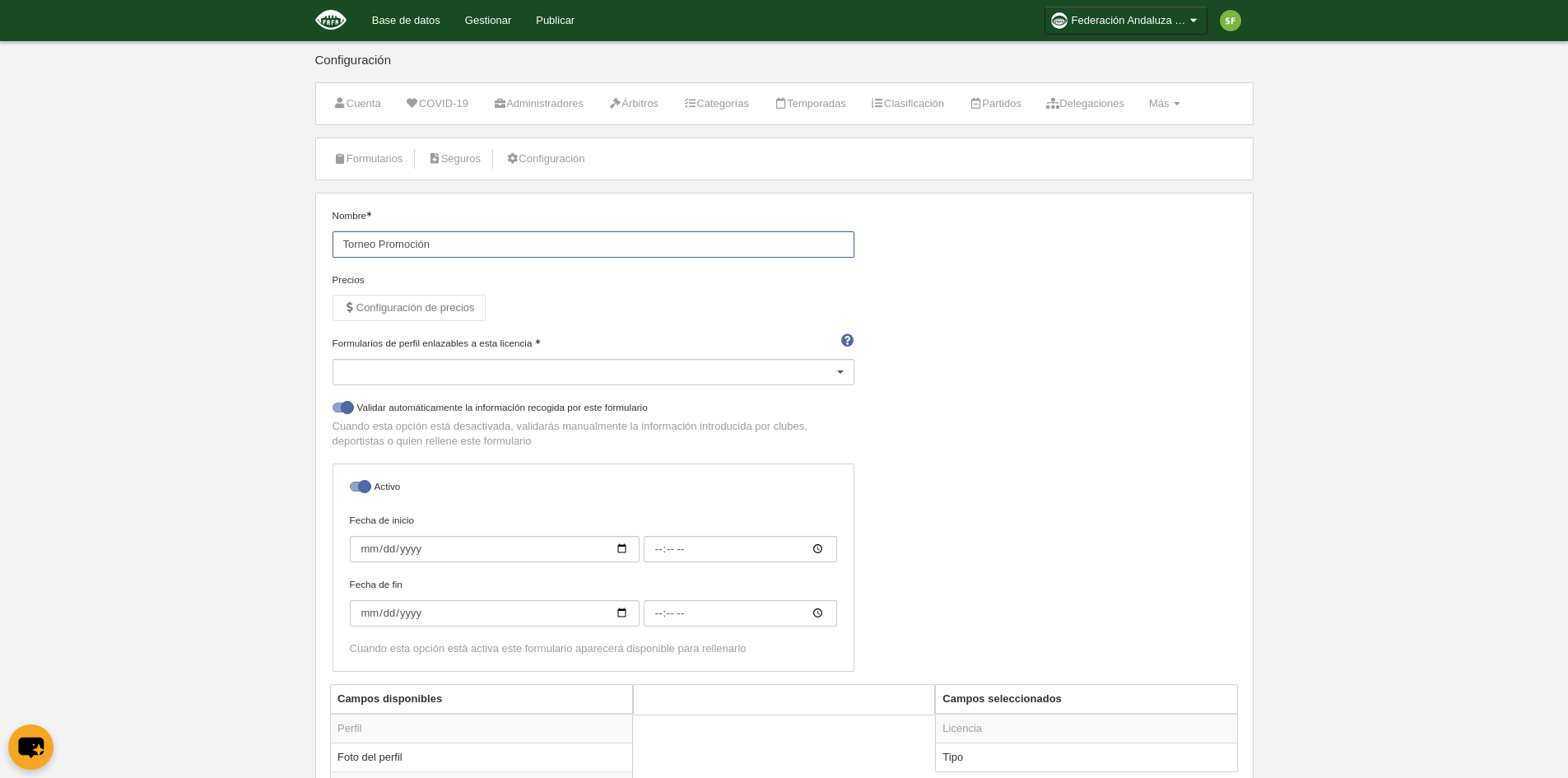
type input "Torneo Promoción"
click at [497, 383] on div at bounding box center [593, 372] width 522 height 26
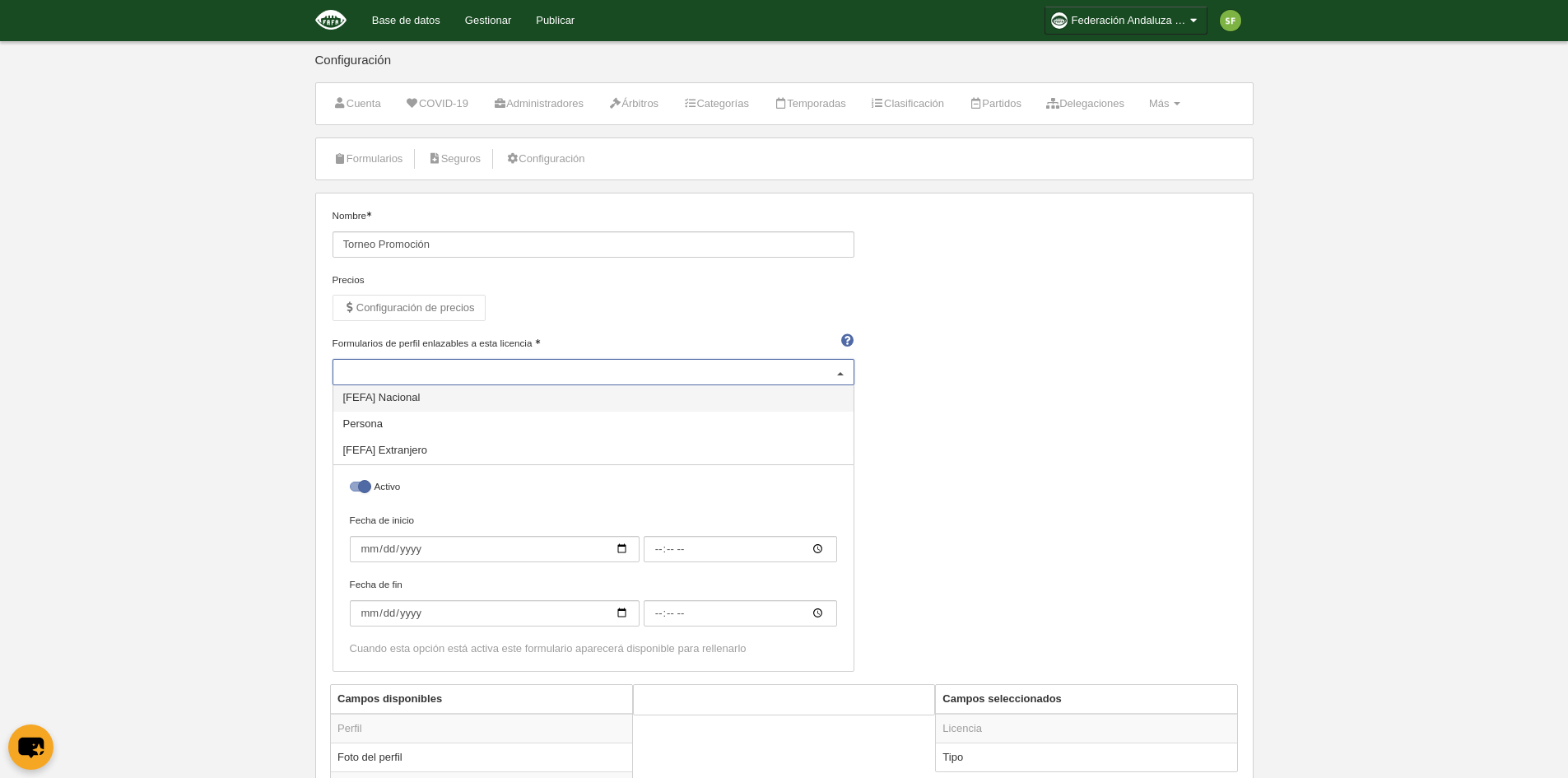
click at [497, 405] on span "[FEFA] Nacional" at bounding box center [593, 398] width 520 height 26
select select "selected"
click at [466, 445] on span "[FEFA] Extranjero" at bounding box center [593, 451] width 520 height 26
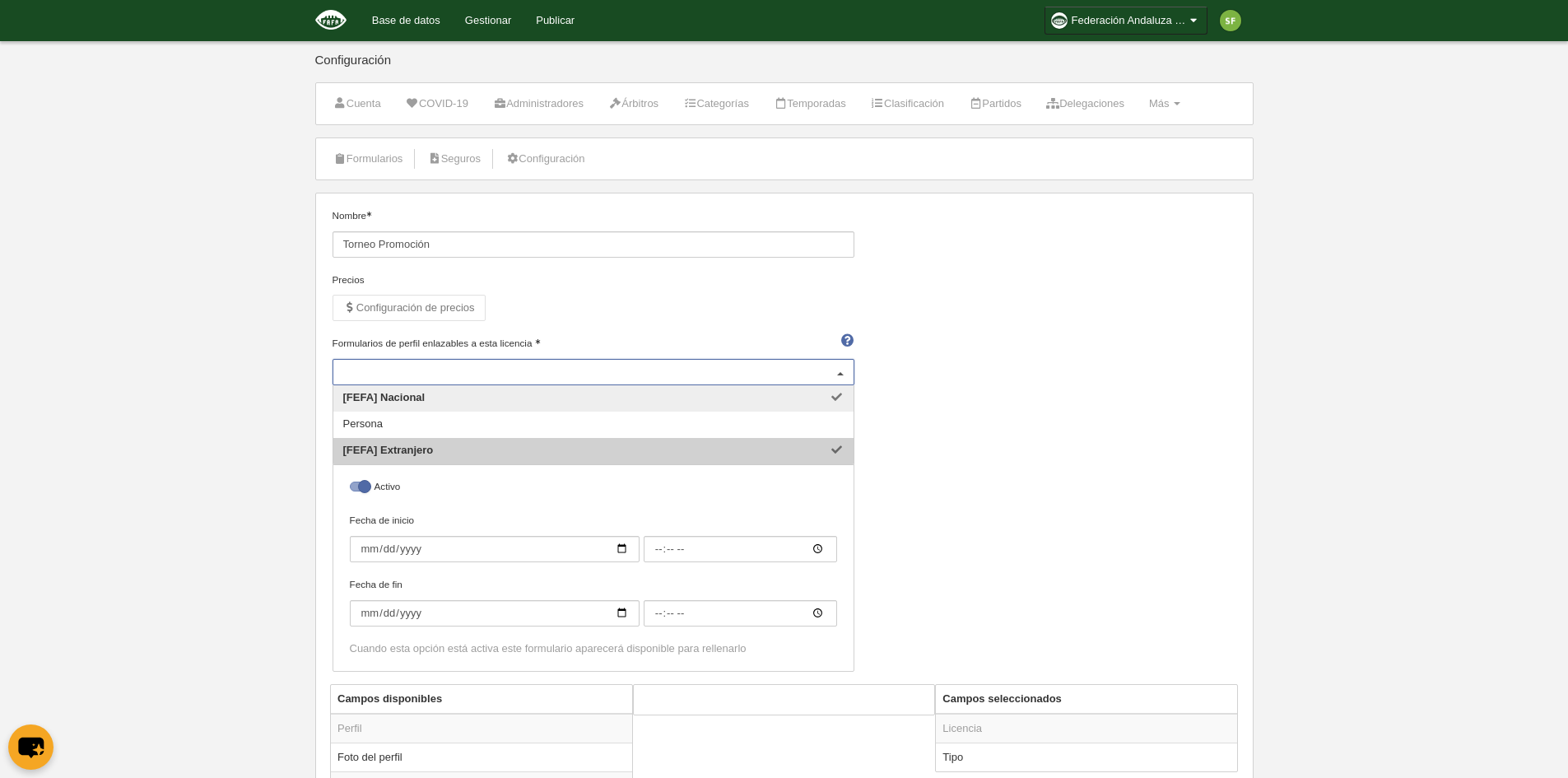
click at [1071, 389] on div "Nombre Torneo Promoción Precios Configuración de precios Formularios de perfil …" at bounding box center [784, 446] width 916 height 476
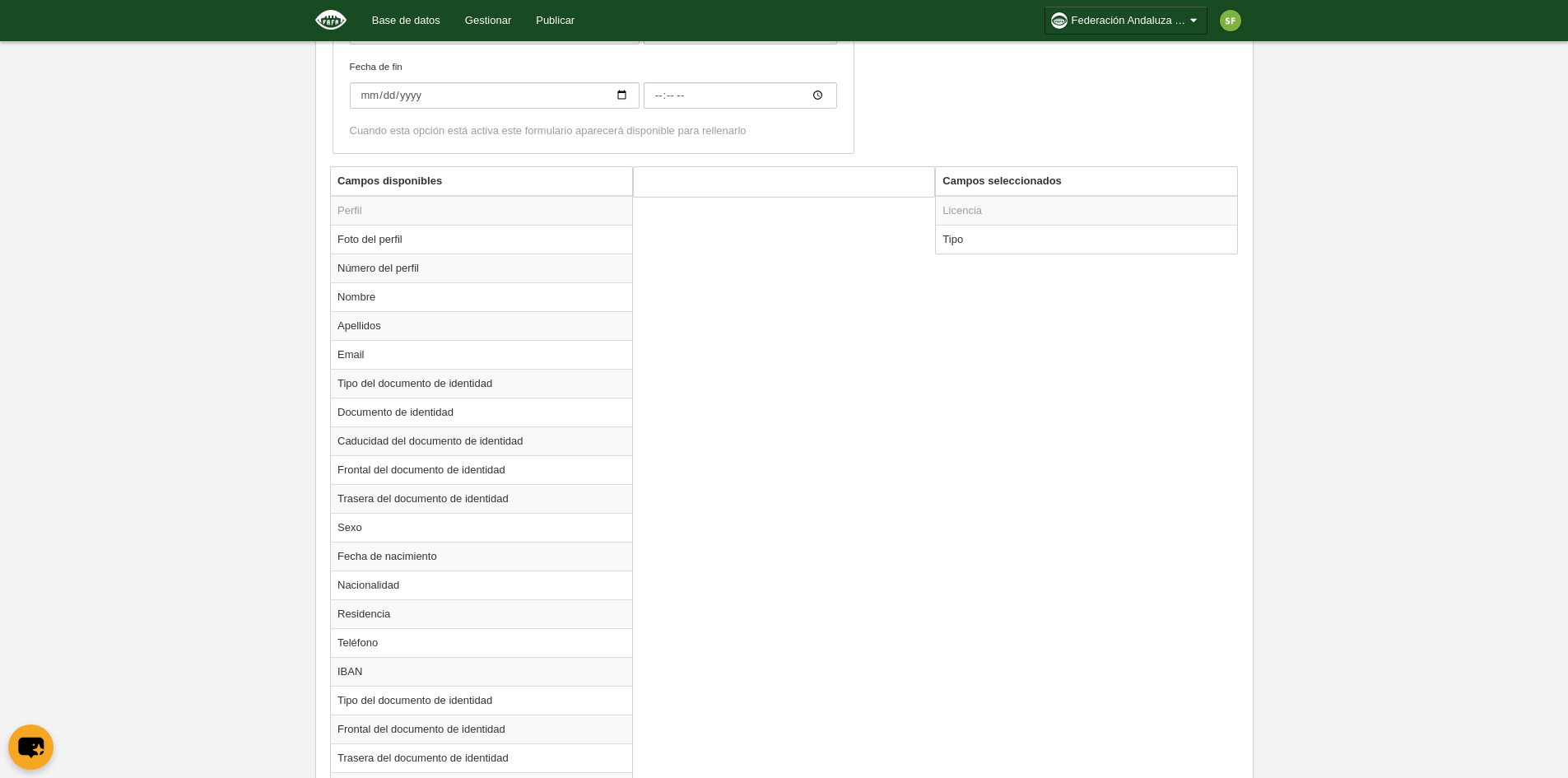
scroll to position [520, 0]
click at [409, 355] on td "Email" at bounding box center [481, 352] width 301 height 29
click at [875, 255] on button "Añadir" at bounding box center [877, 251] width 94 height 26
radio input "false"
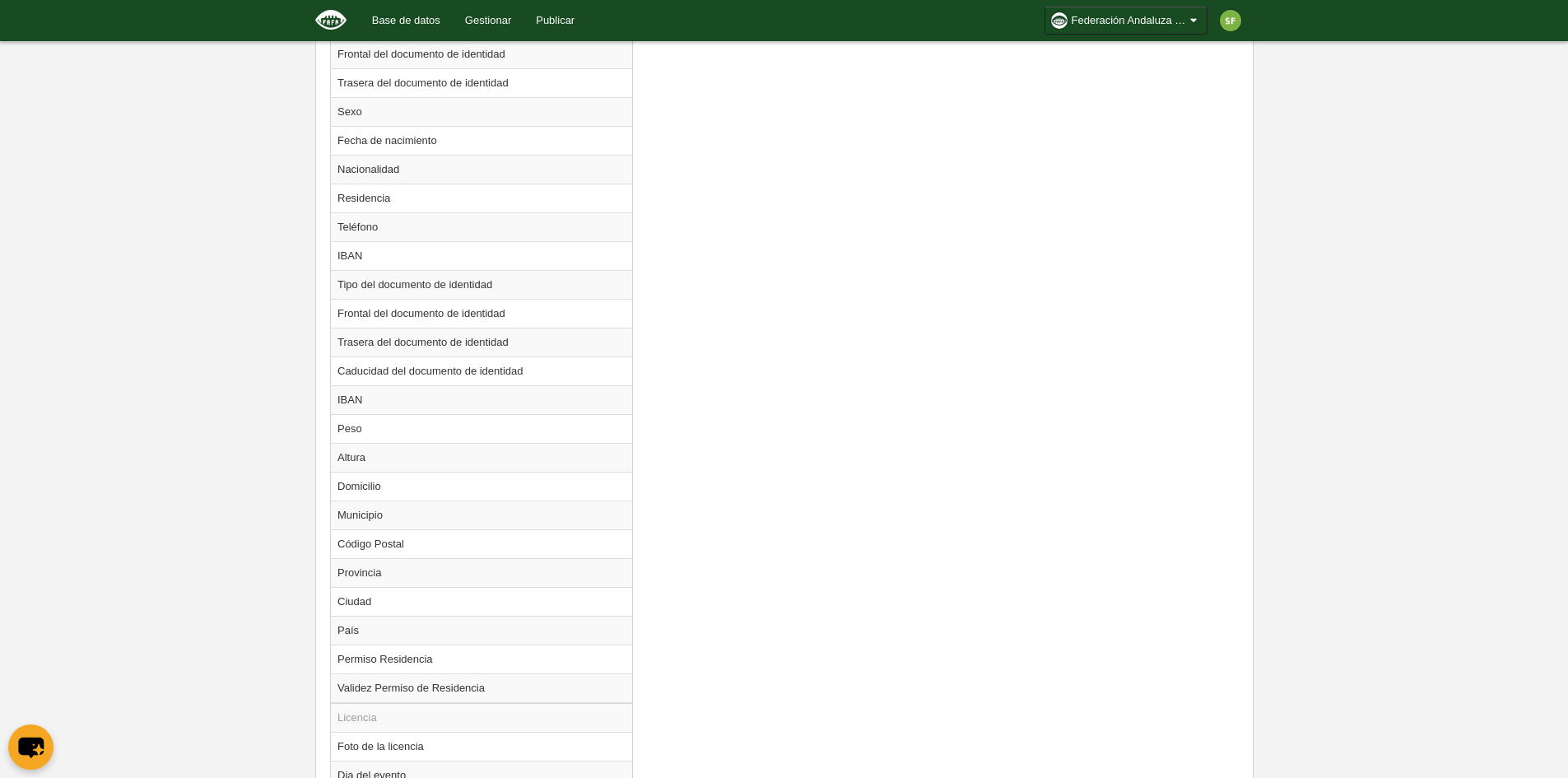
scroll to position [934, 0]
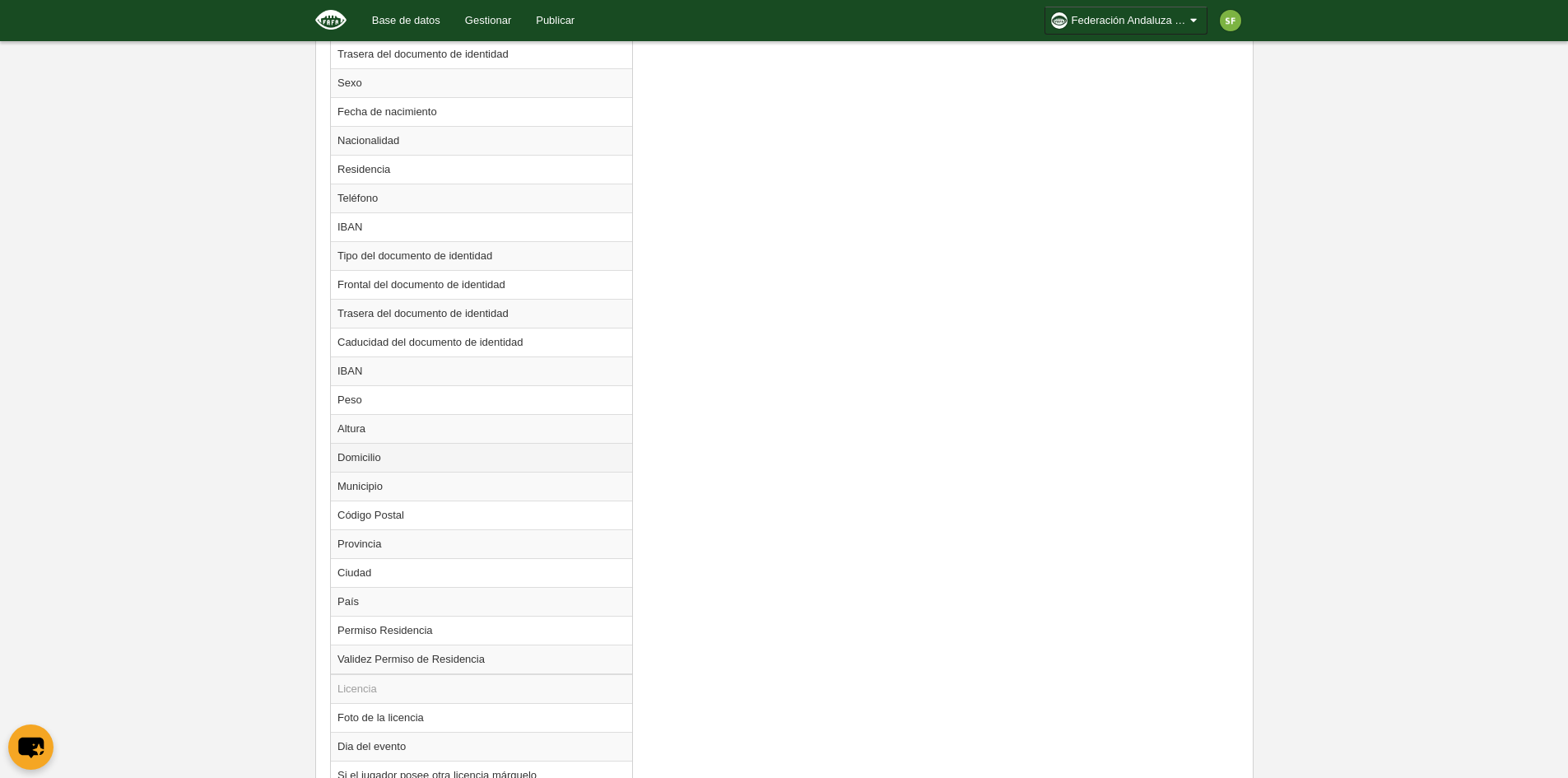
click at [555, 451] on td "Domicilio" at bounding box center [481, 457] width 301 height 29
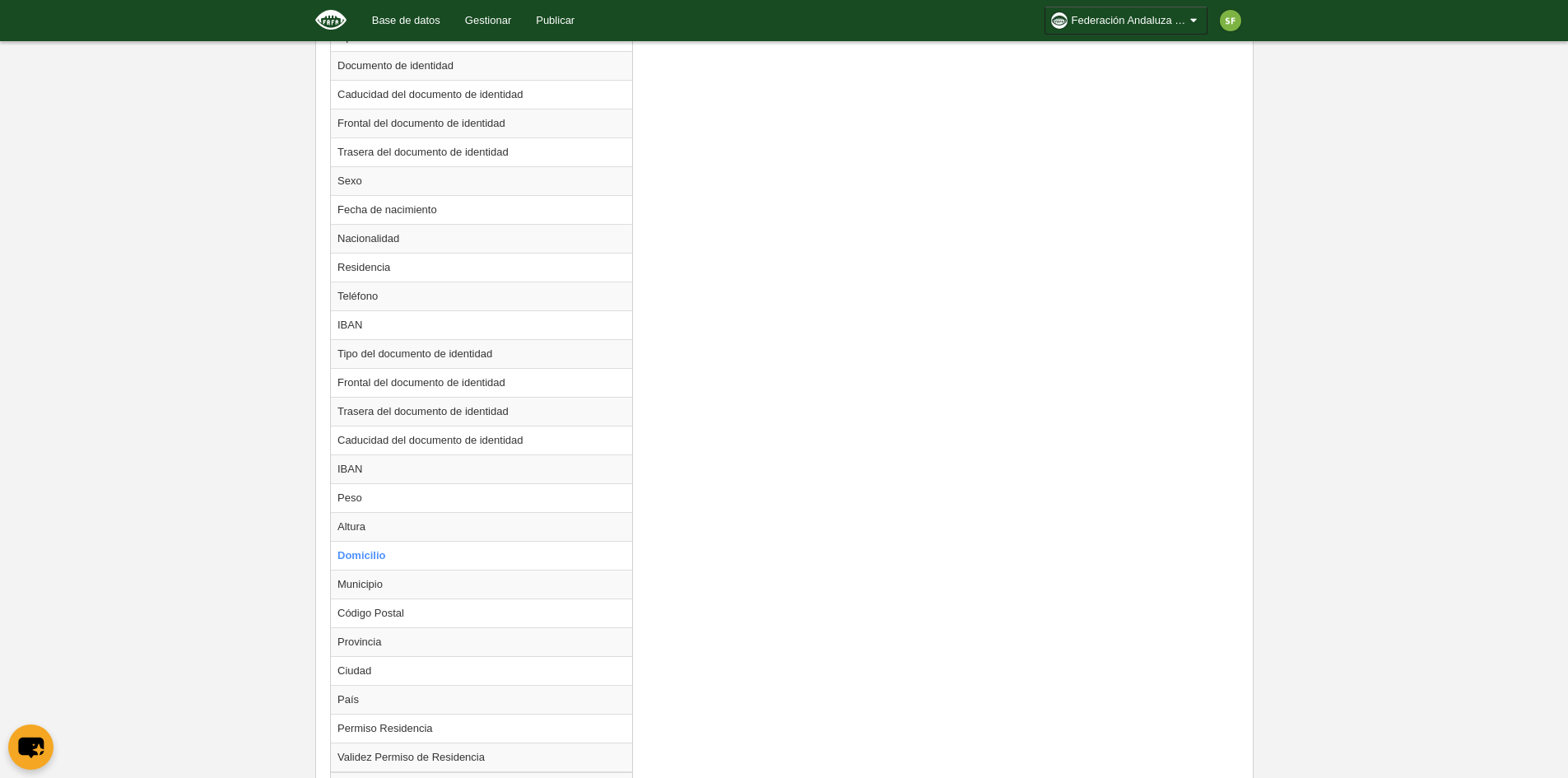
scroll to position [686, 0]
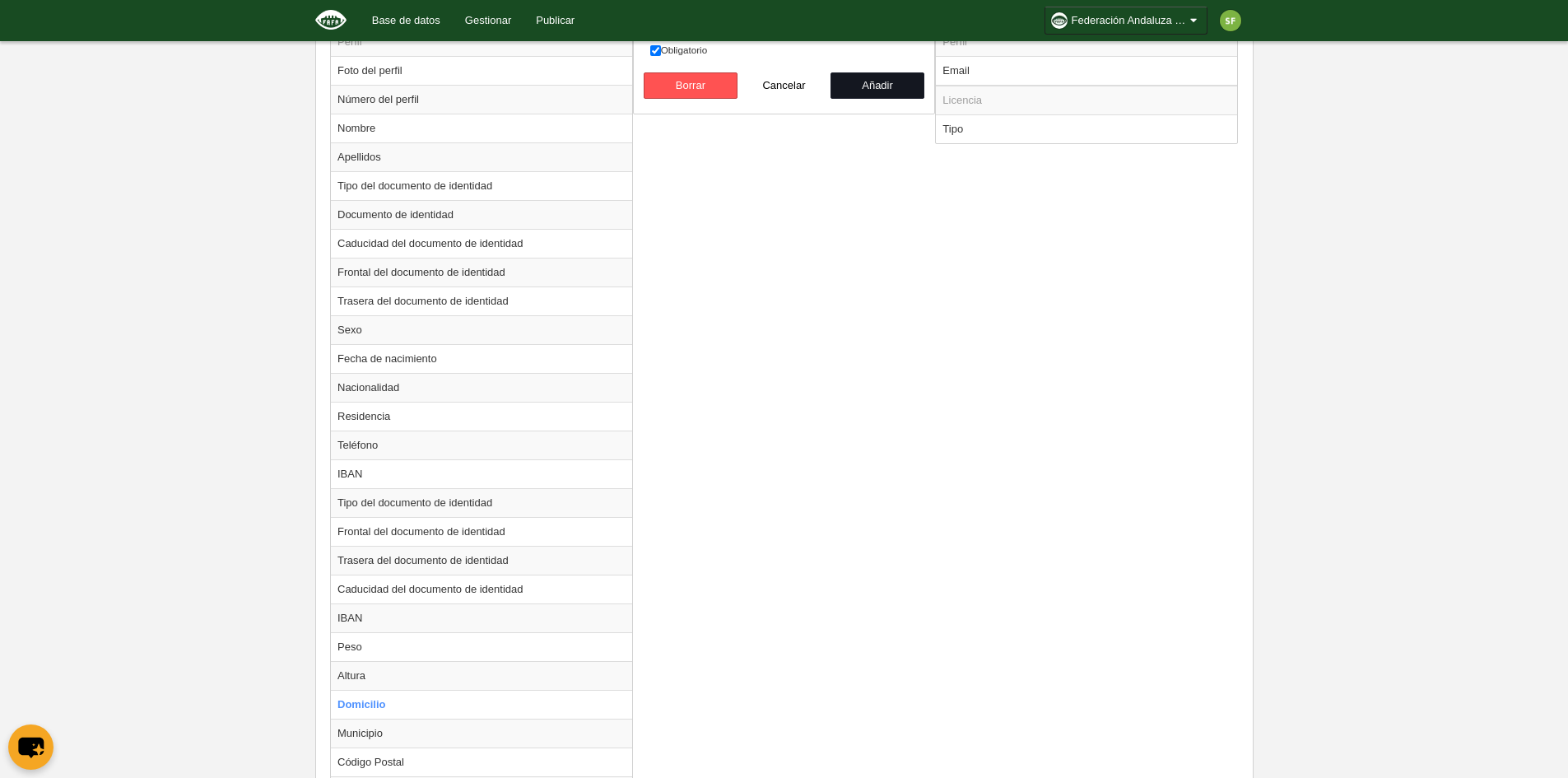
click at [877, 87] on button "Añadir" at bounding box center [877, 85] width 94 height 26
radio input "false"
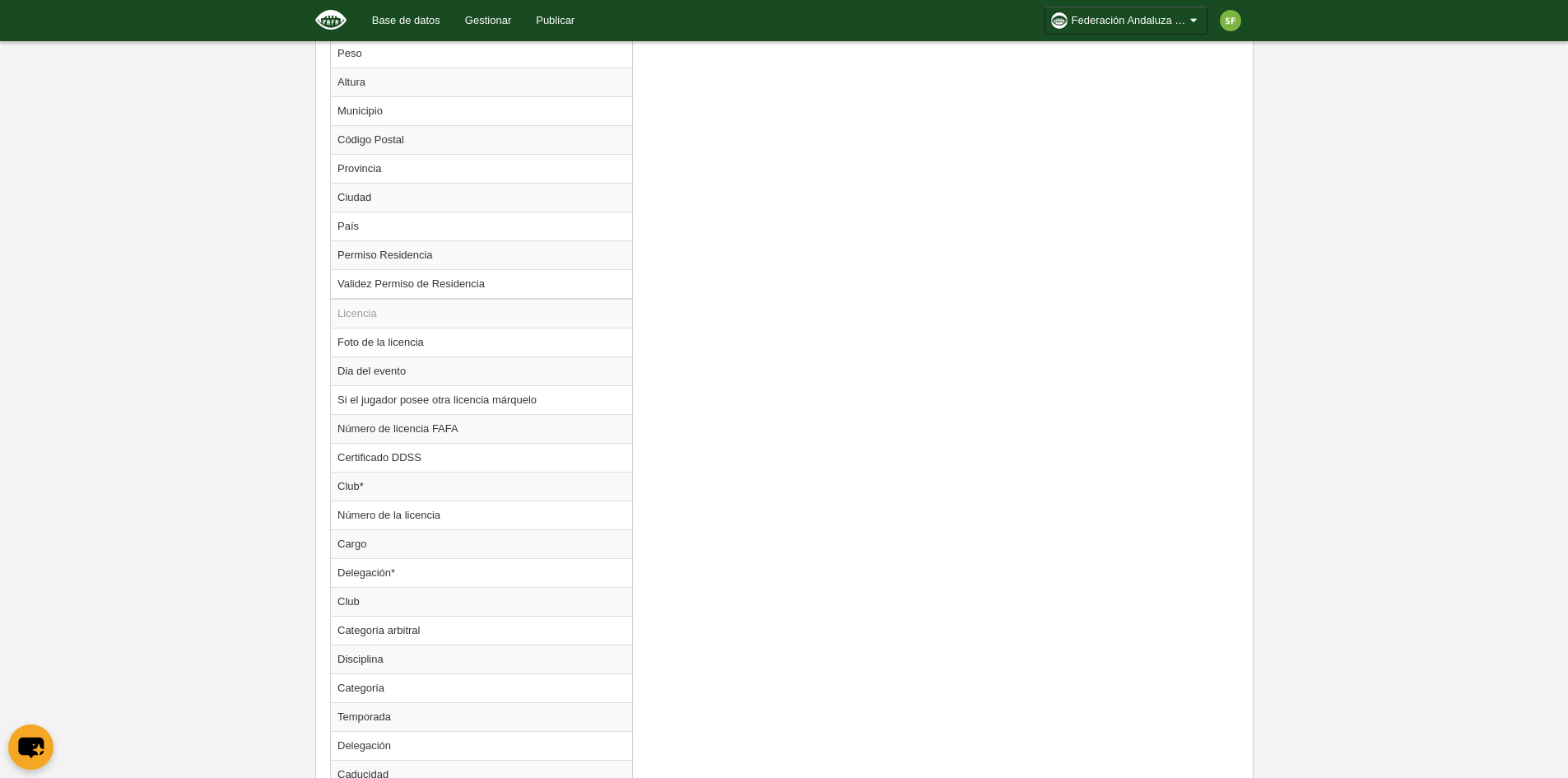
scroll to position [1283, 0]
click at [545, 393] on td "Si el jugador posee otra licencia márquelo" at bounding box center [481, 397] width 301 height 29
radio input "true"
select select
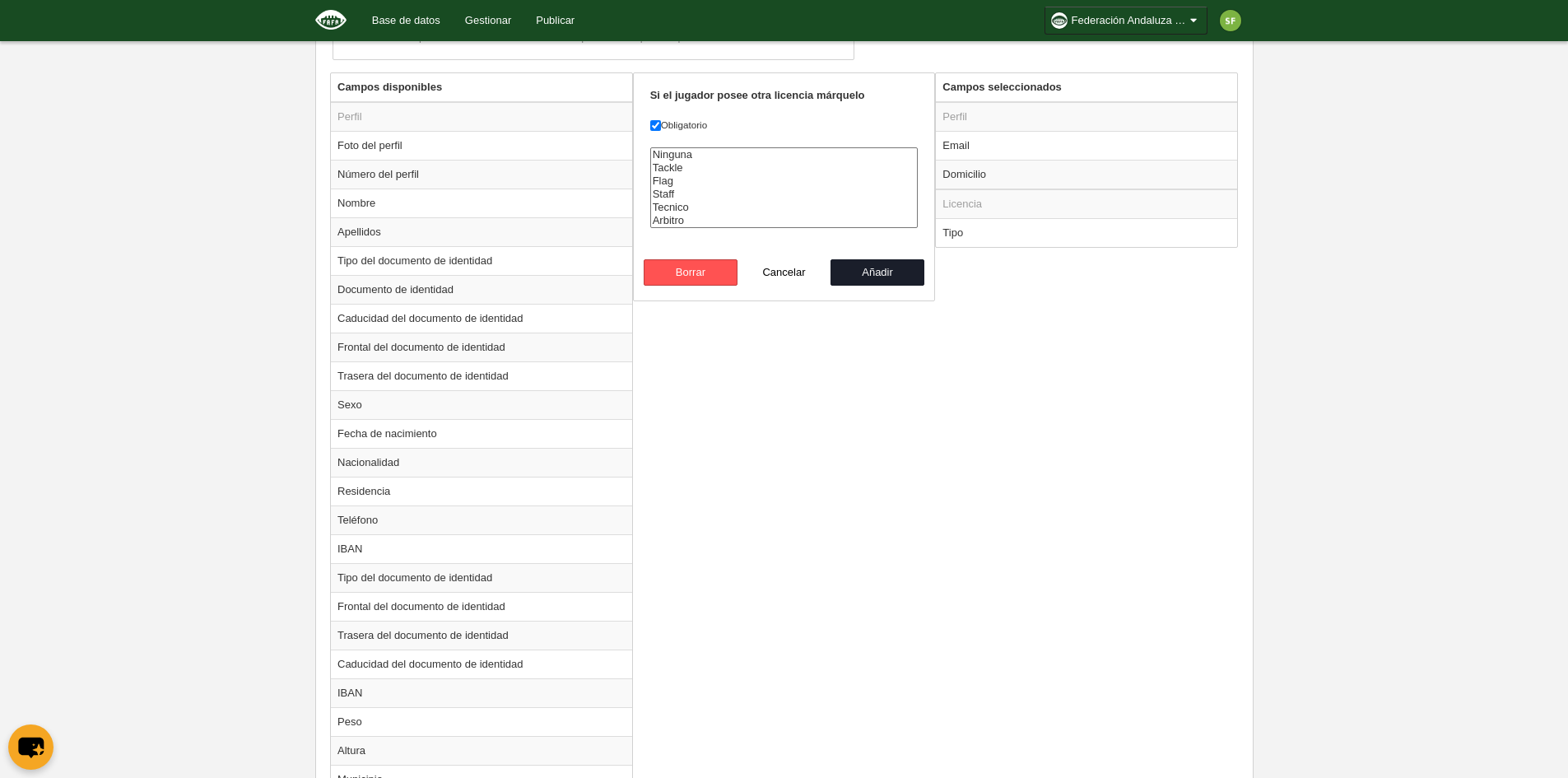
scroll to position [294, 0]
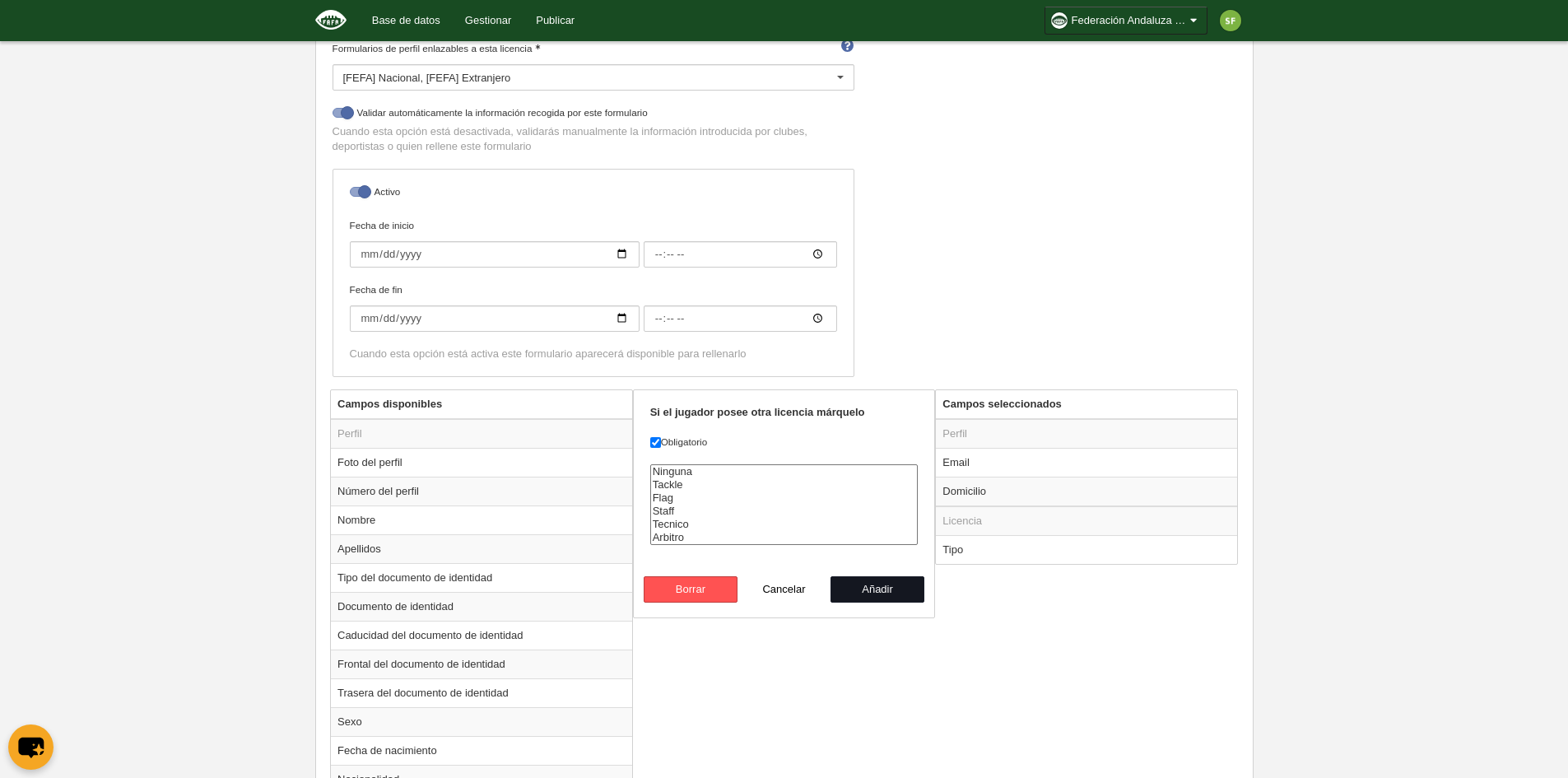
drag, startPoint x: 881, startPoint y: 590, endPoint x: 660, endPoint y: 551, distance: 224.4
click at [879, 590] on button "Añadir" at bounding box center [877, 589] width 94 height 26
radio input "false"
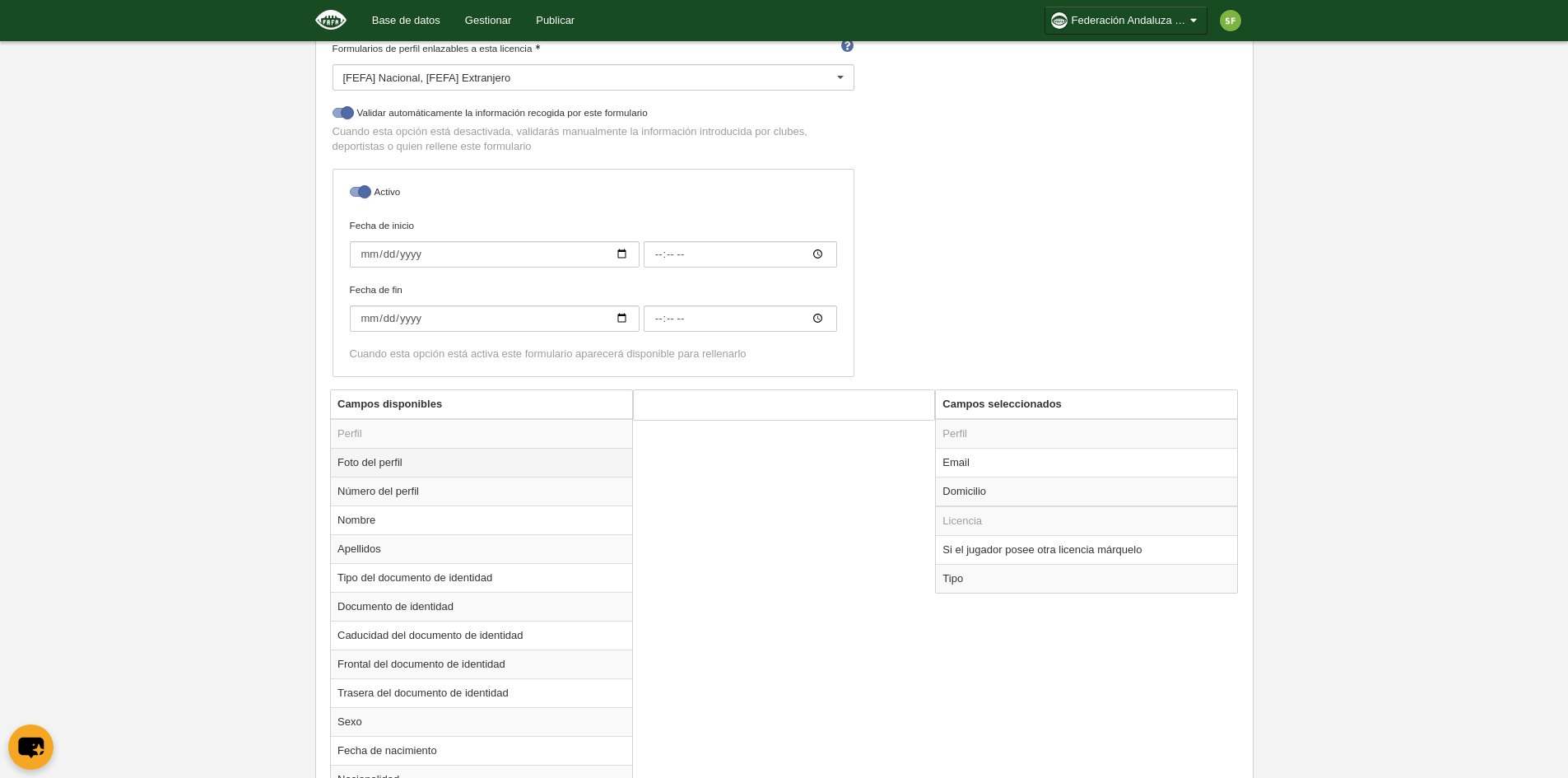
click at [405, 473] on td "Foto del perfil" at bounding box center [481, 462] width 301 height 29
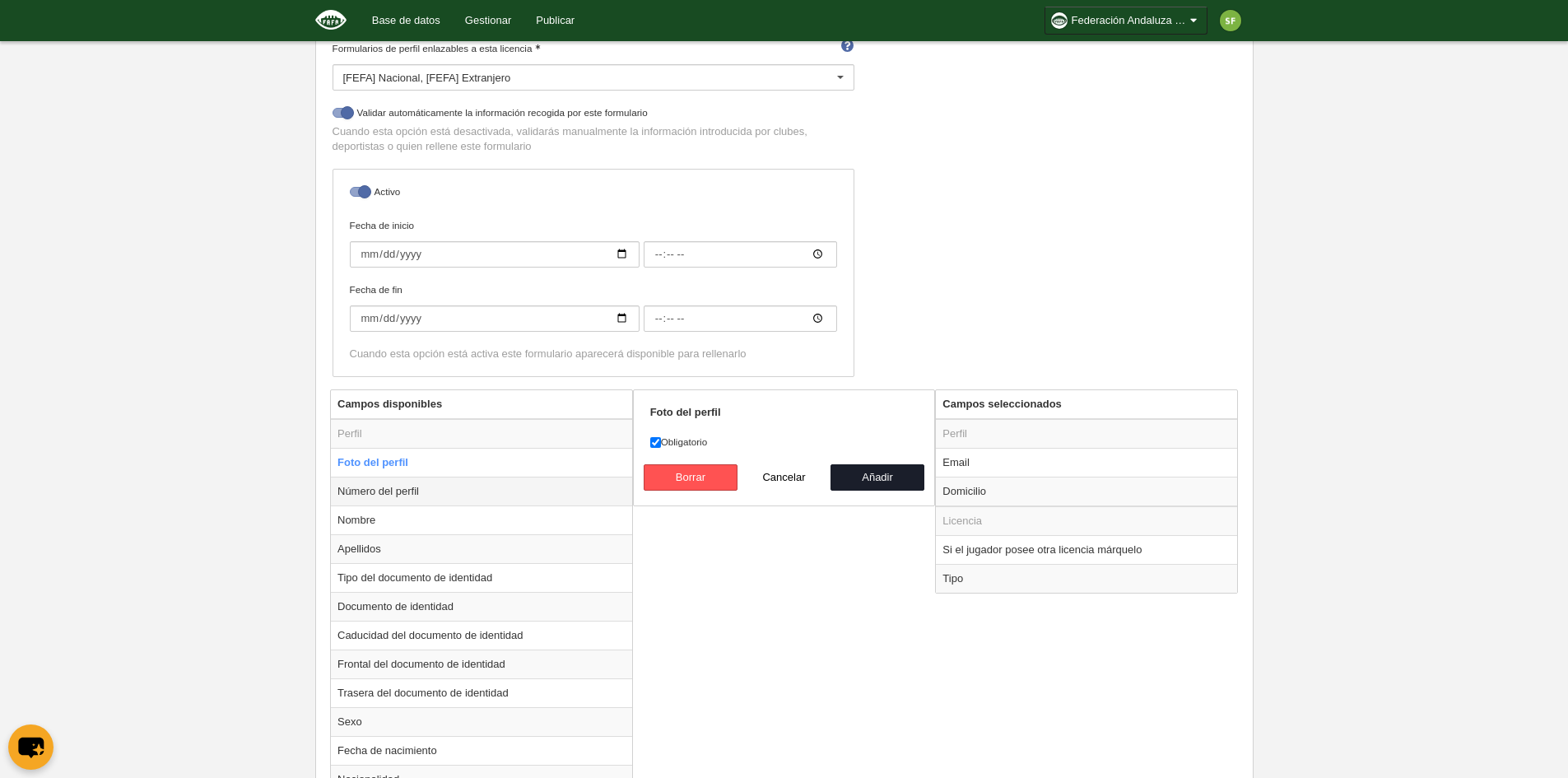
click at [405, 499] on td "Número del perfil" at bounding box center [481, 491] width 301 height 29
radio input "false"
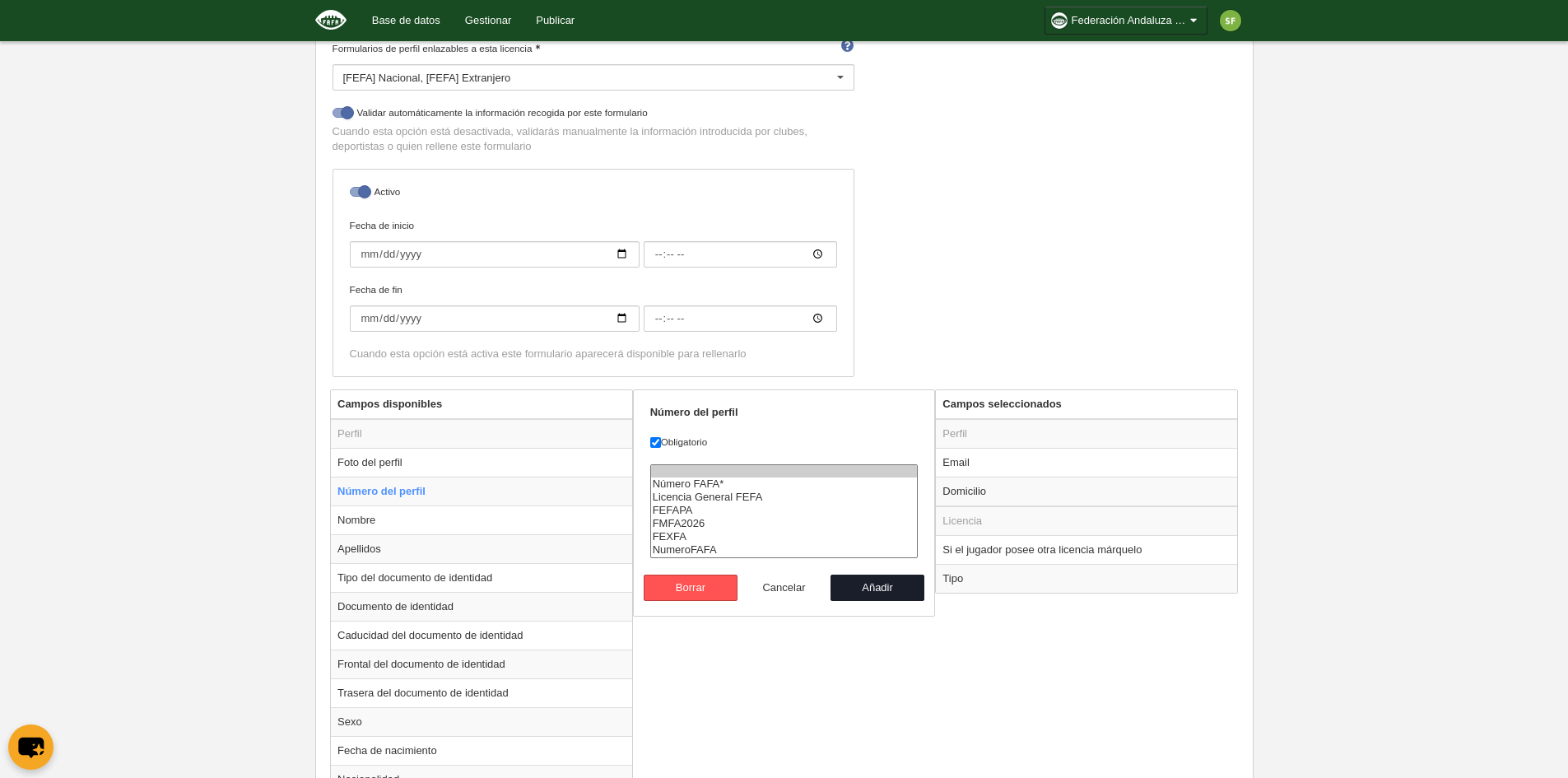
click at [782, 585] on button "Cancelar" at bounding box center [784, 587] width 94 height 26
radio input "false"
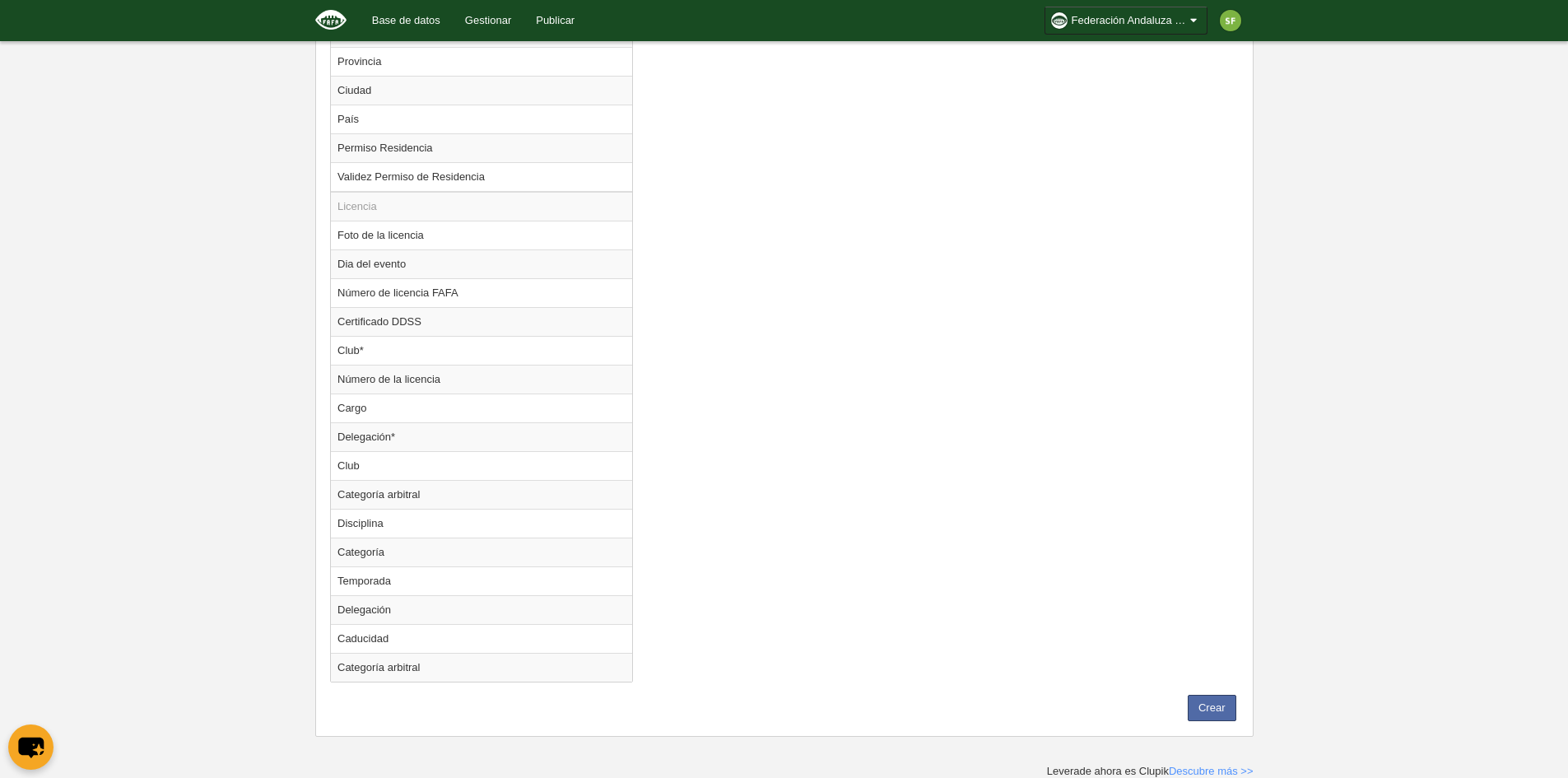
scroll to position [1388, 0]
click at [448, 288] on td "Número de licencia FAFA" at bounding box center [481, 292] width 301 height 29
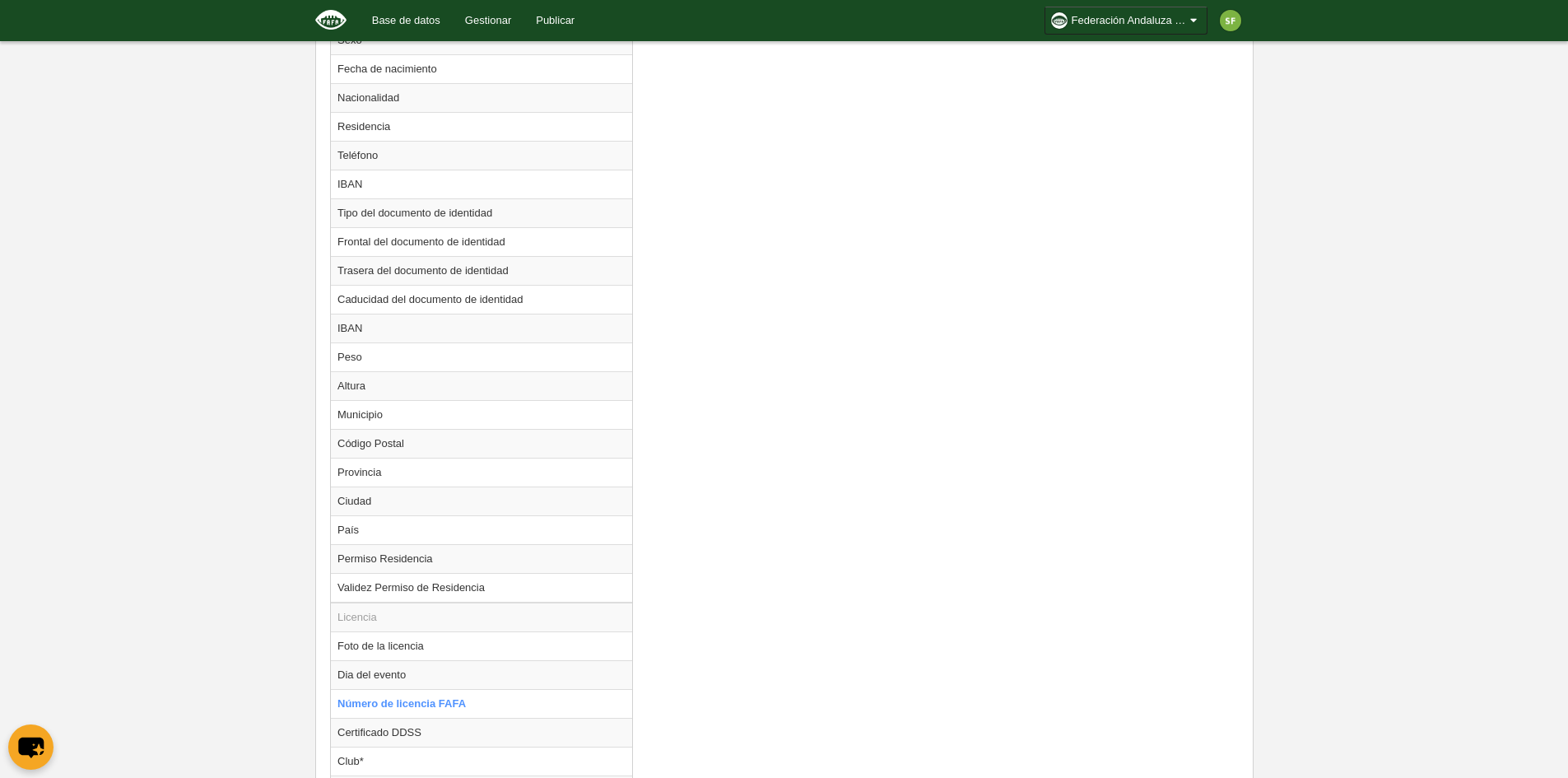
scroll to position [483, 0]
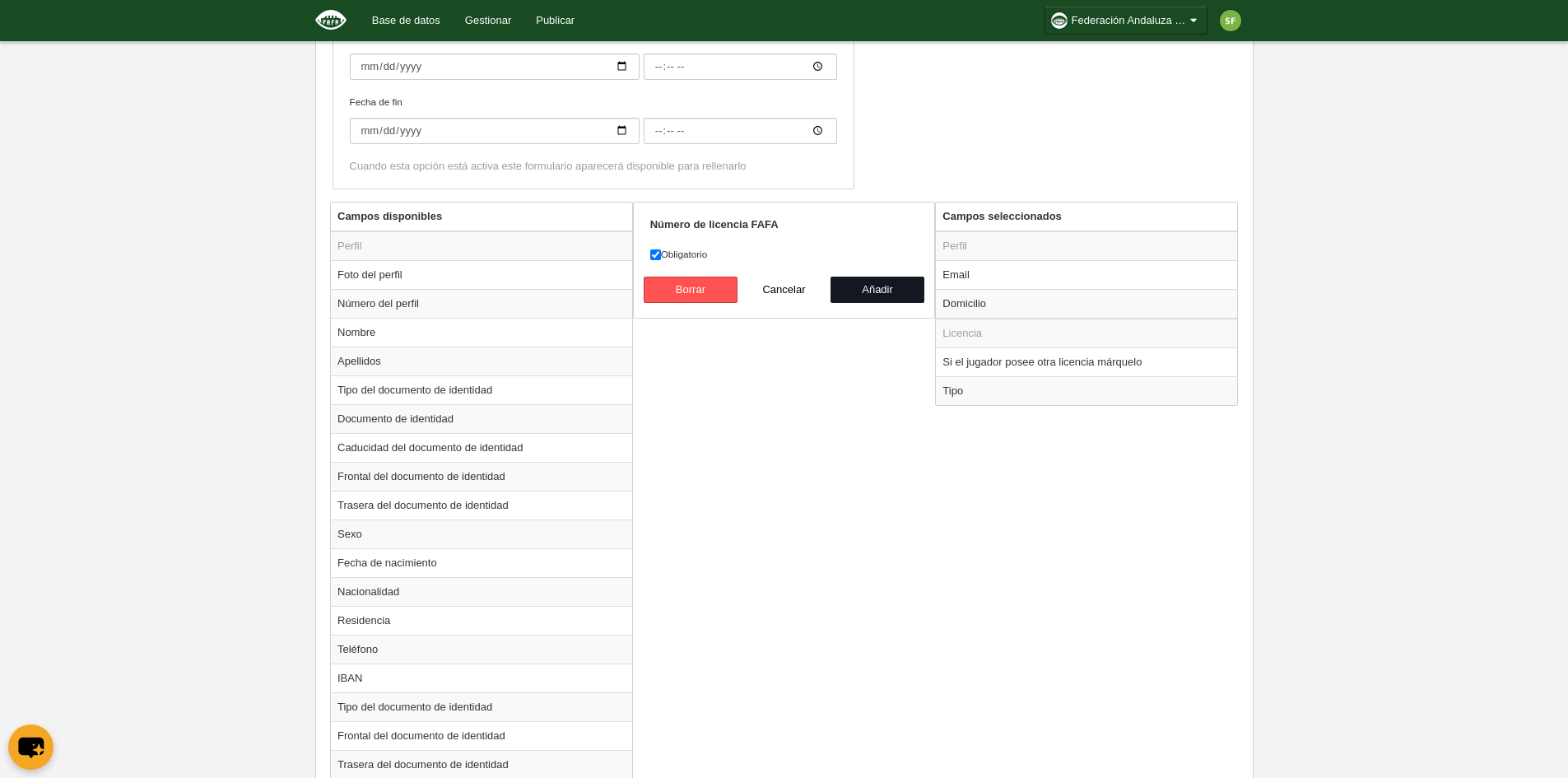
click at [884, 288] on button "Añadir" at bounding box center [877, 289] width 94 height 26
radio input "false"
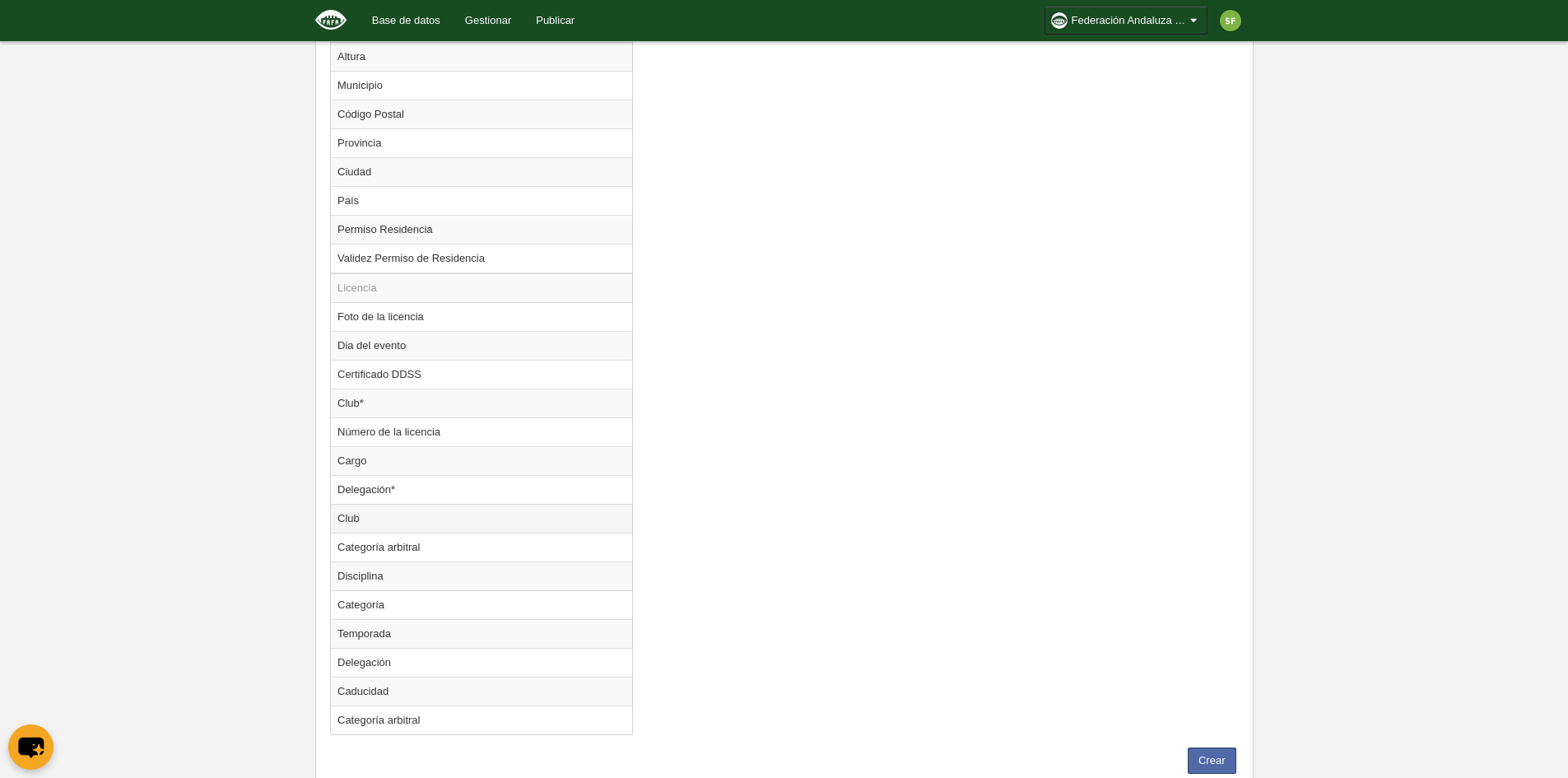
click at [377, 519] on td "Club" at bounding box center [481, 518] width 301 height 29
radio input "true"
select select
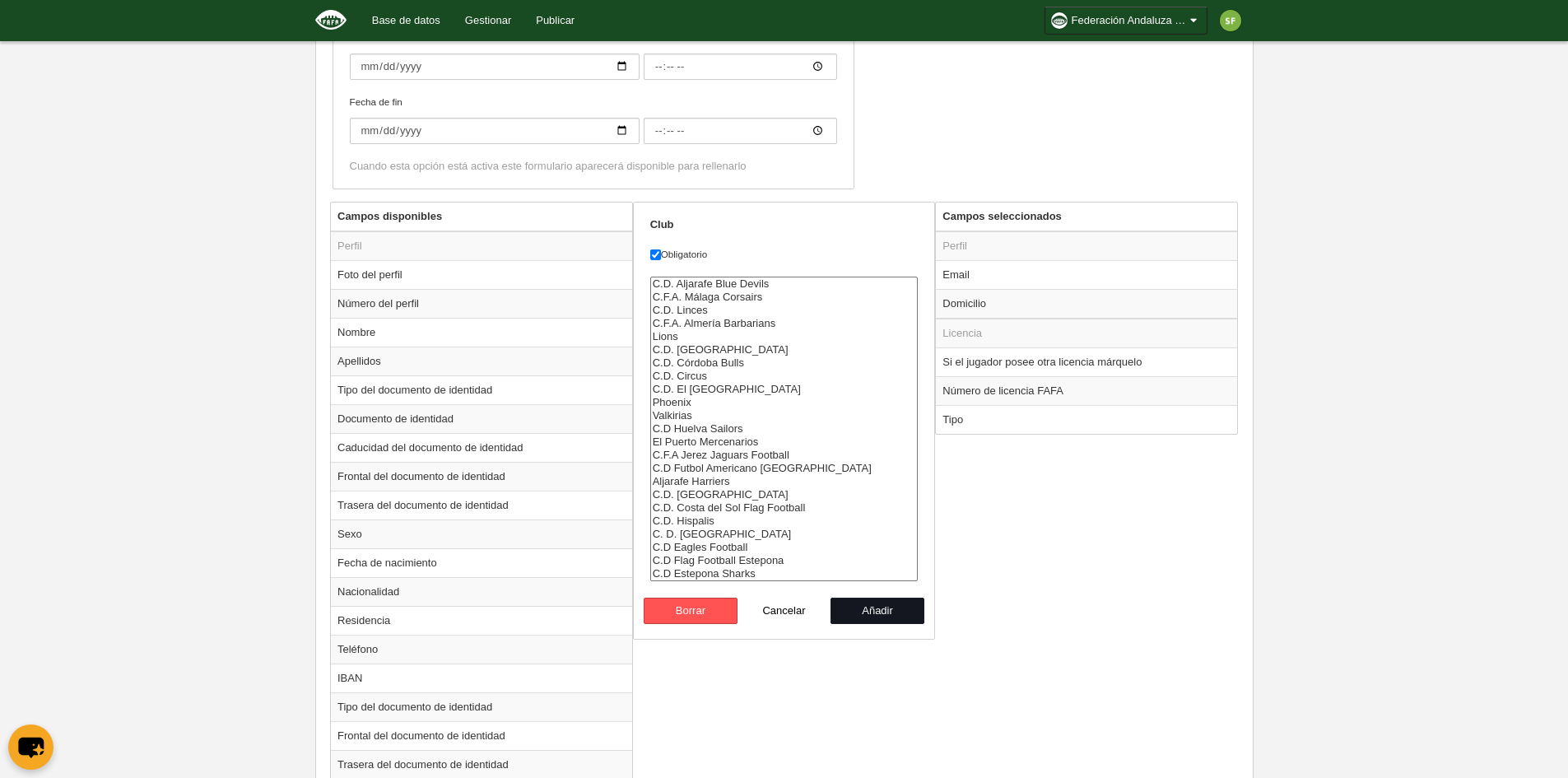
click at [867, 607] on button "Añadir" at bounding box center [877, 611] width 94 height 26
radio input "false"
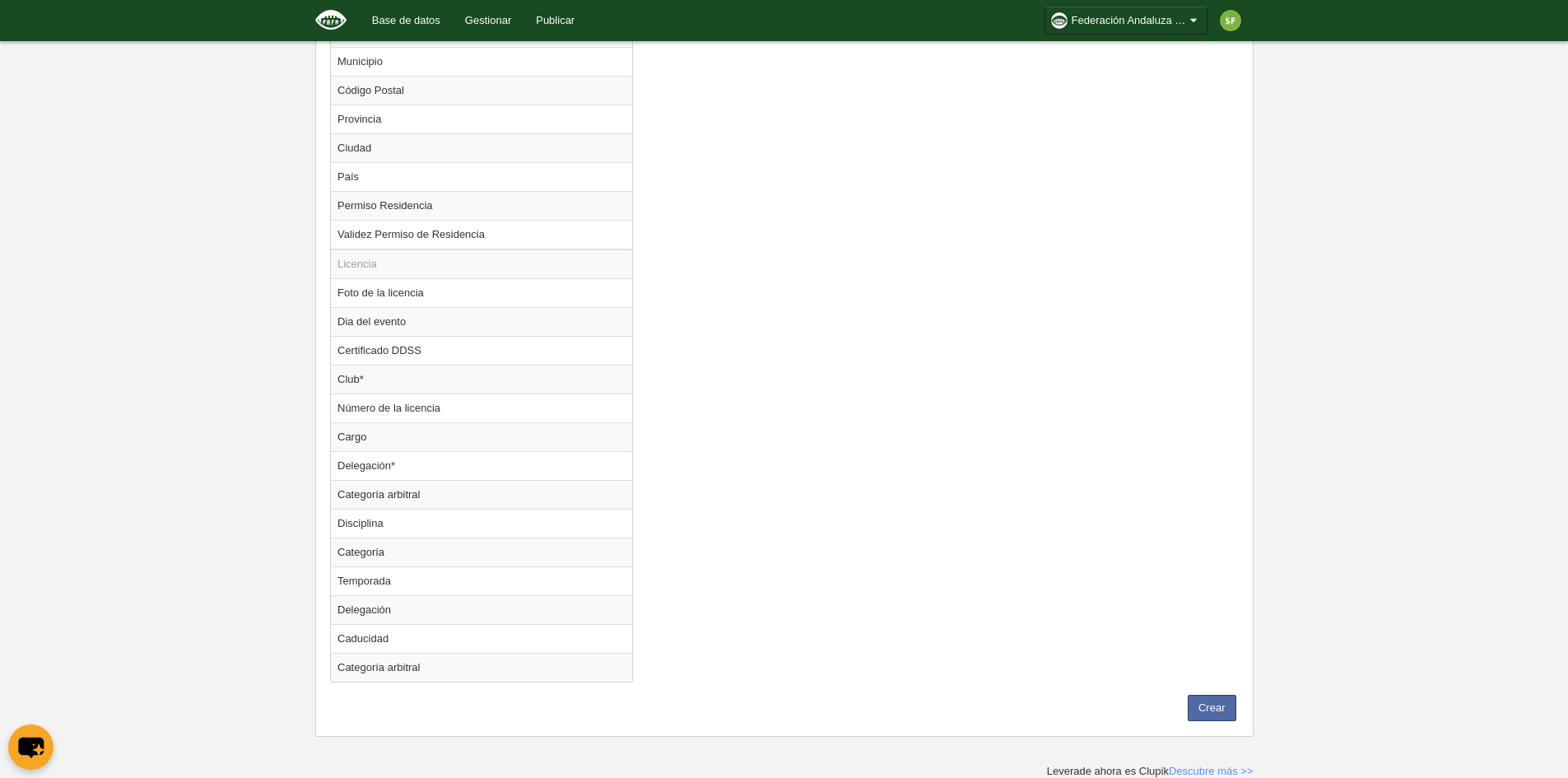
scroll to position [1330, 0]
click at [365, 375] on td "Club*" at bounding box center [481, 378] width 301 height 29
radio input "true"
select select
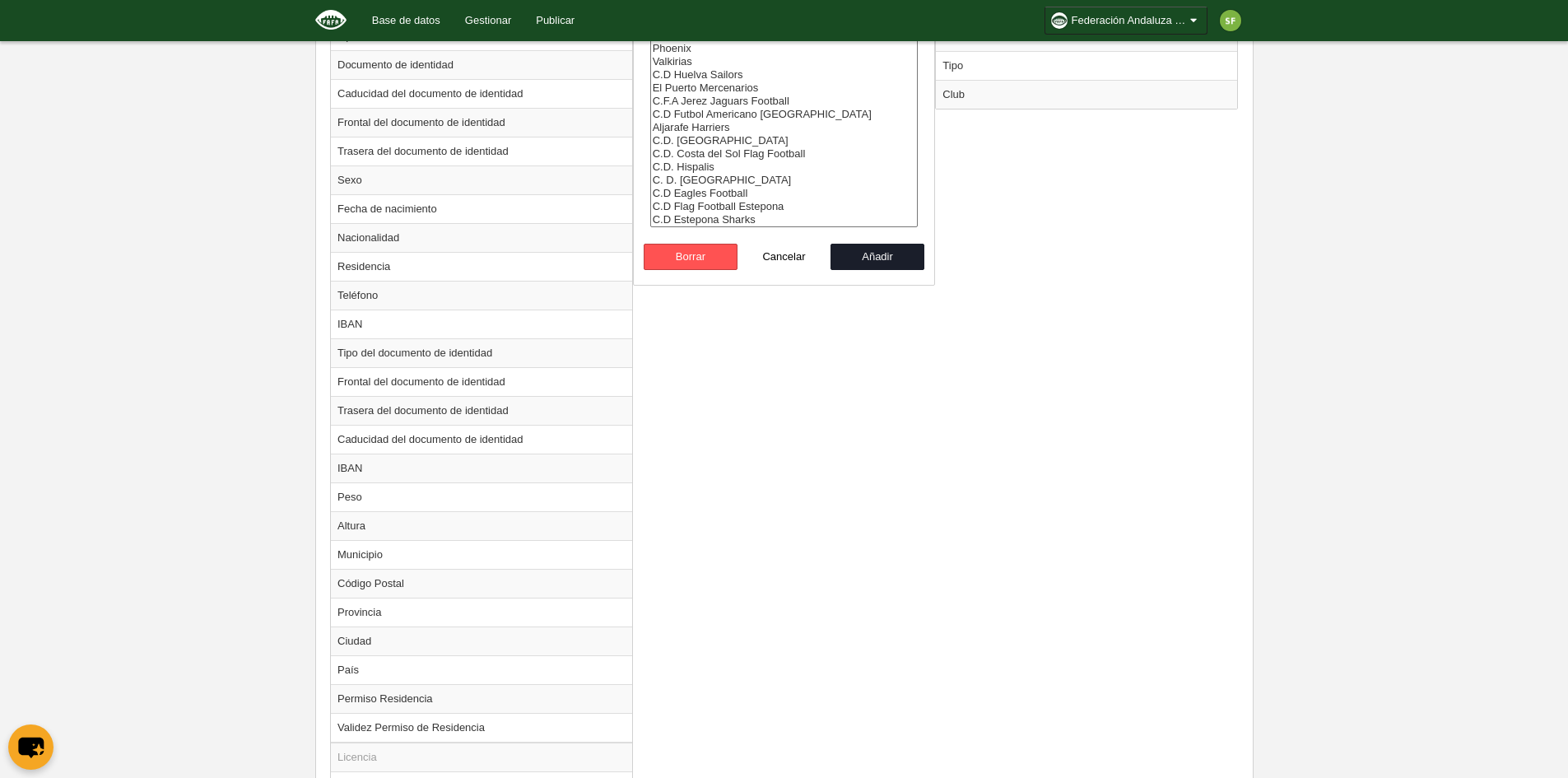
scroll to position [507, 0]
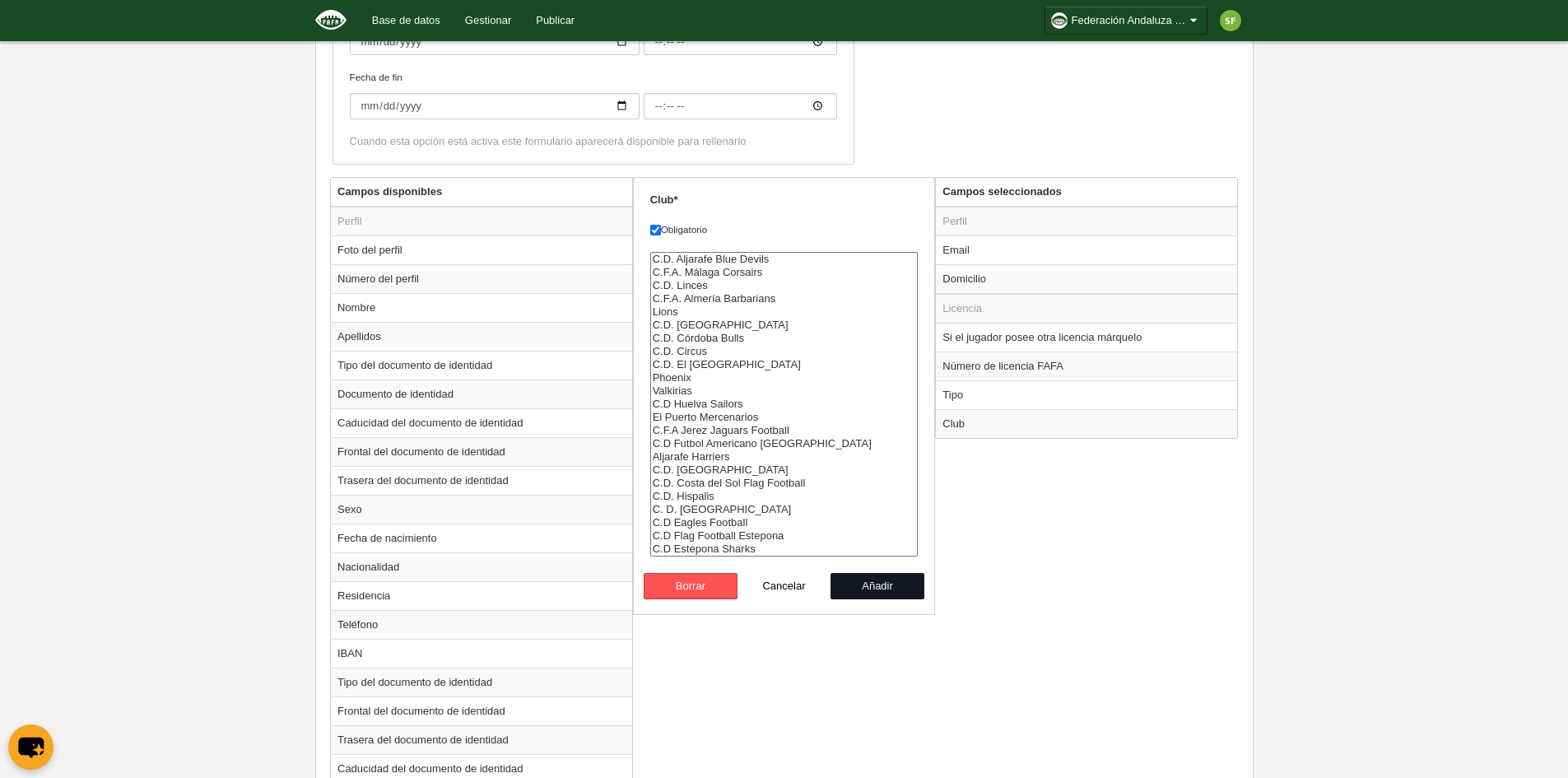
click at [884, 588] on button "Añadir" at bounding box center [877, 585] width 94 height 26
radio input "false"
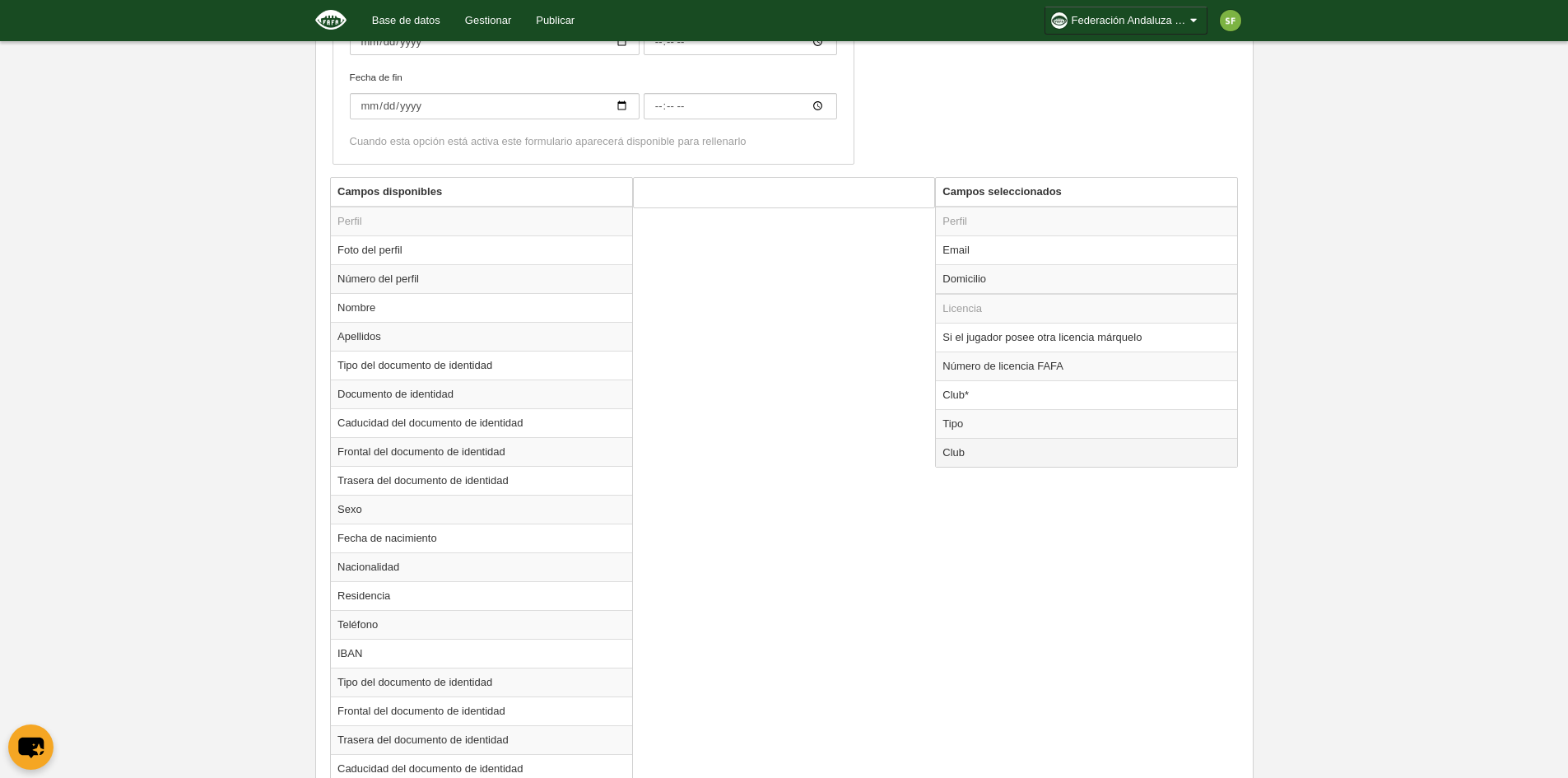
click at [974, 456] on td "Club" at bounding box center [1085, 452] width 301 height 29
radio input "true"
select select
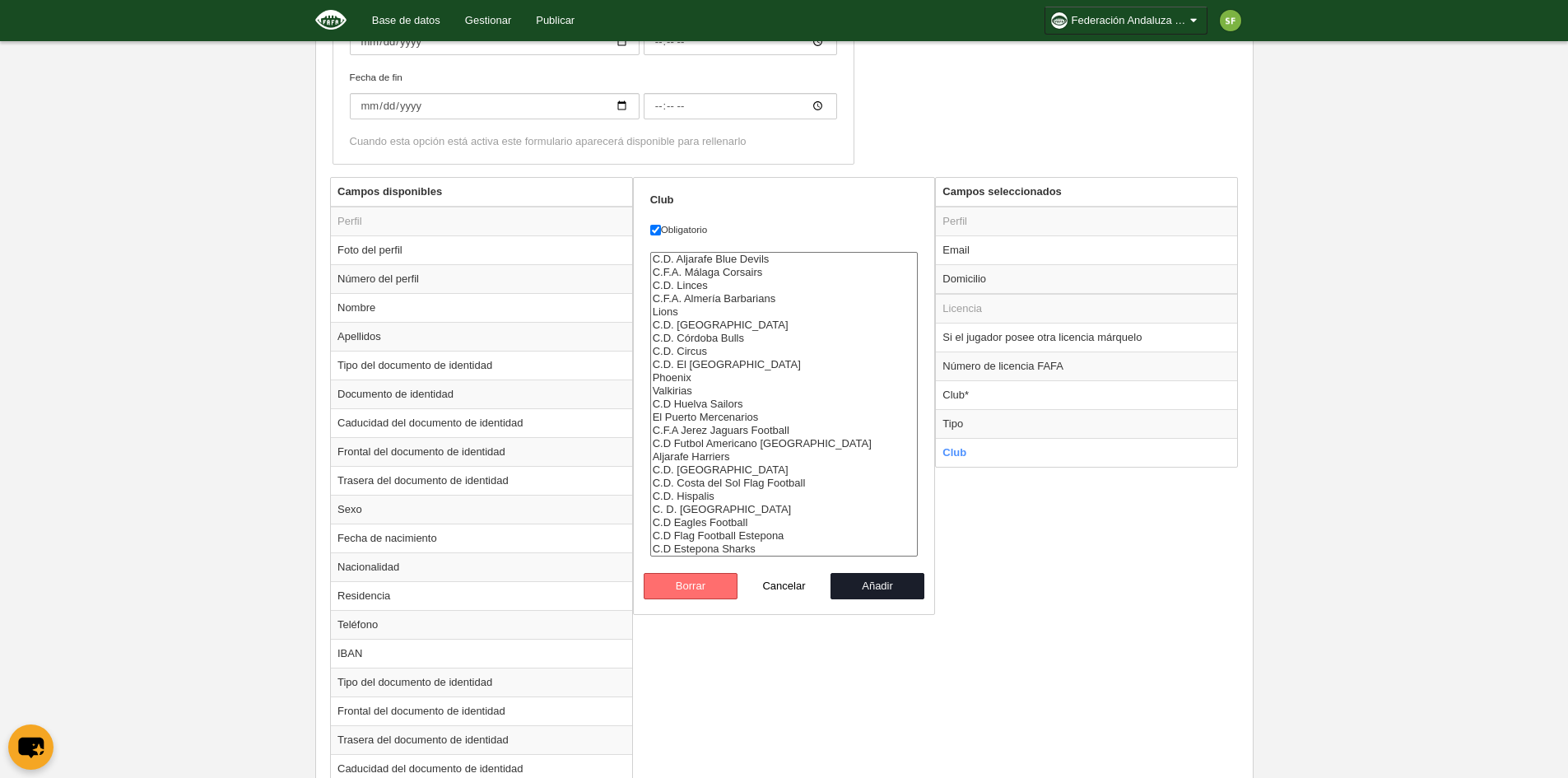
click at [713, 593] on button "Borrar" at bounding box center [690, 585] width 94 height 26
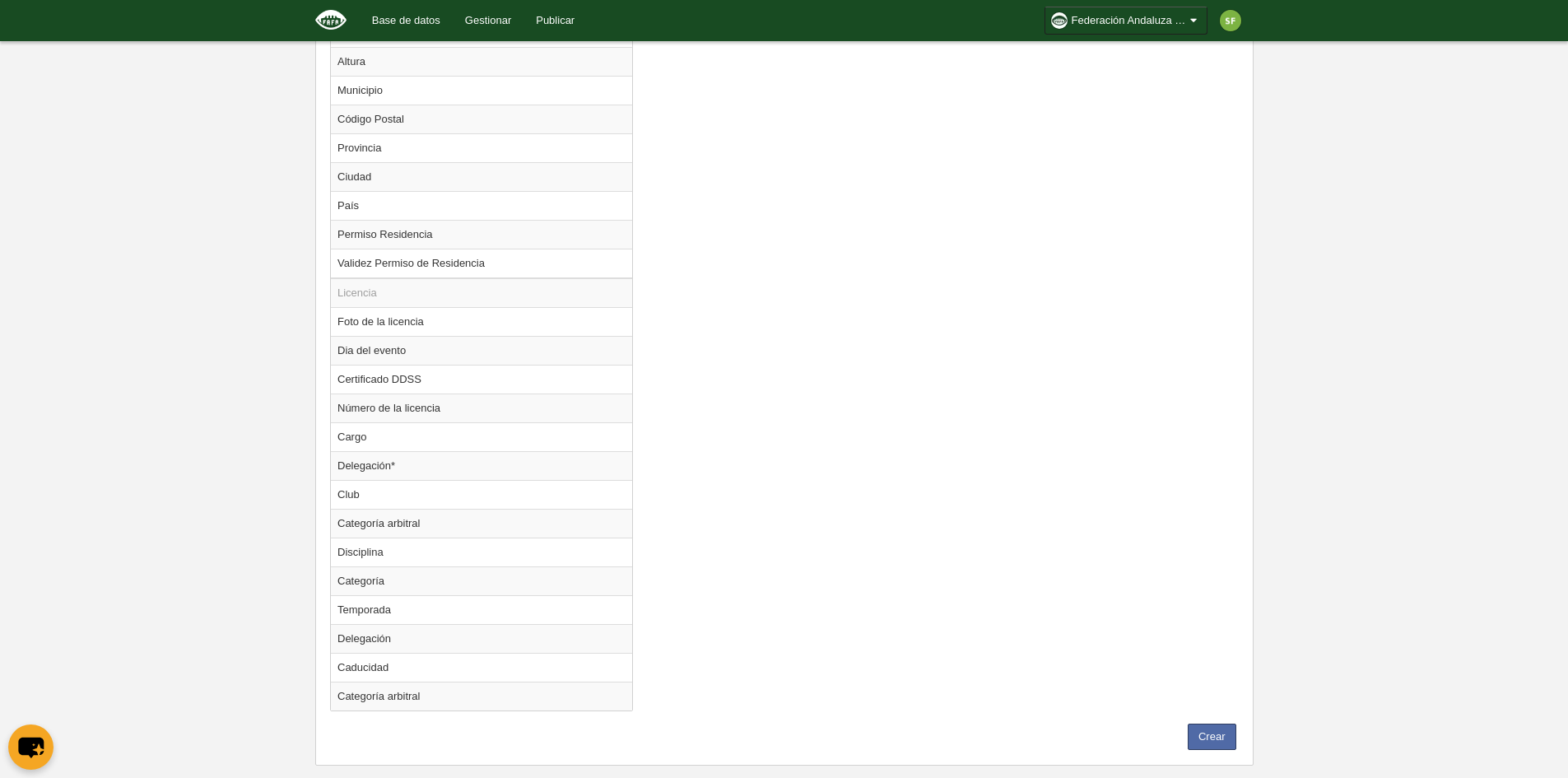
scroll to position [1330, 0]
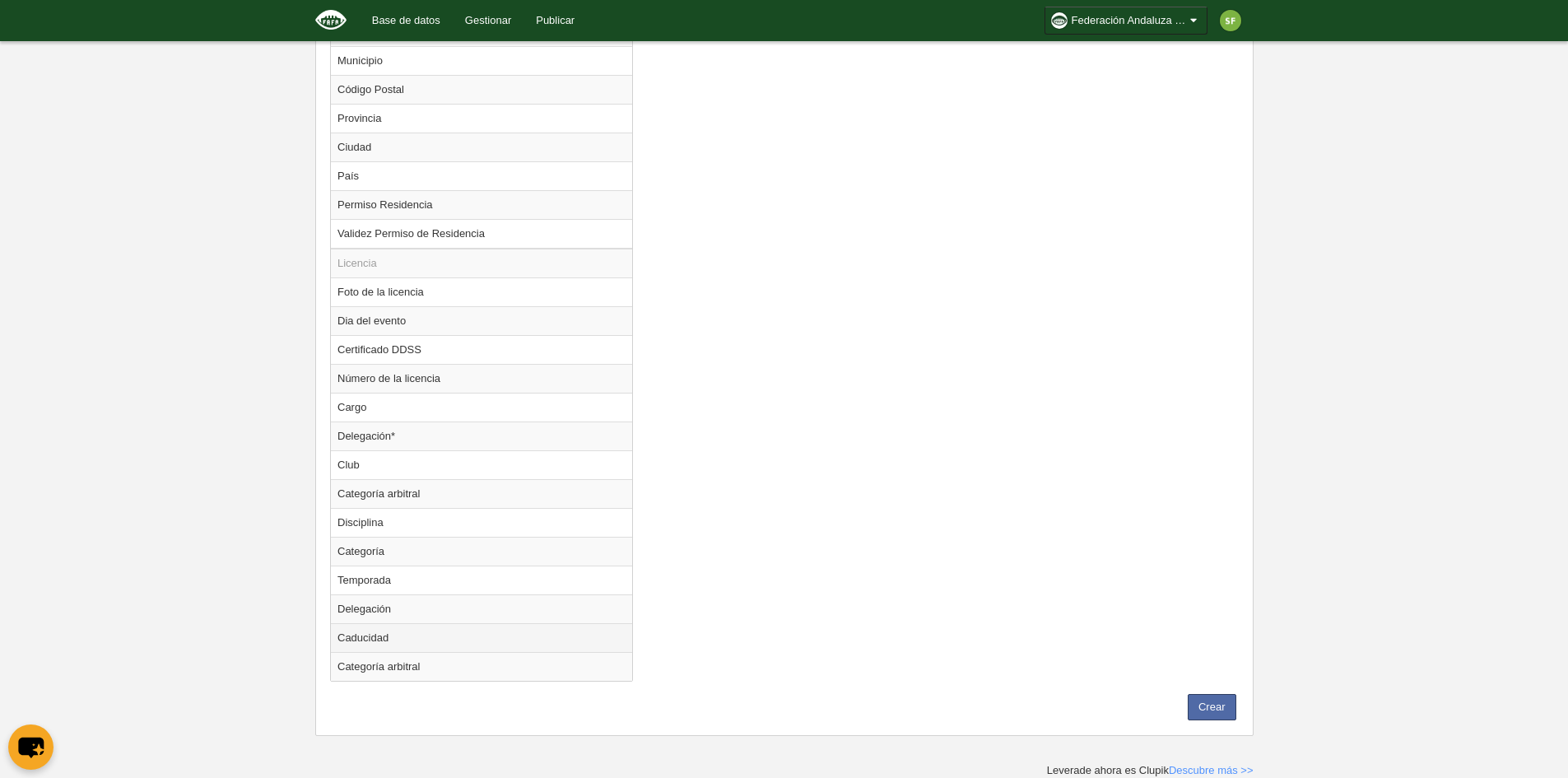
click at [387, 642] on td "Caducidad" at bounding box center [481, 638] width 301 height 29
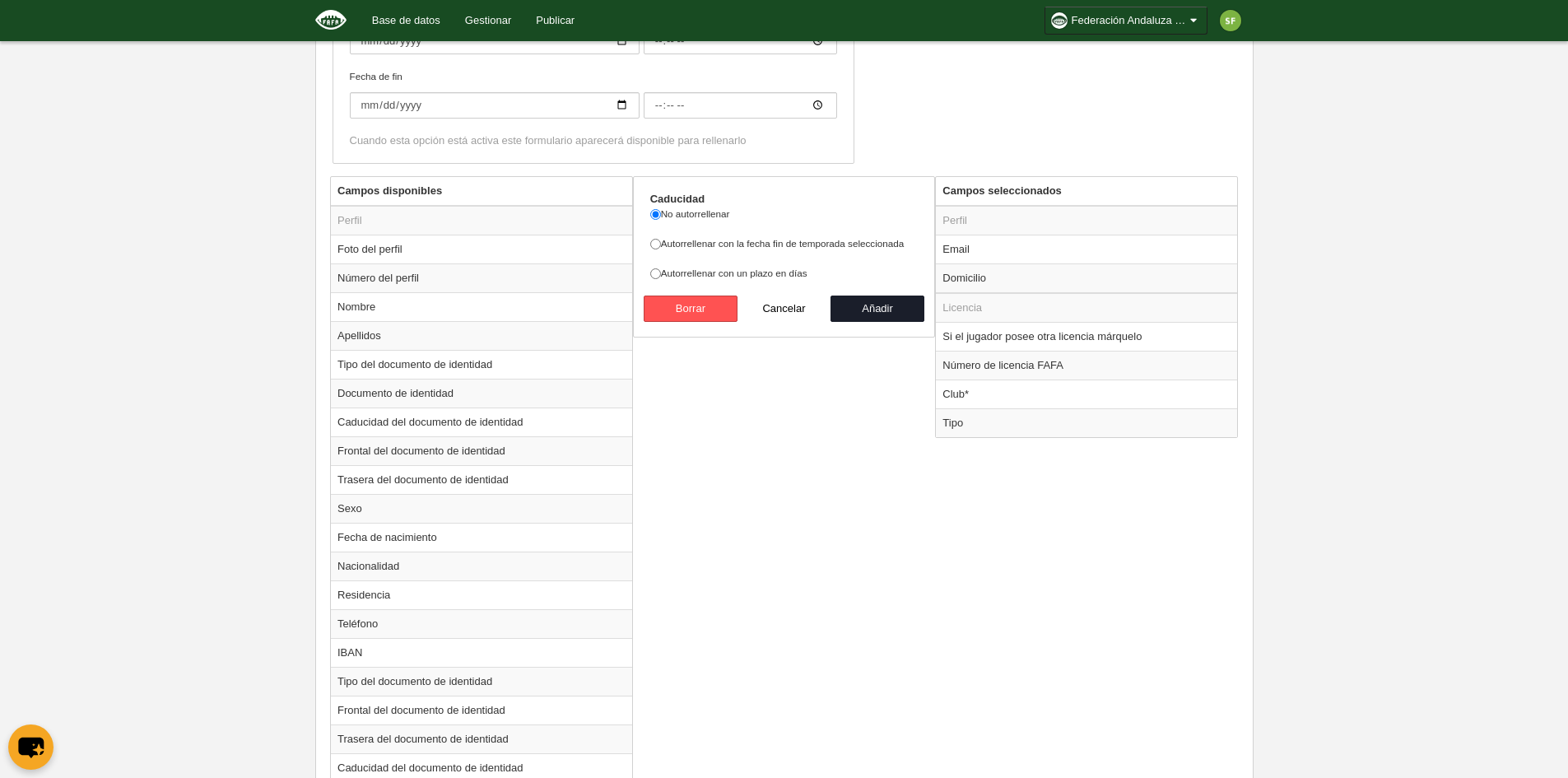
scroll to position [507, 0]
click at [867, 314] on button "Añadir" at bounding box center [877, 309] width 94 height 26
radio input "false"
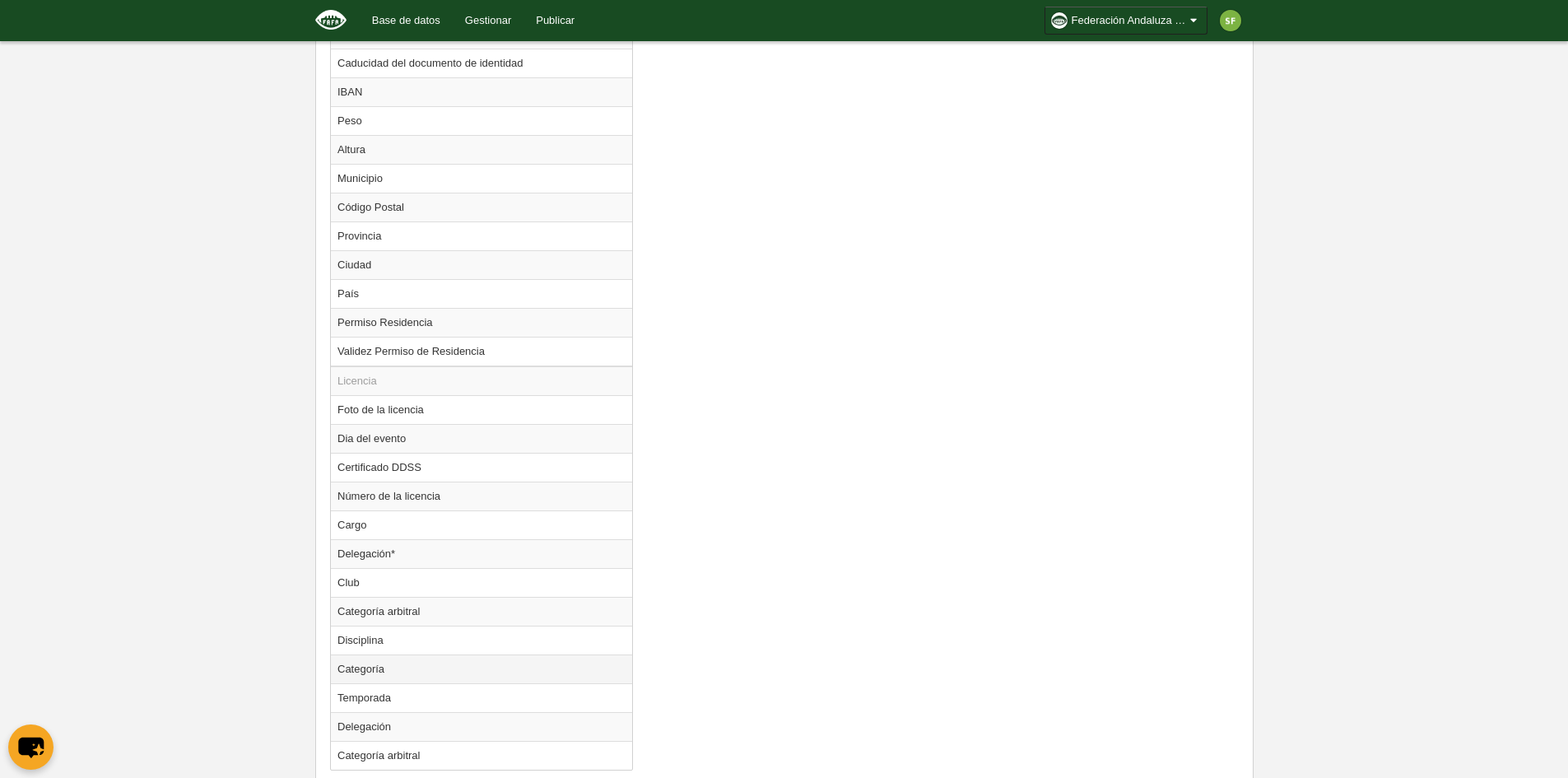
scroll to position [1301, 0]
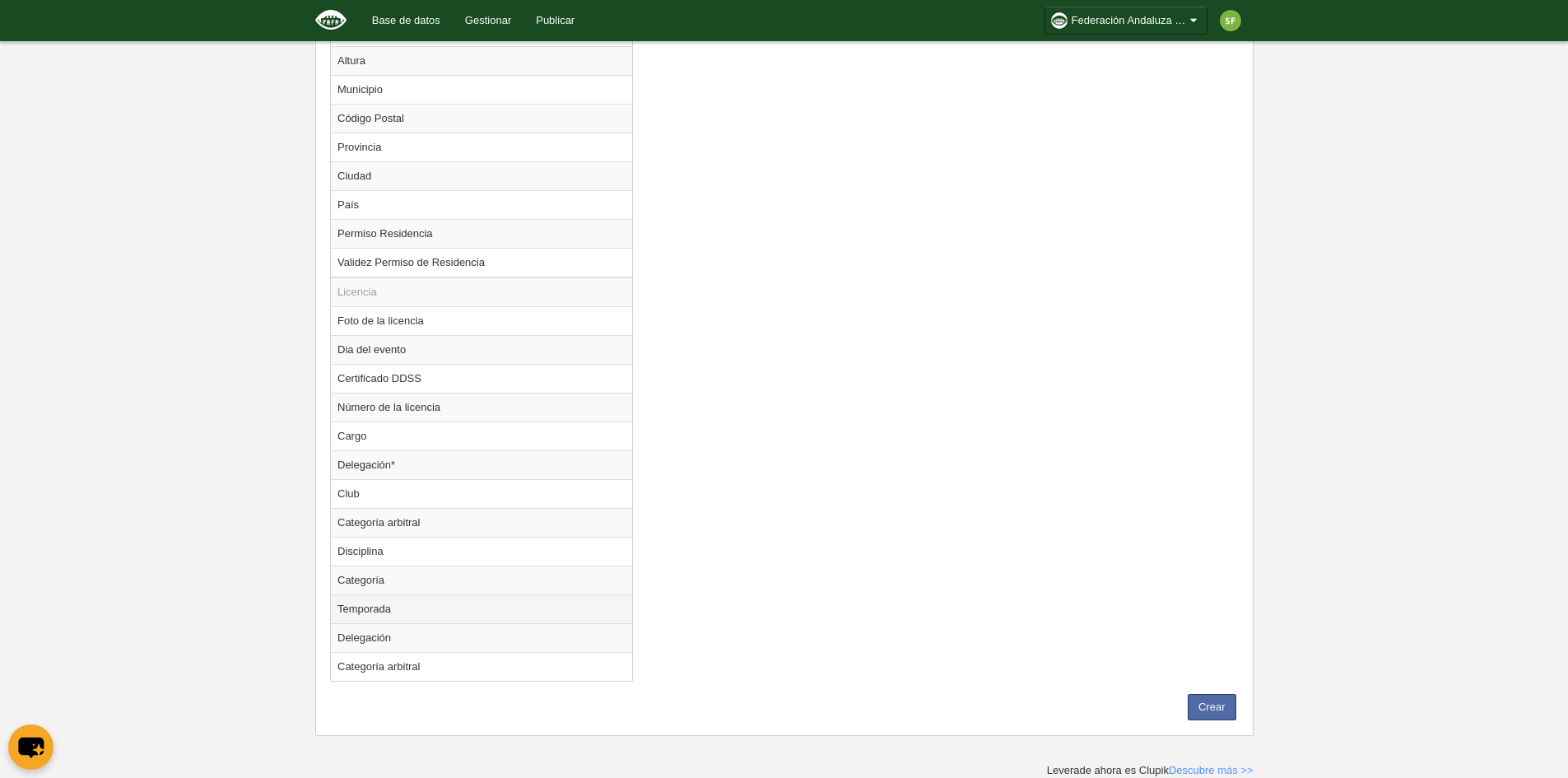
click at [382, 609] on td "Temporada" at bounding box center [481, 609] width 301 height 29
radio input "true"
select select
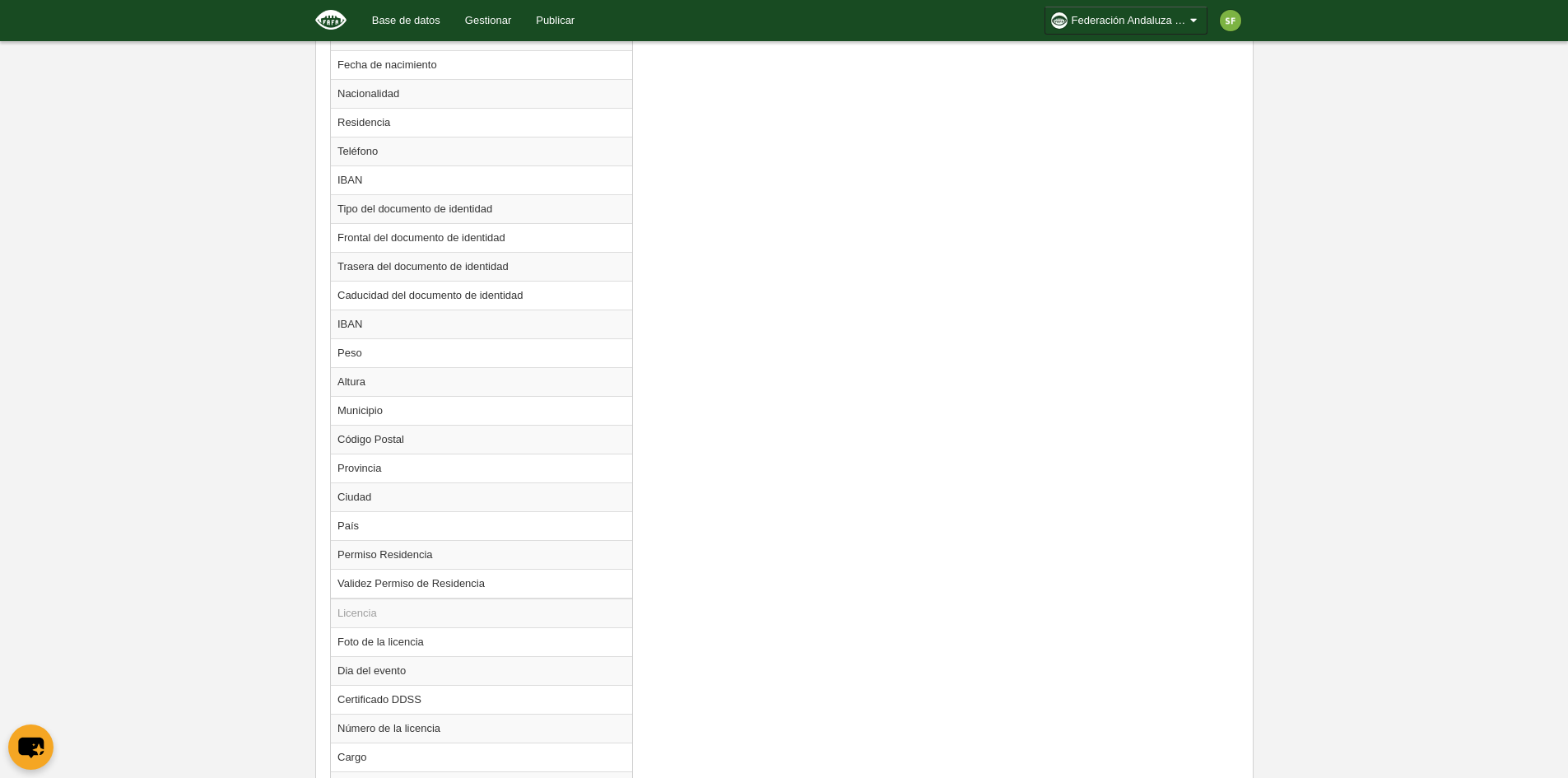
scroll to position [643, 0]
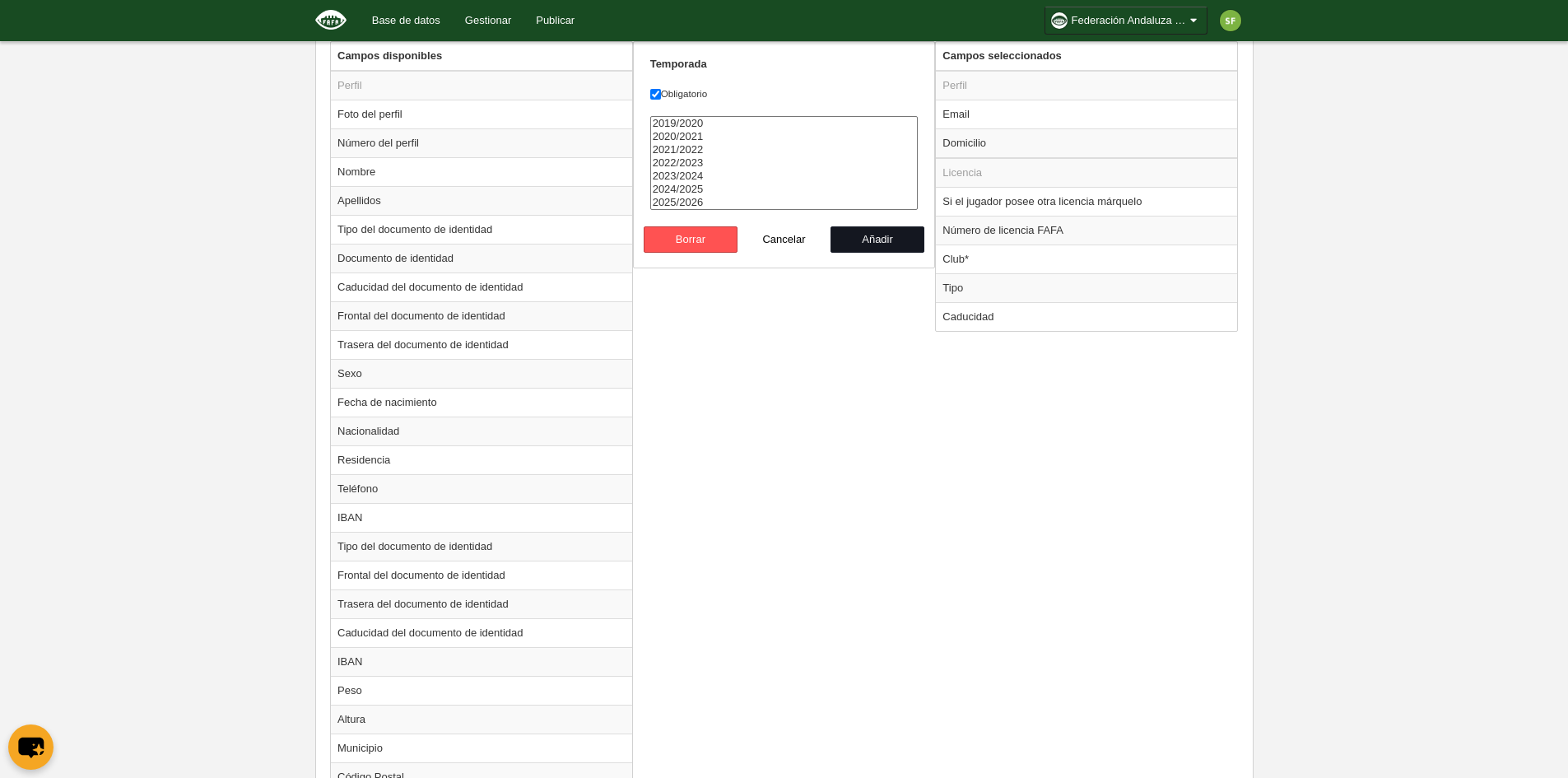
click at [872, 232] on button "Añadir" at bounding box center [877, 239] width 94 height 26
radio input "false"
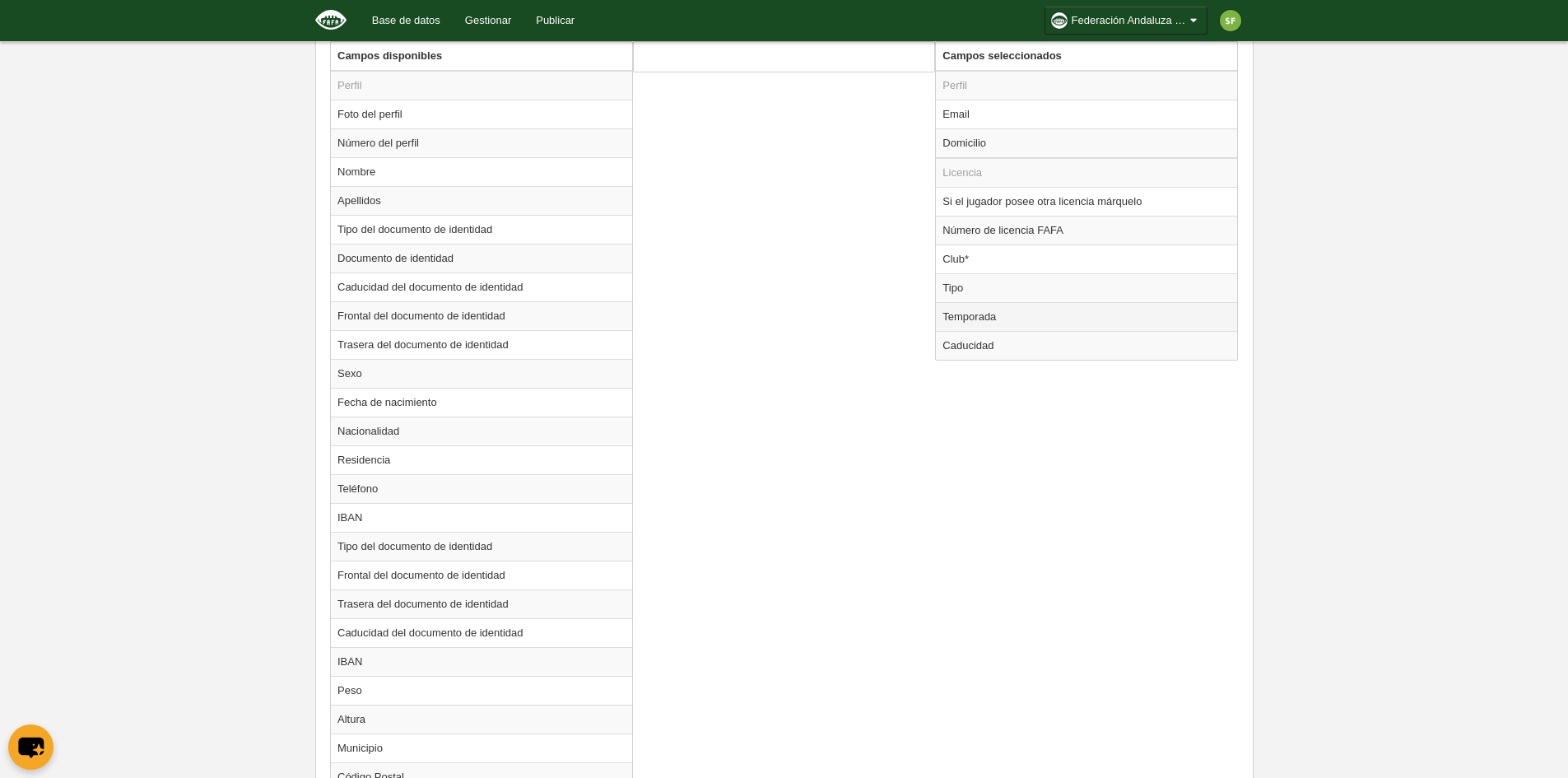
click at [1002, 311] on td "Temporada" at bounding box center [1085, 316] width 301 height 29
radio input "true"
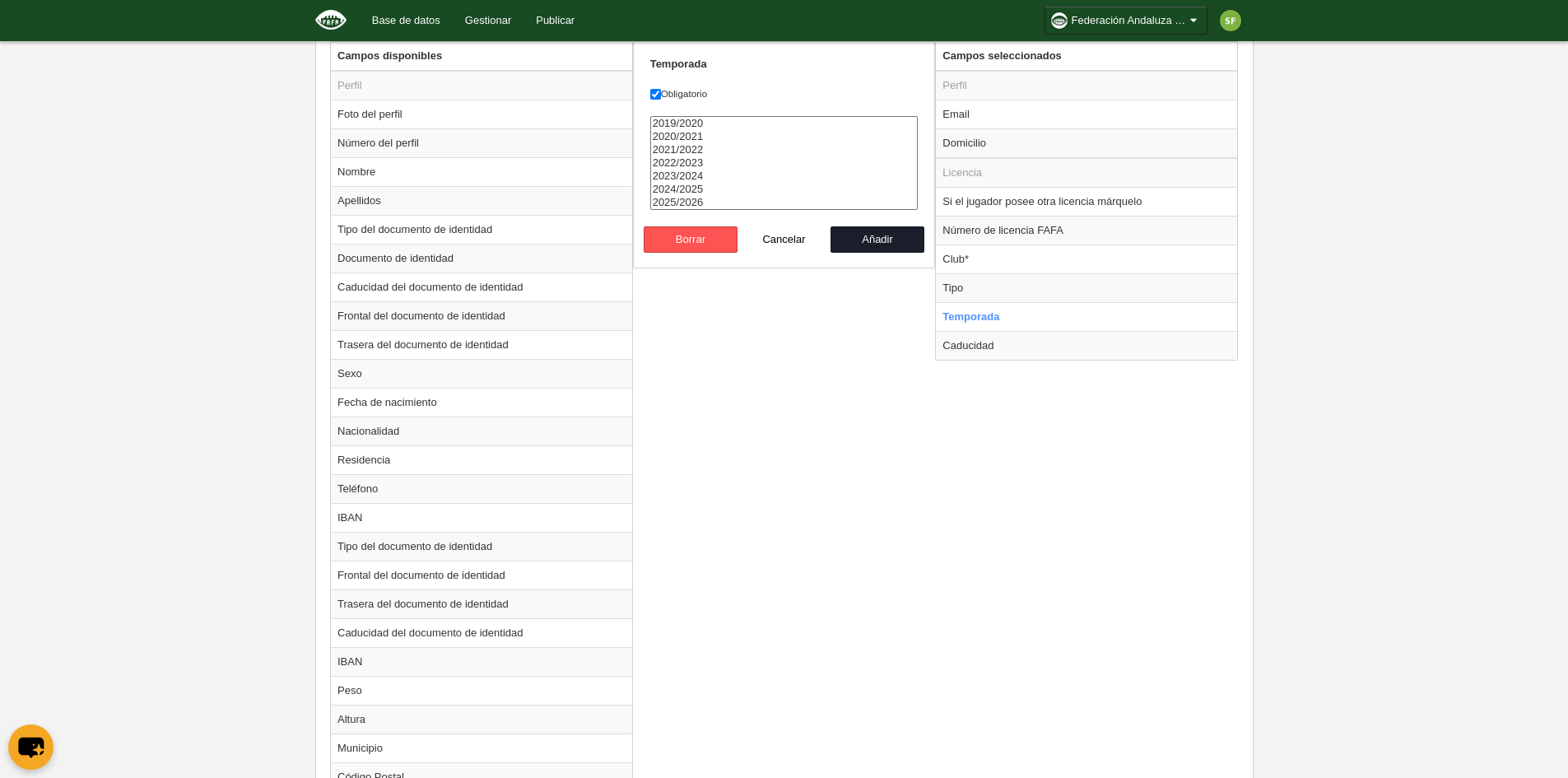
select select "8371"
click at [695, 199] on option "2025/2026" at bounding box center [784, 203] width 266 height 14
click at [880, 242] on button "Añadir" at bounding box center [877, 239] width 94 height 26
radio input "false"
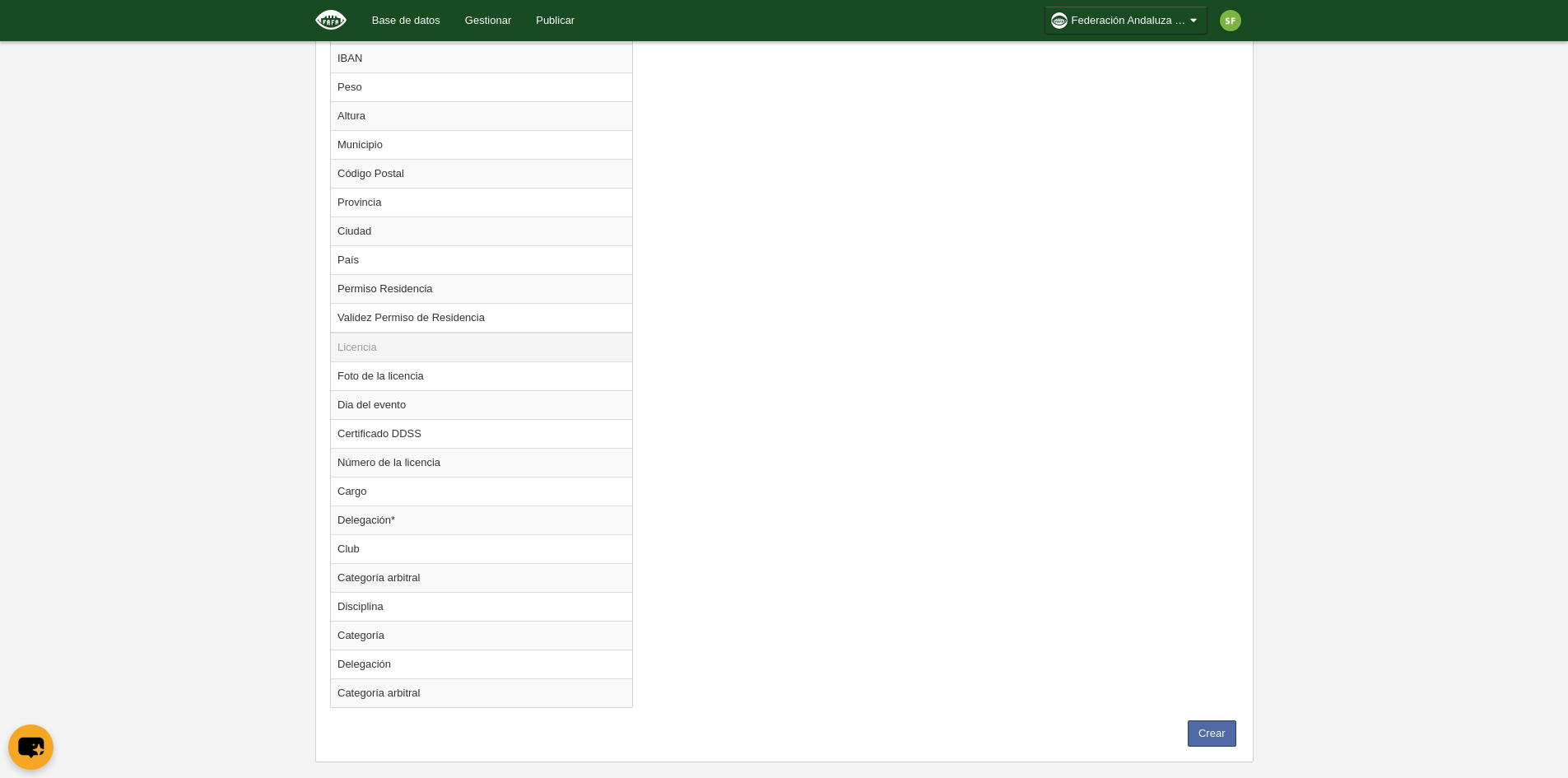
scroll to position [1273, 0]
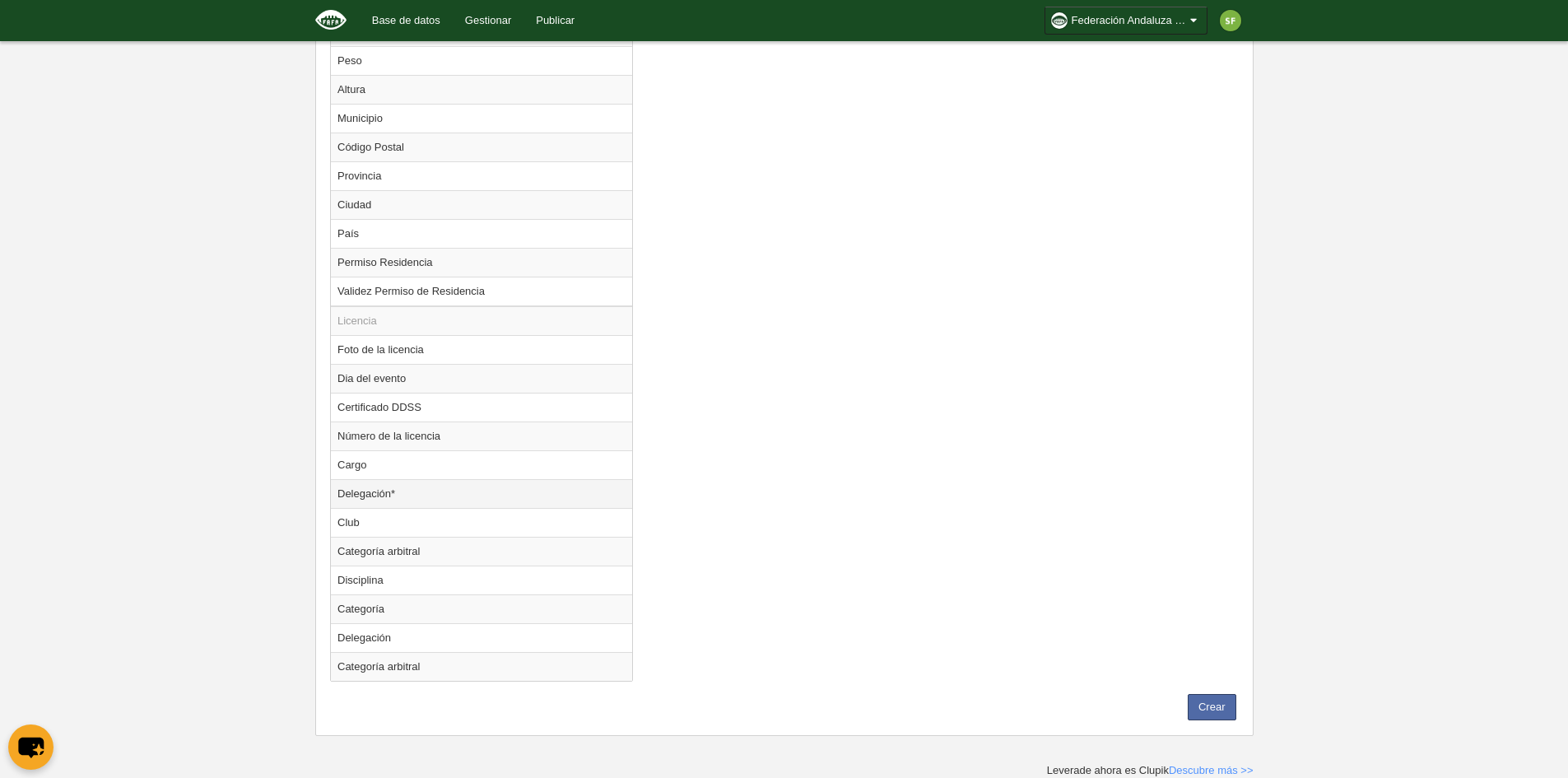
click at [489, 496] on td "Delegación*" at bounding box center [481, 494] width 301 height 29
radio input "true"
select select
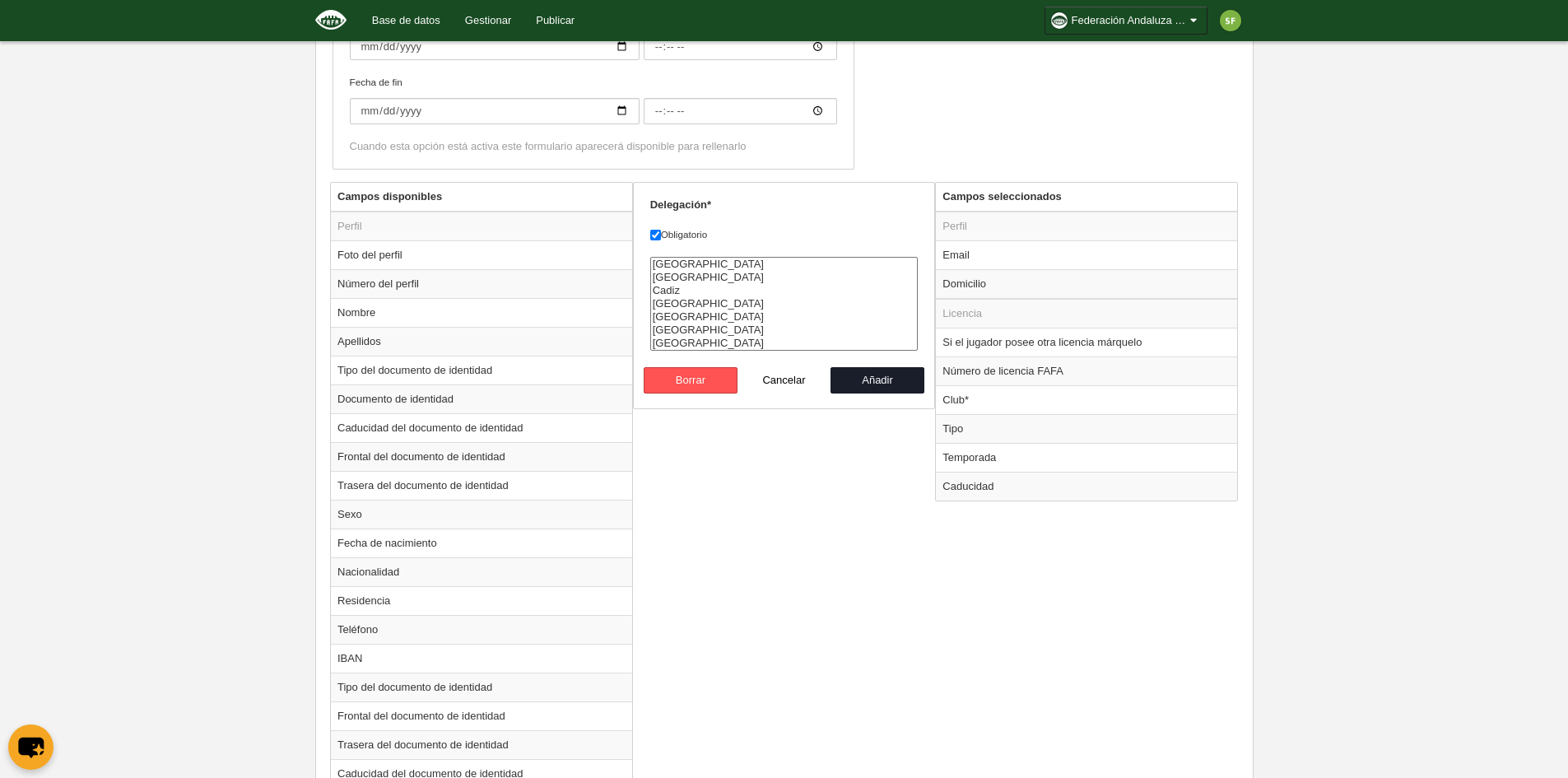
scroll to position [532, 0]
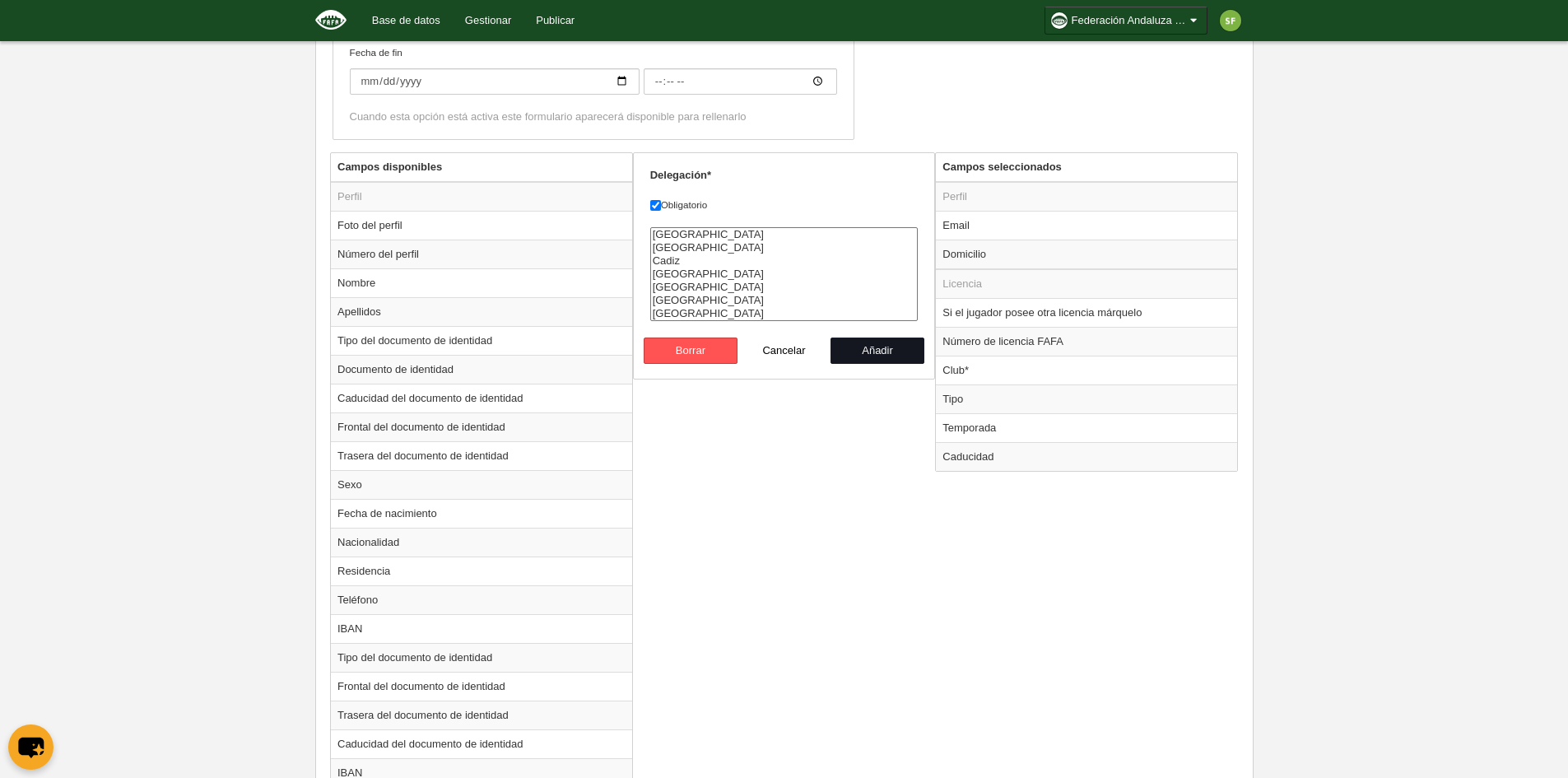
click at [879, 357] on button "Añadir" at bounding box center [877, 350] width 94 height 26
radio input "false"
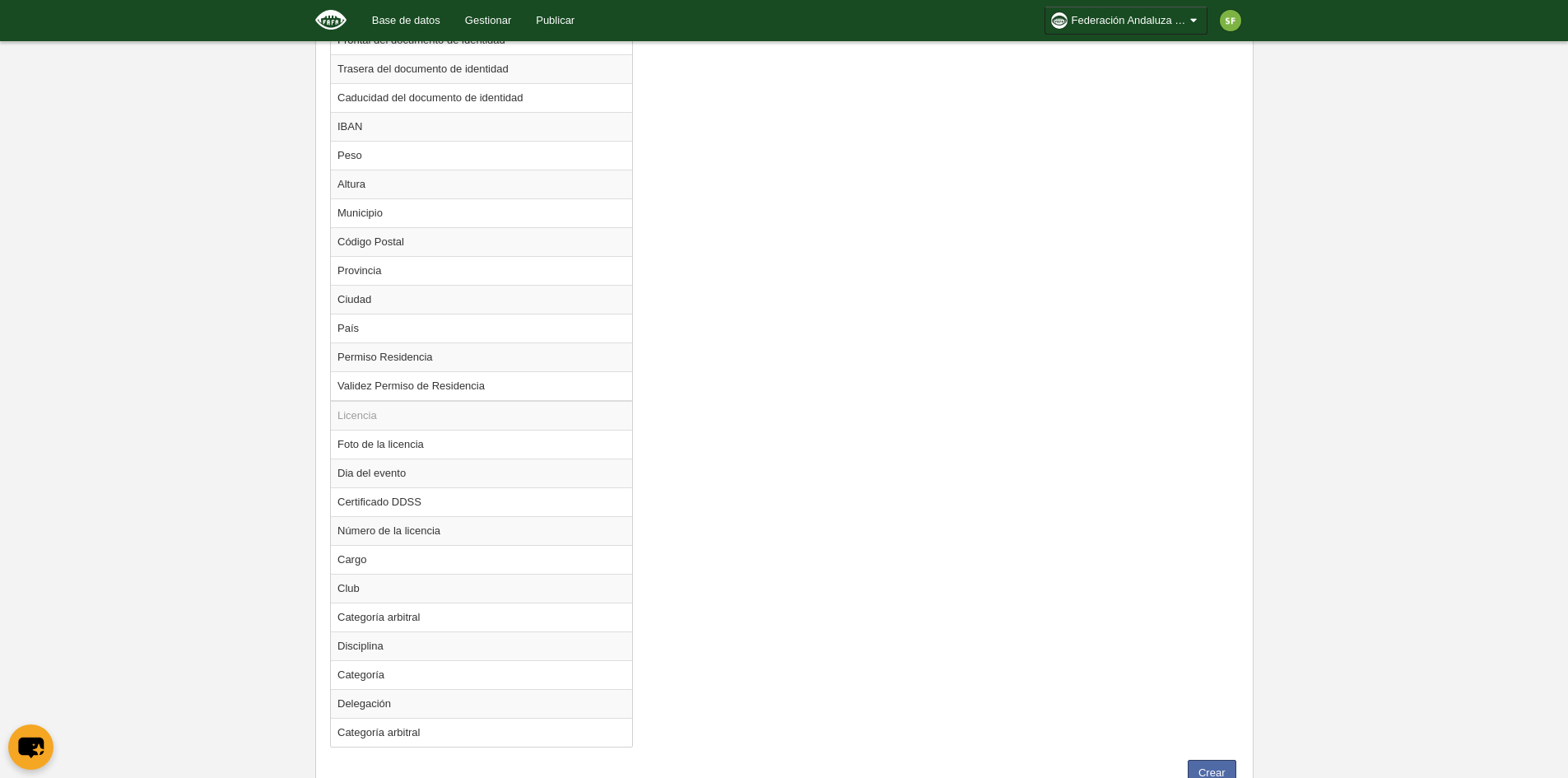
scroll to position [1244, 0]
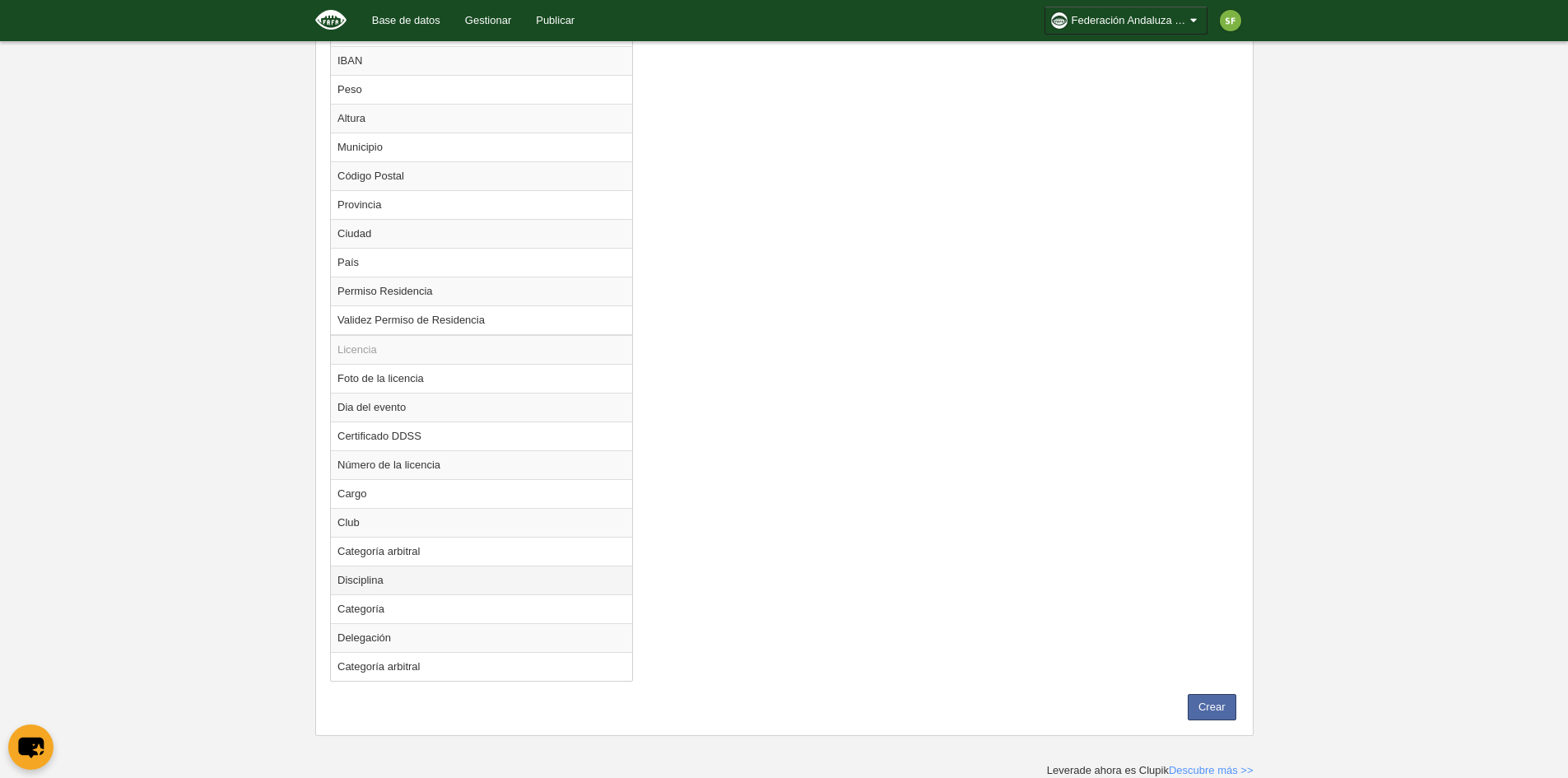
click at [396, 584] on td "Disciplina" at bounding box center [481, 580] width 301 height 29
radio input "true"
select select
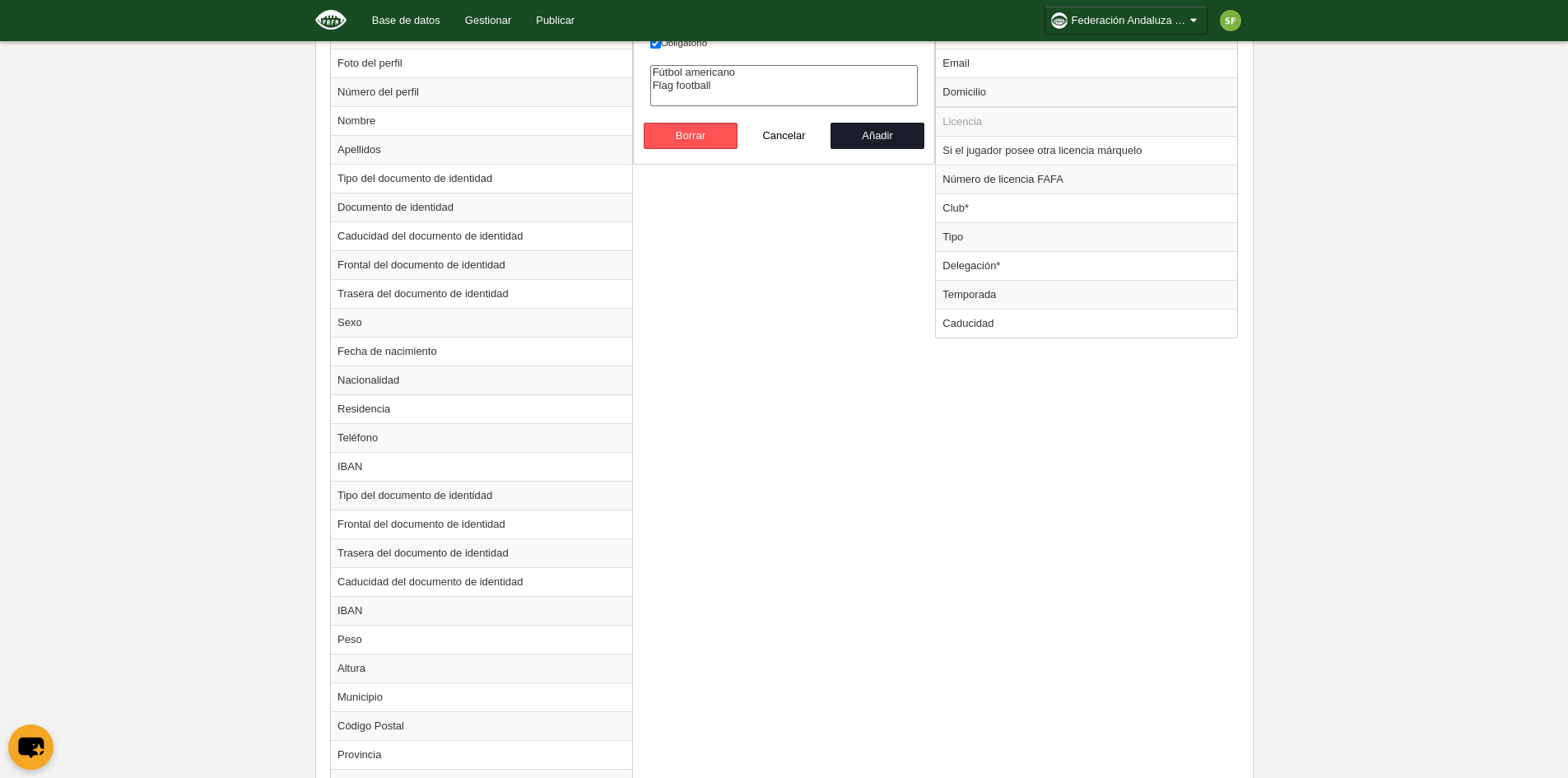
scroll to position [503, 0]
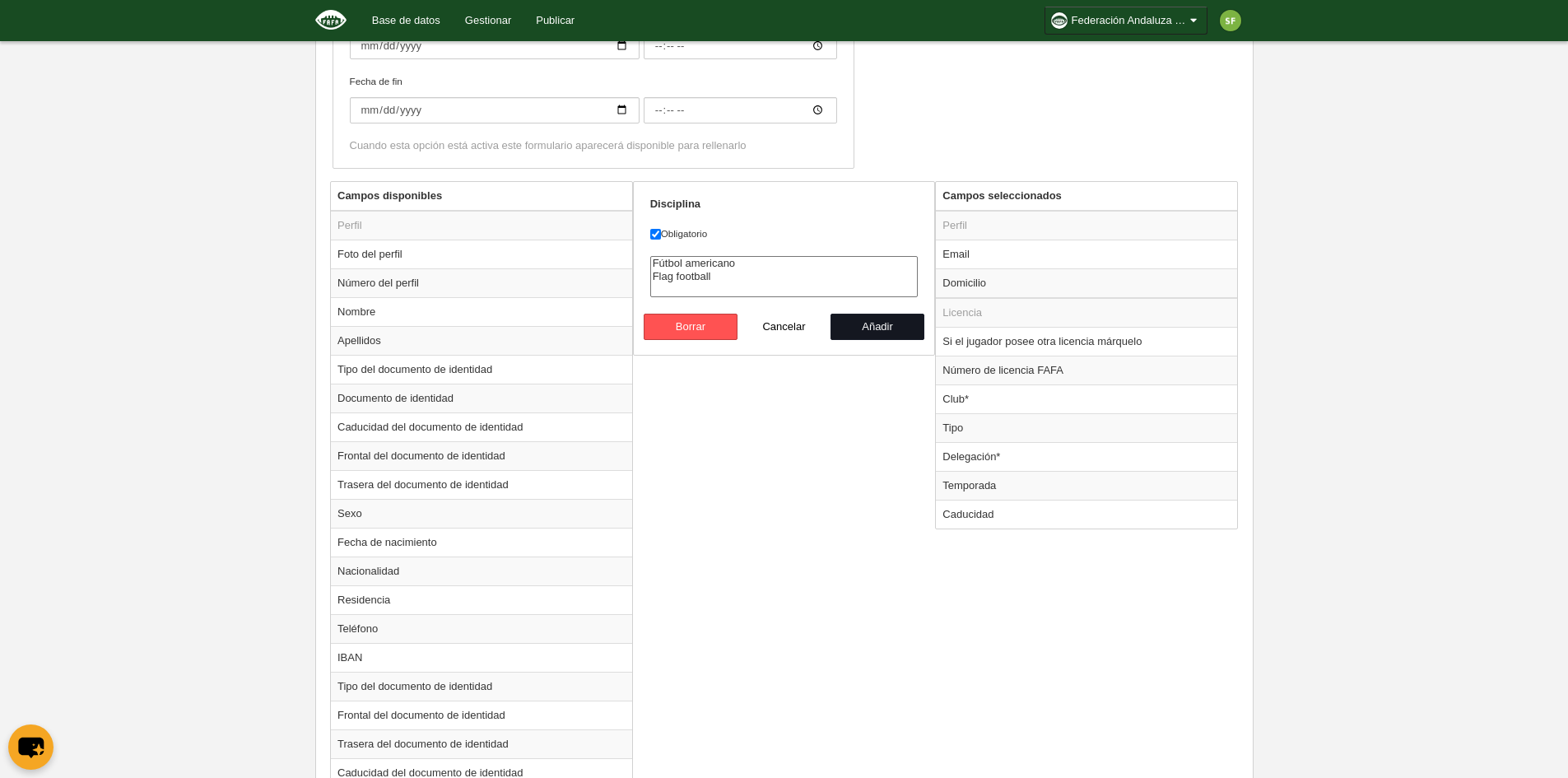
click at [879, 320] on button "Añadir" at bounding box center [877, 327] width 94 height 26
radio input "false"
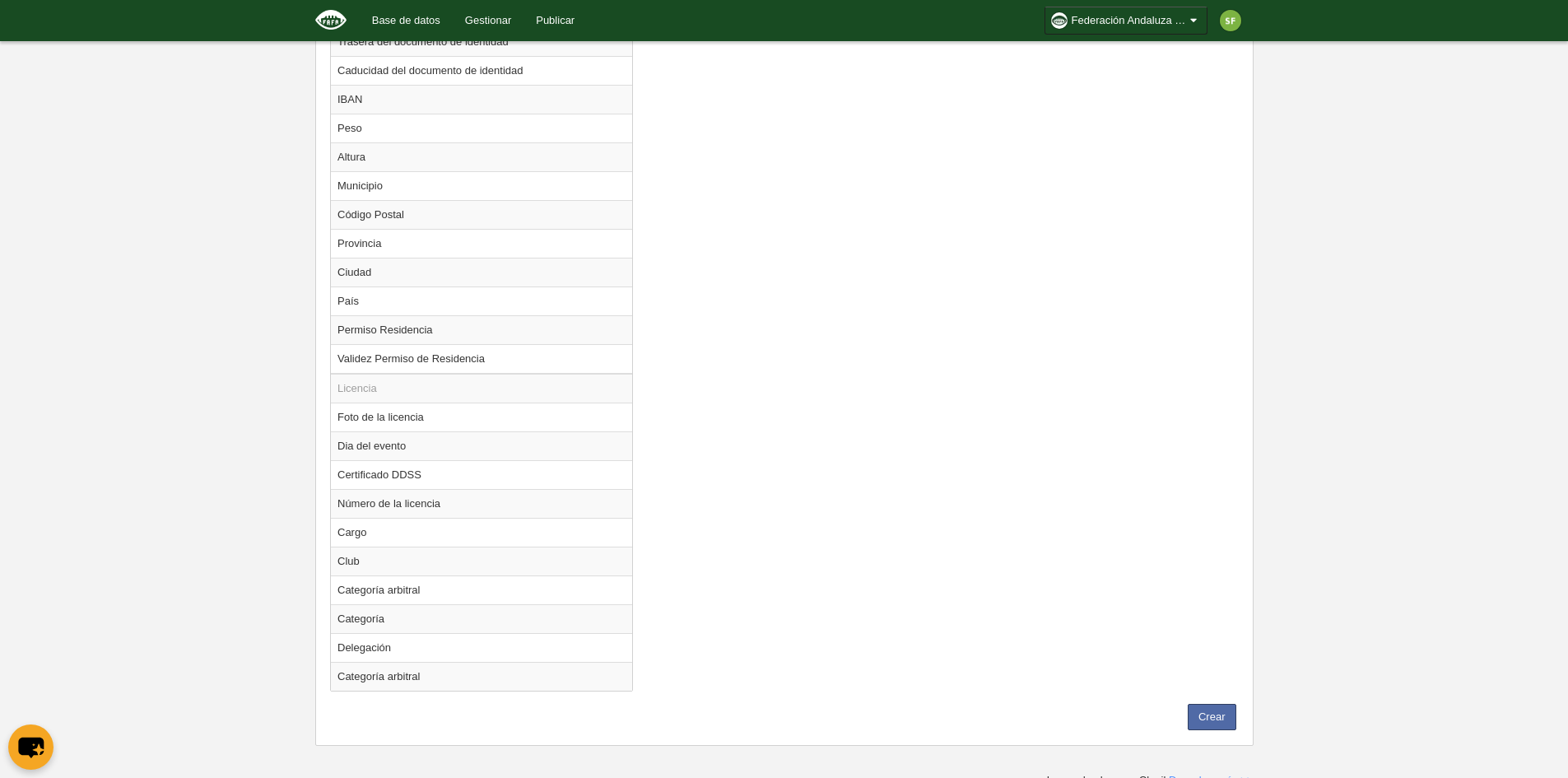
scroll to position [1215, 0]
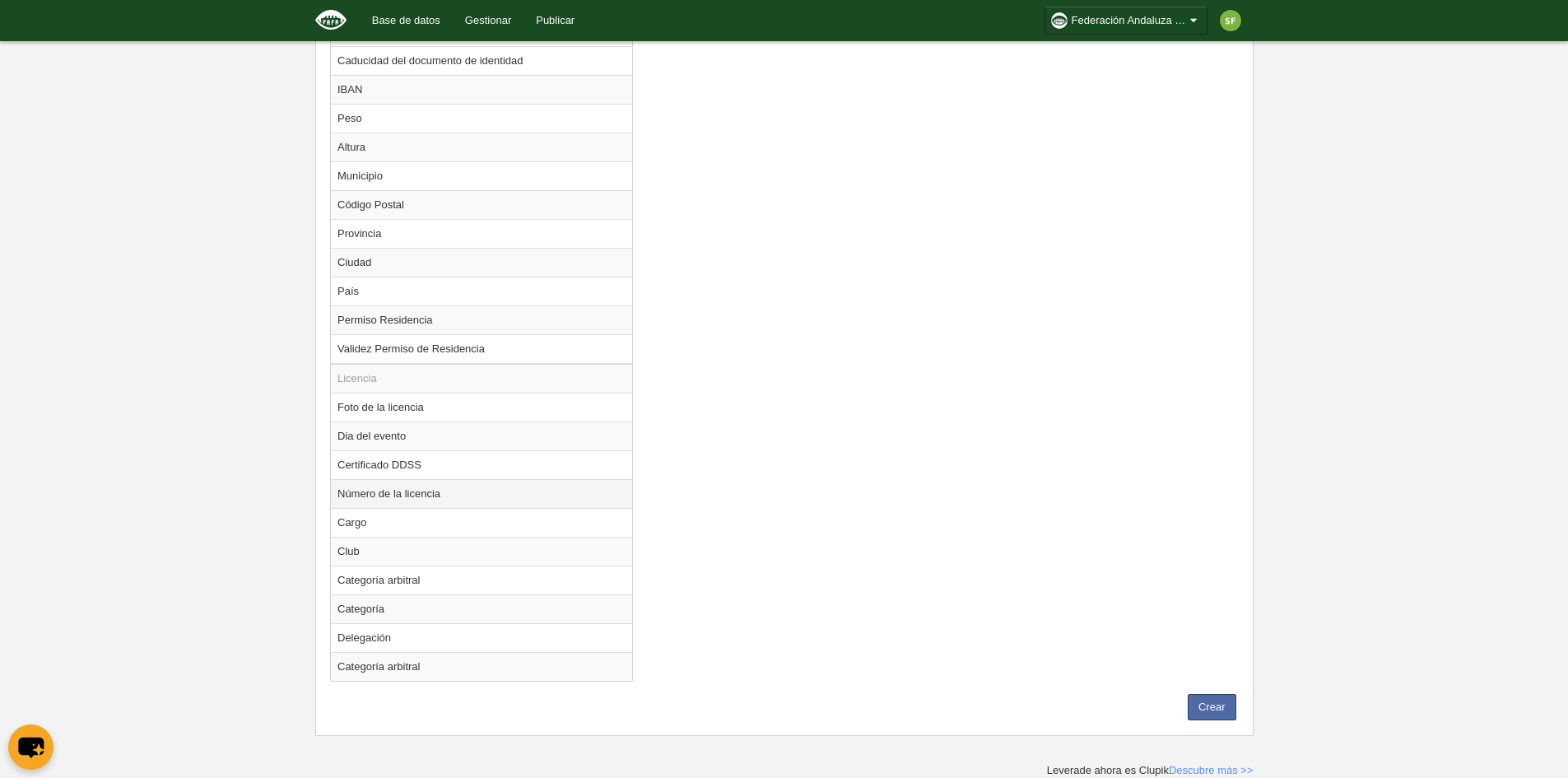
click at [432, 498] on td "Número de la licencia" at bounding box center [481, 494] width 301 height 29
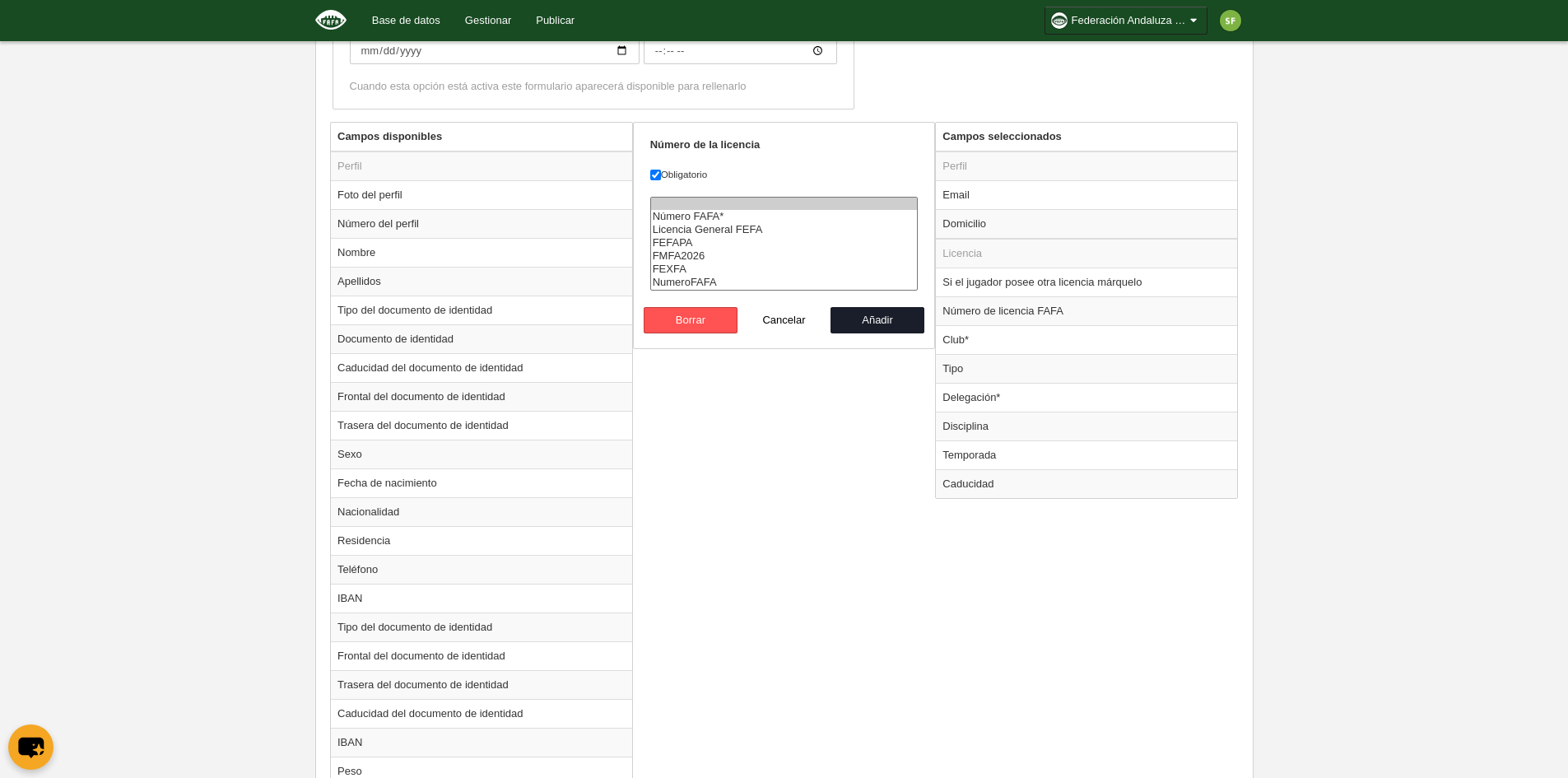
scroll to position [310, 0]
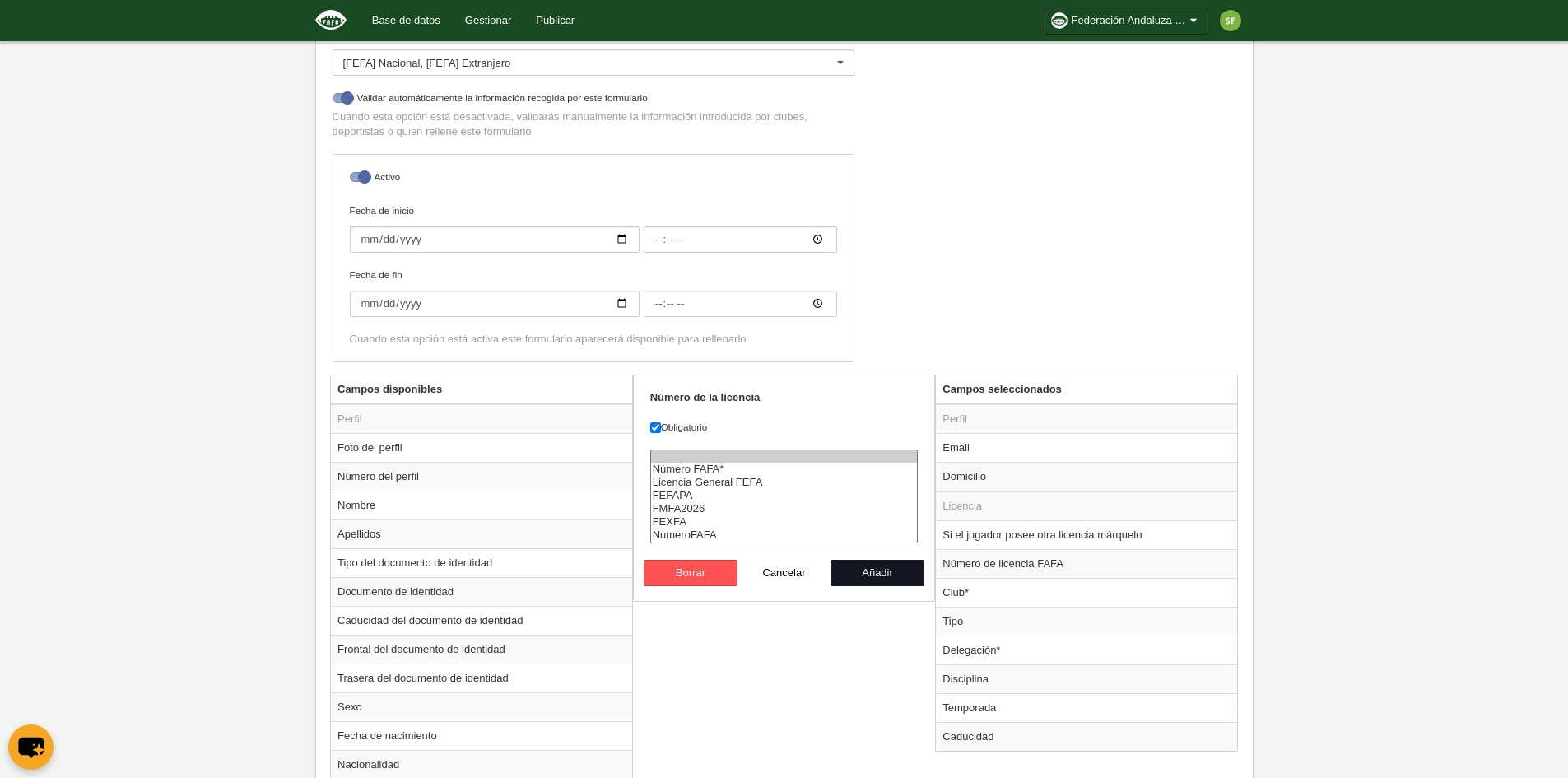
click at [879, 569] on button "Añadir" at bounding box center [877, 573] width 94 height 26
radio input "false"
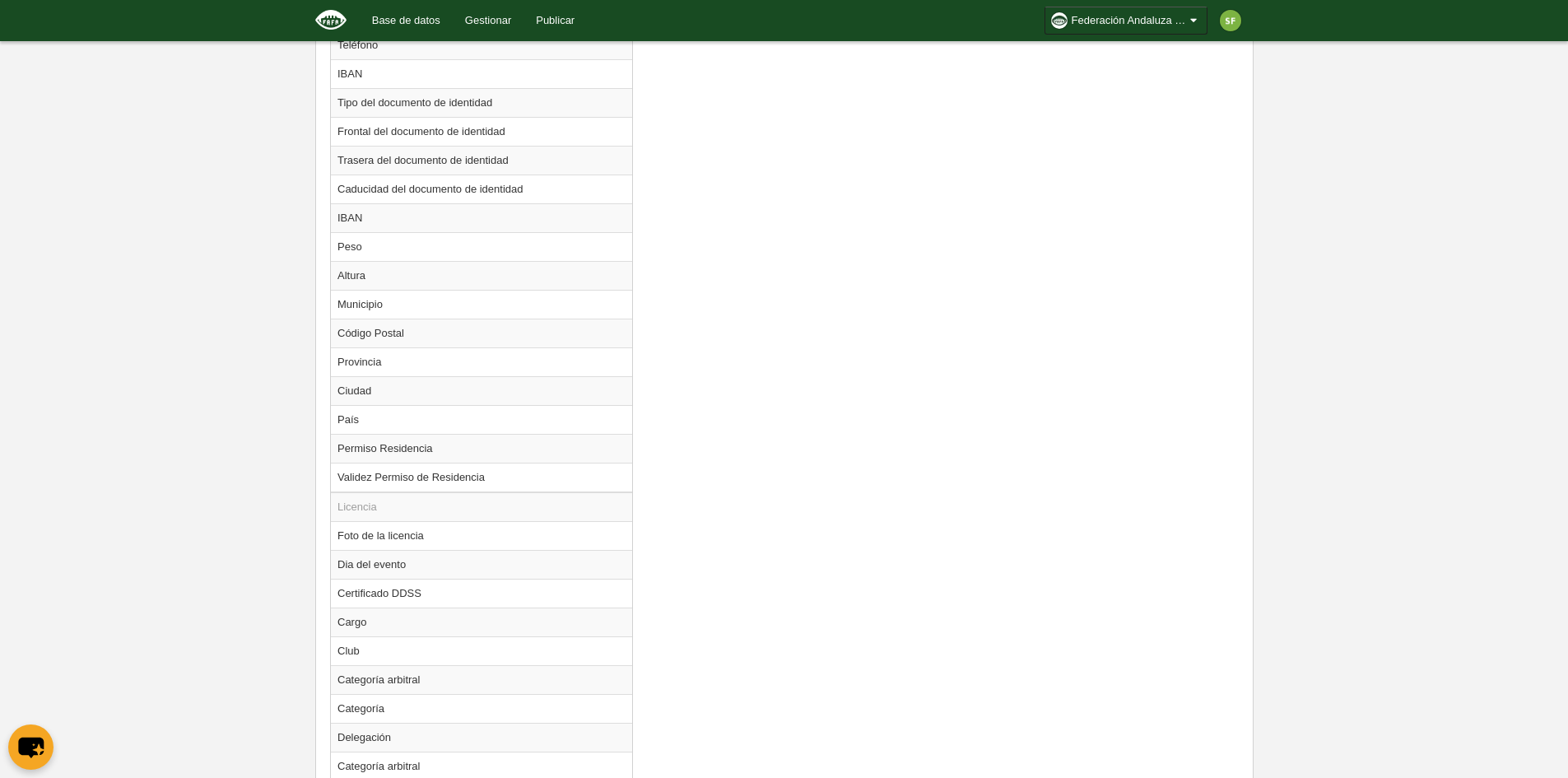
scroll to position [1187, 0]
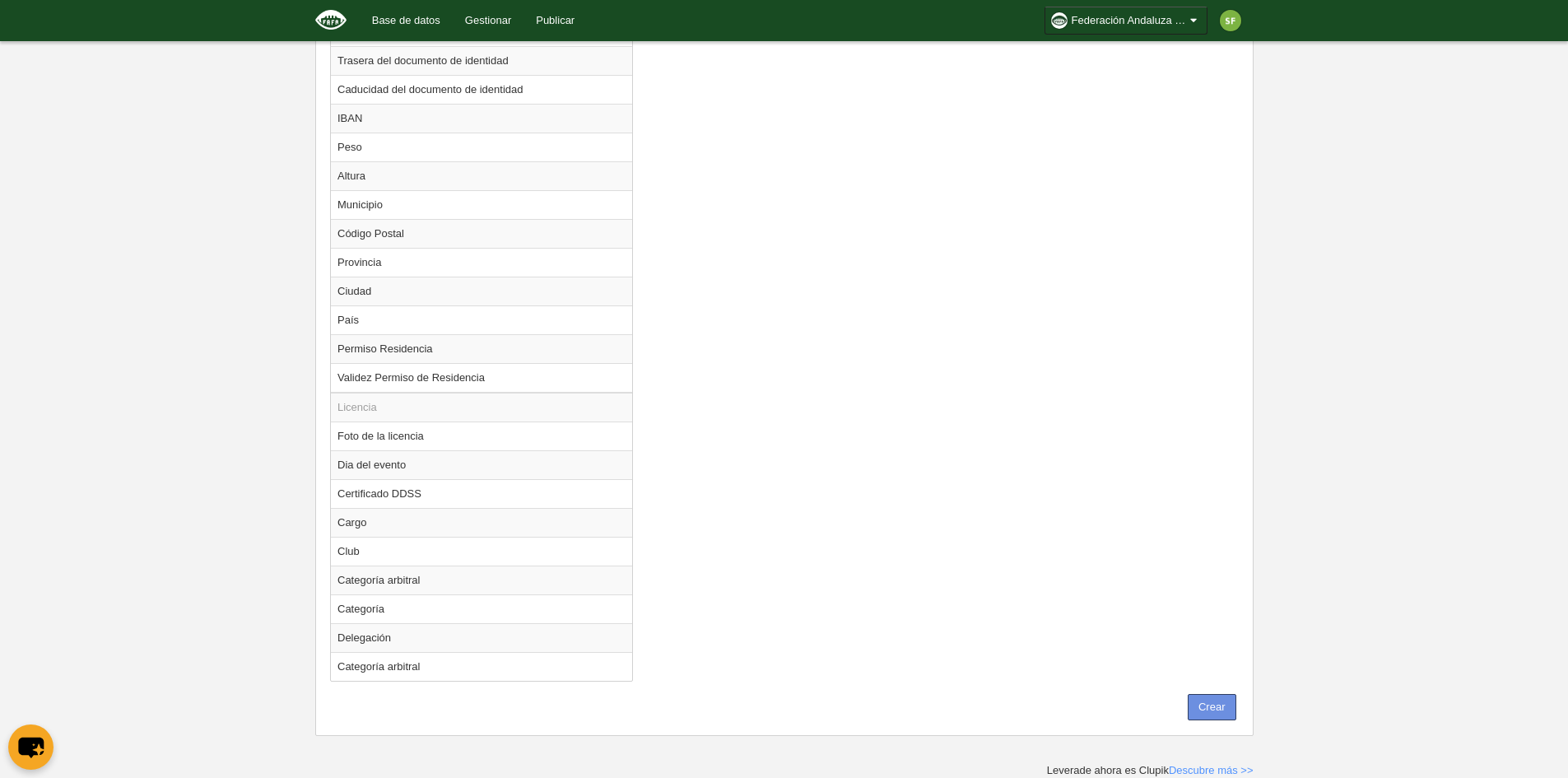
click at [1214, 697] on button "Crear" at bounding box center [1211, 707] width 48 height 26
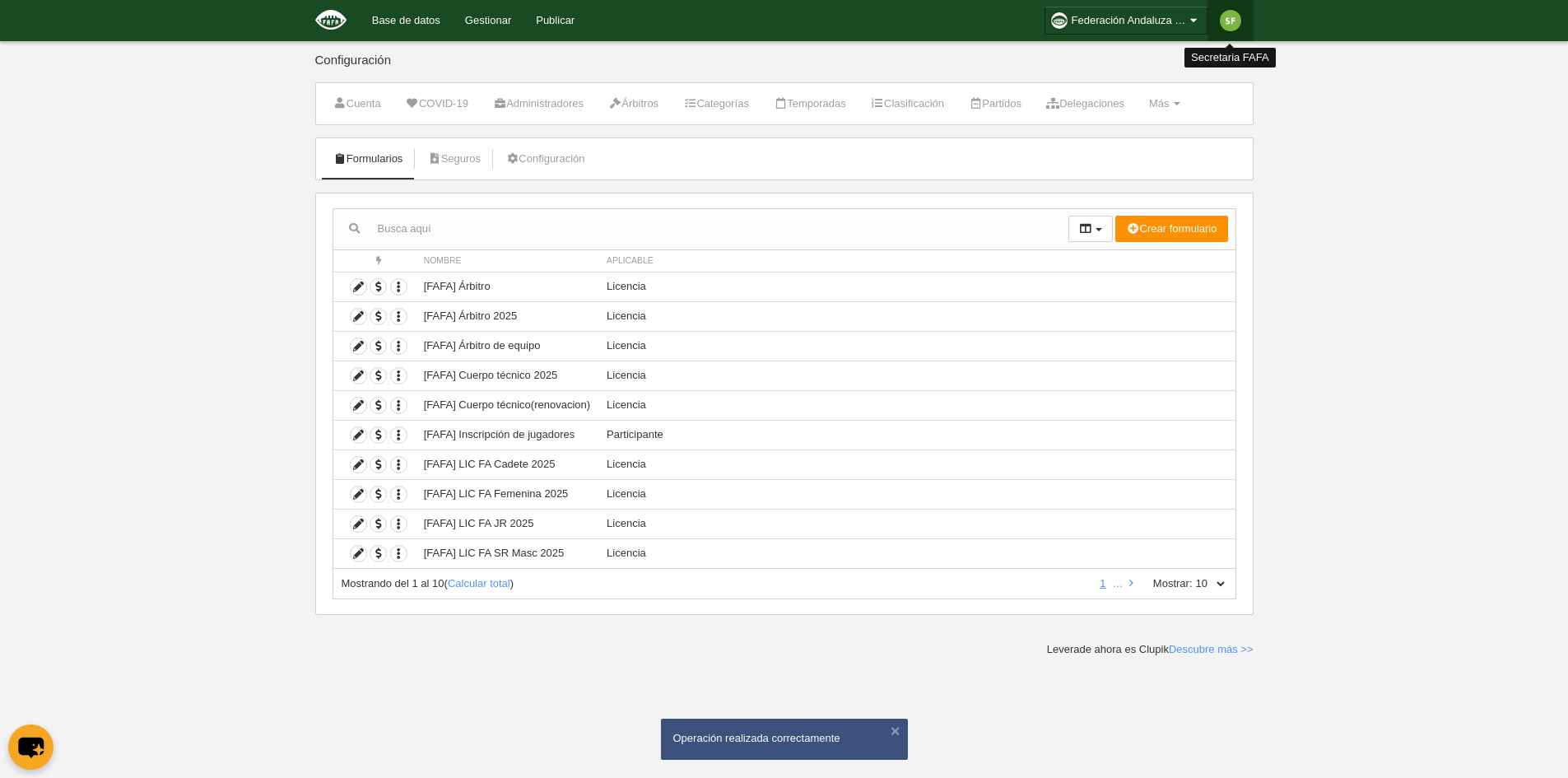
click at [1229, 10] on img at bounding box center [1230, 20] width 21 height 21
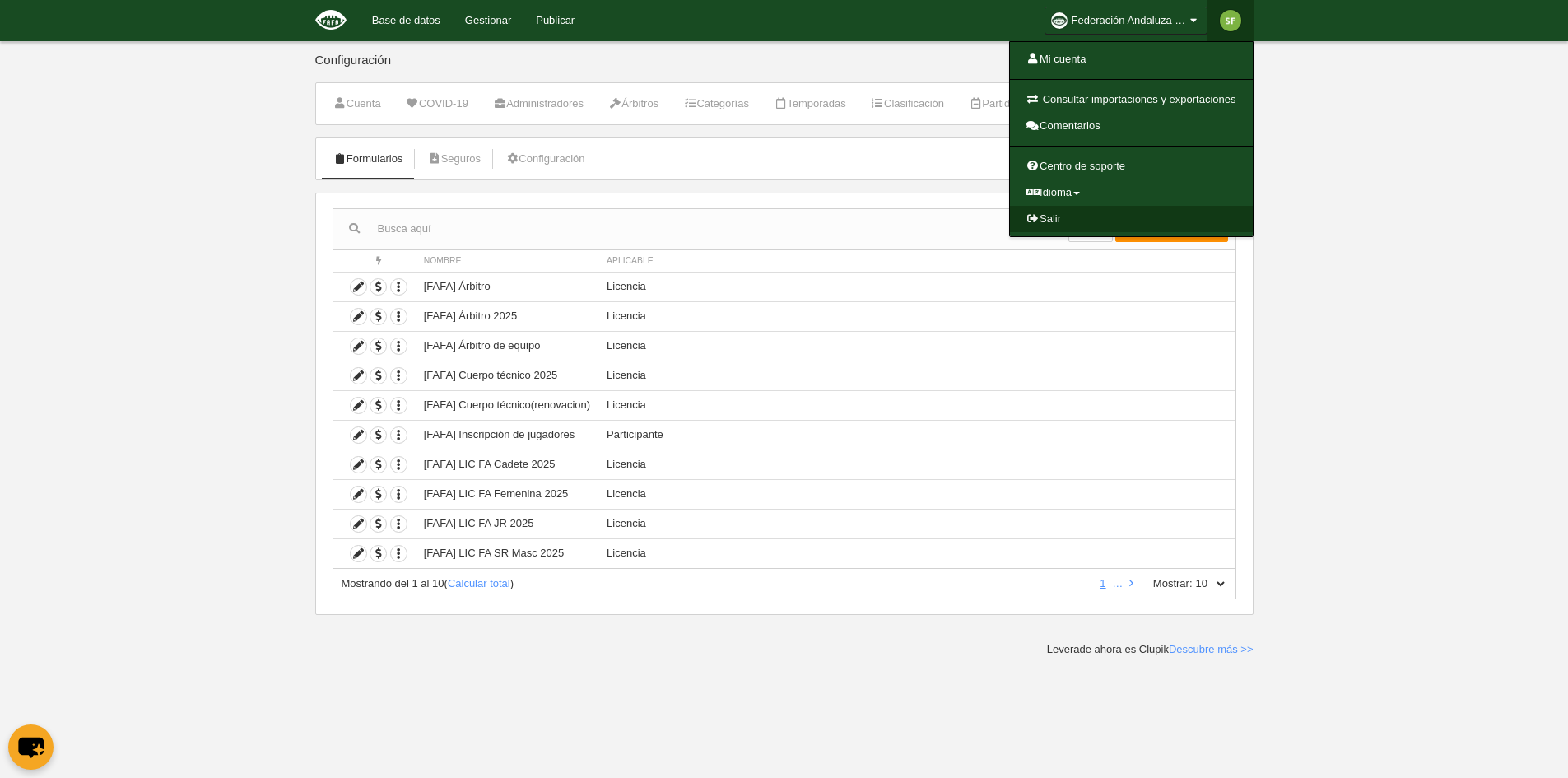
click at [1091, 215] on link "Salir" at bounding box center [1131, 219] width 243 height 26
